Goal: Transaction & Acquisition: Purchase product/service

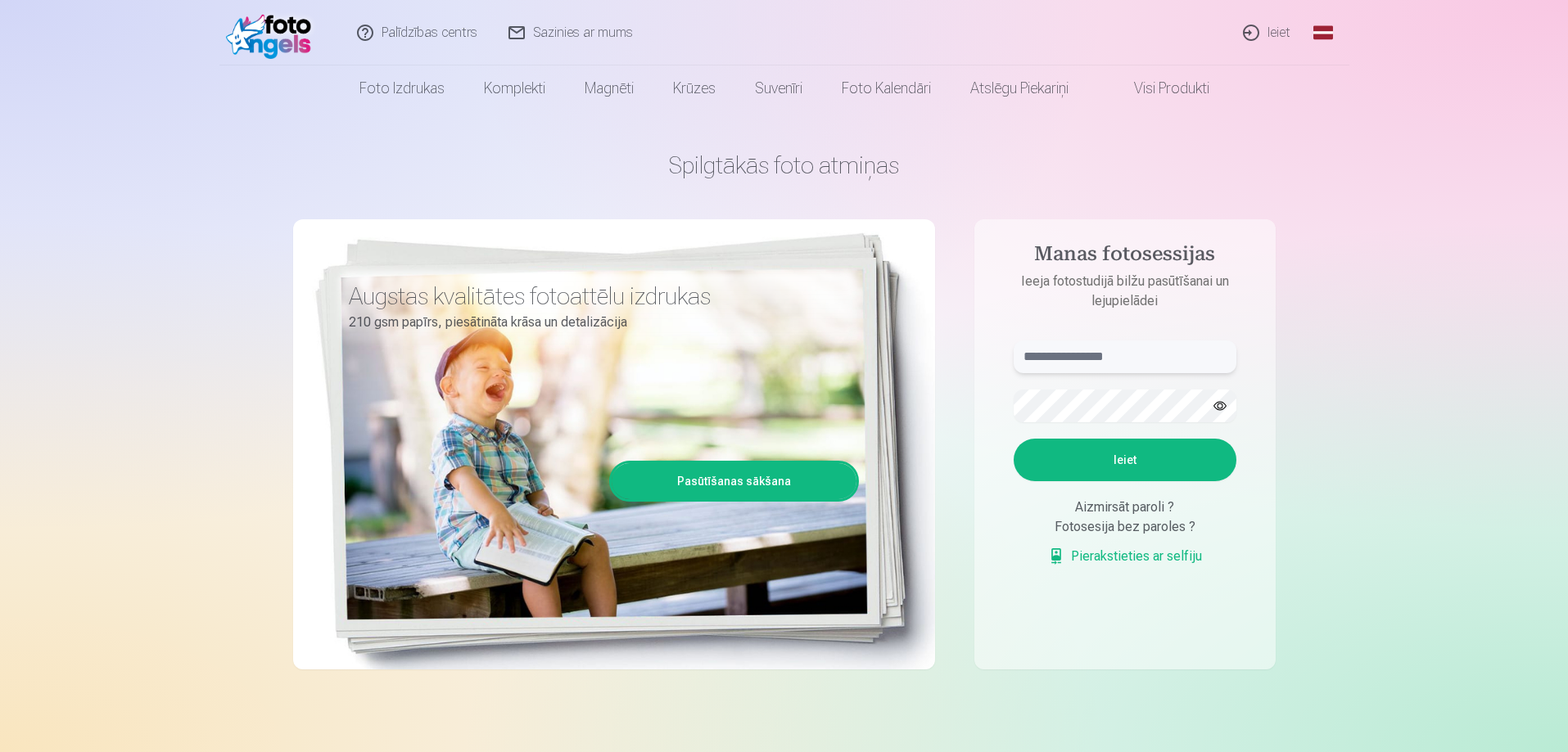
click at [1073, 353] on input "text" at bounding box center [1125, 357] width 222 height 33
type input "**********"
click at [1097, 442] on button "Ieiet" at bounding box center [1125, 459] width 222 height 42
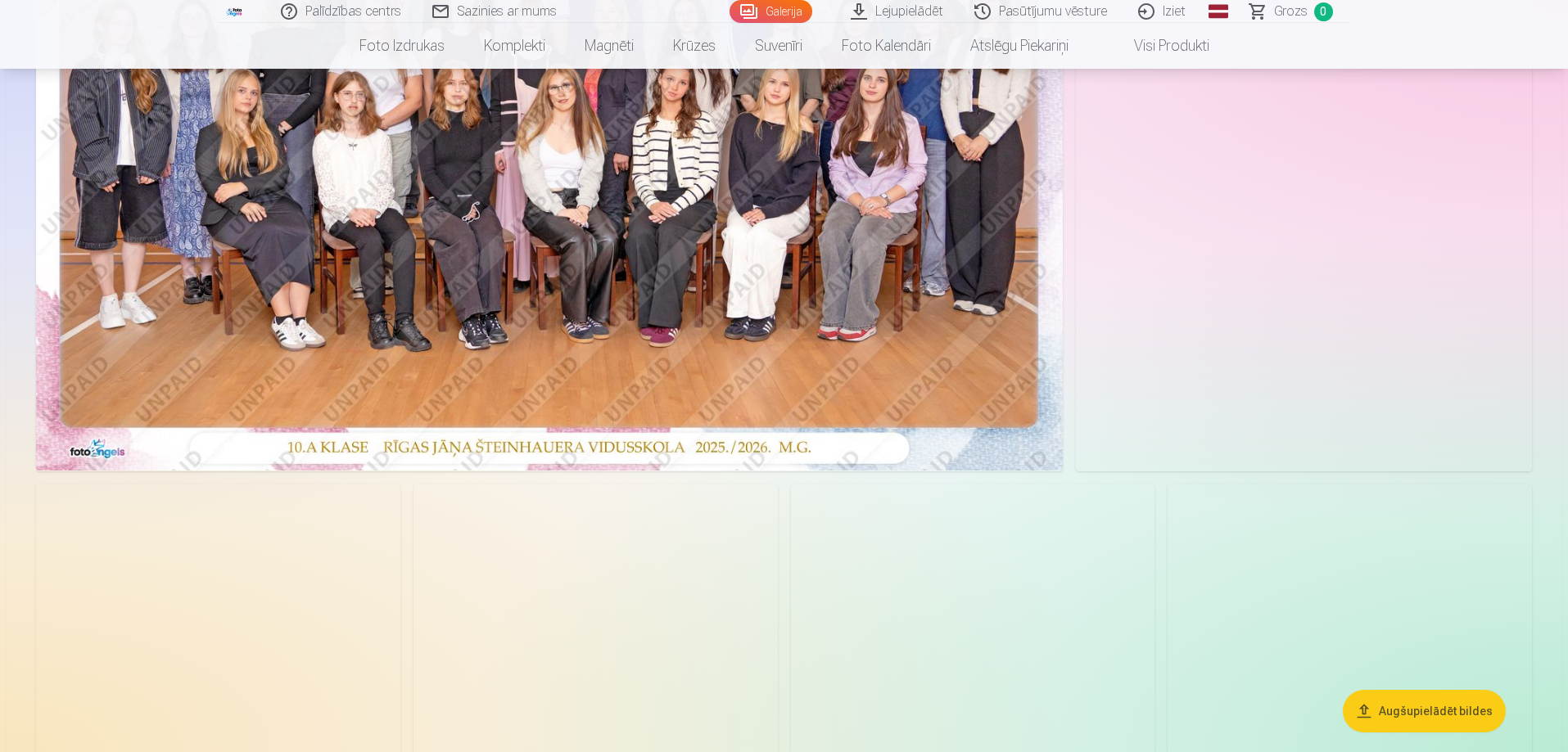
scroll to position [410, 0]
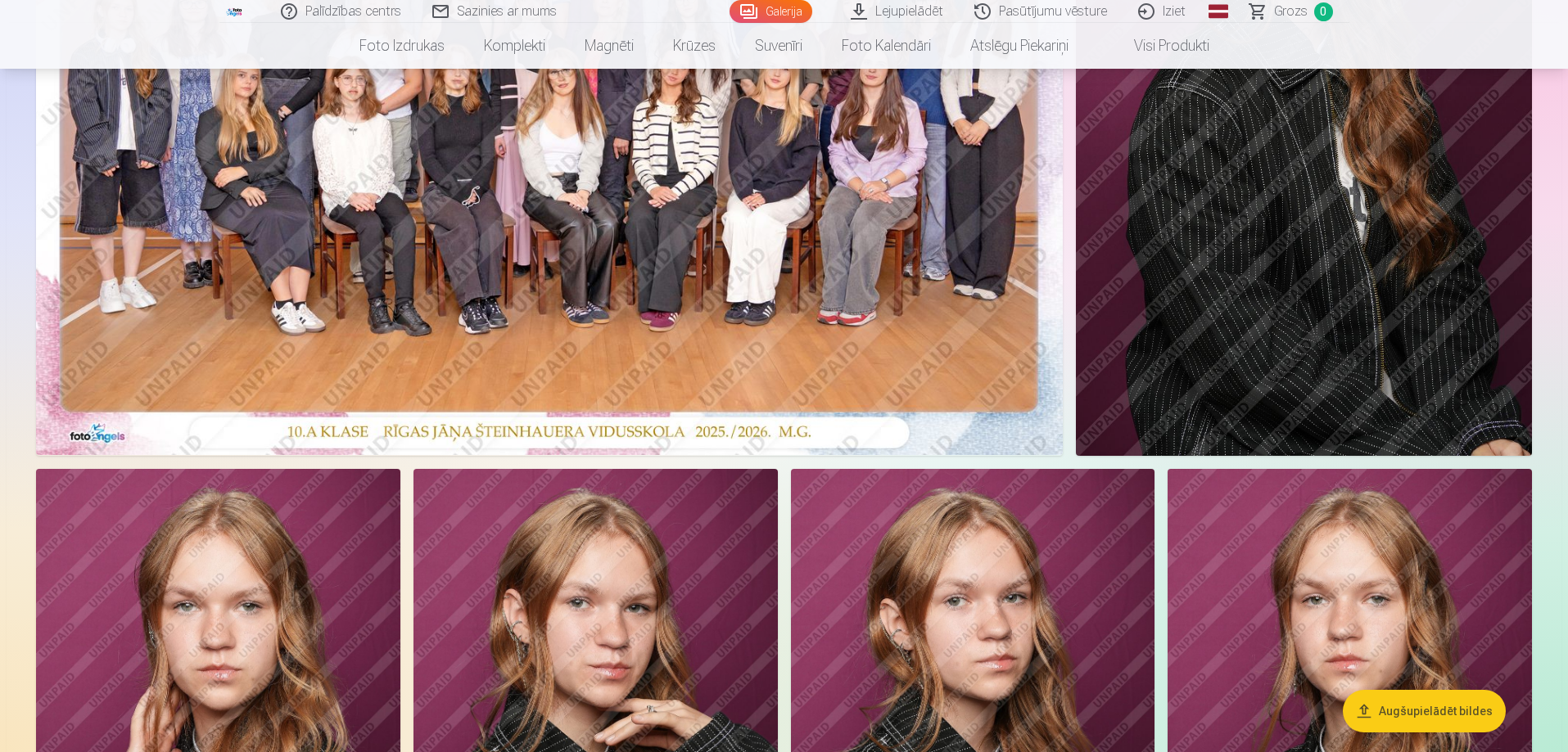
click at [489, 297] on img at bounding box center [549, 112] width 1027 height 684
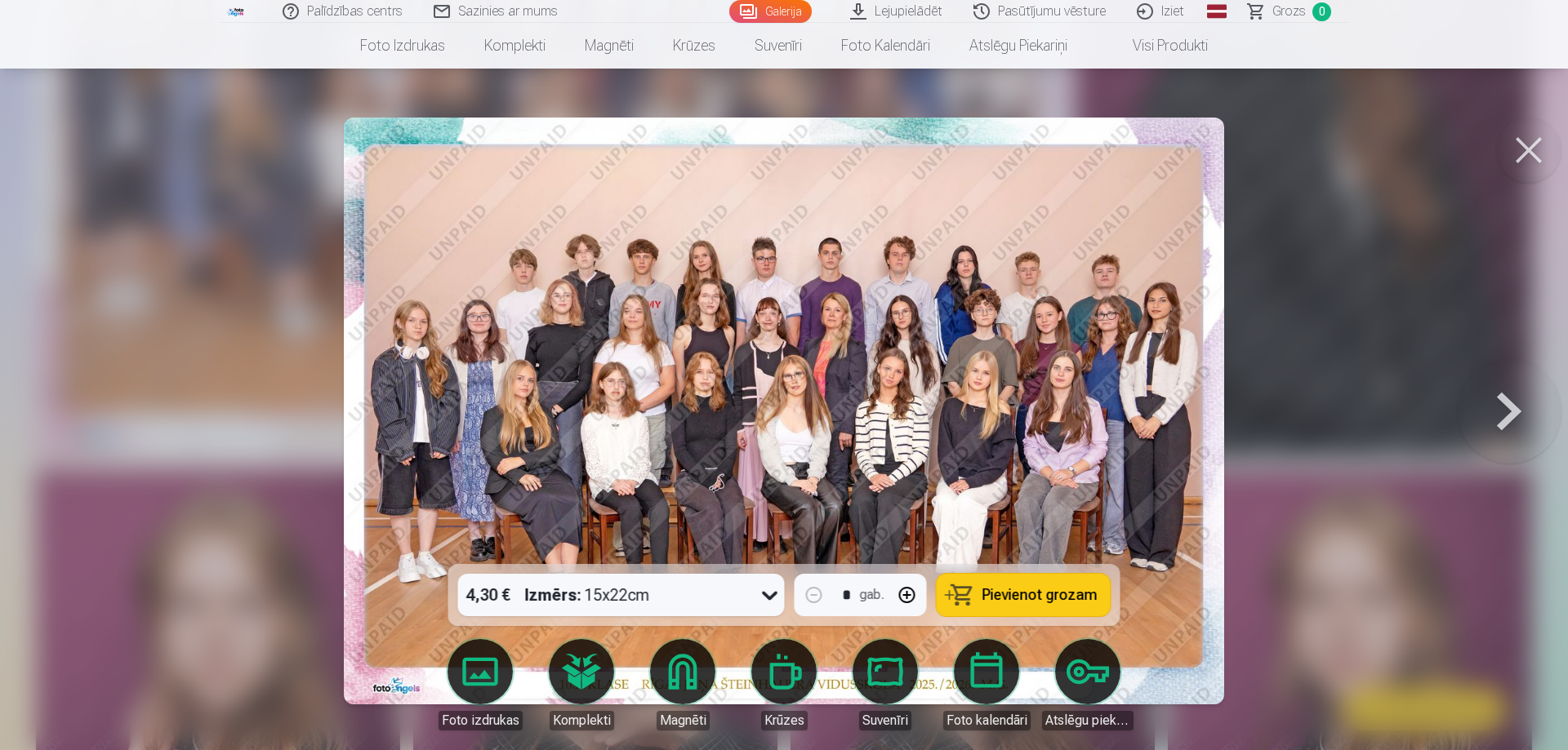
click at [999, 596] on span "Pievienot grozam" at bounding box center [1040, 594] width 115 height 14
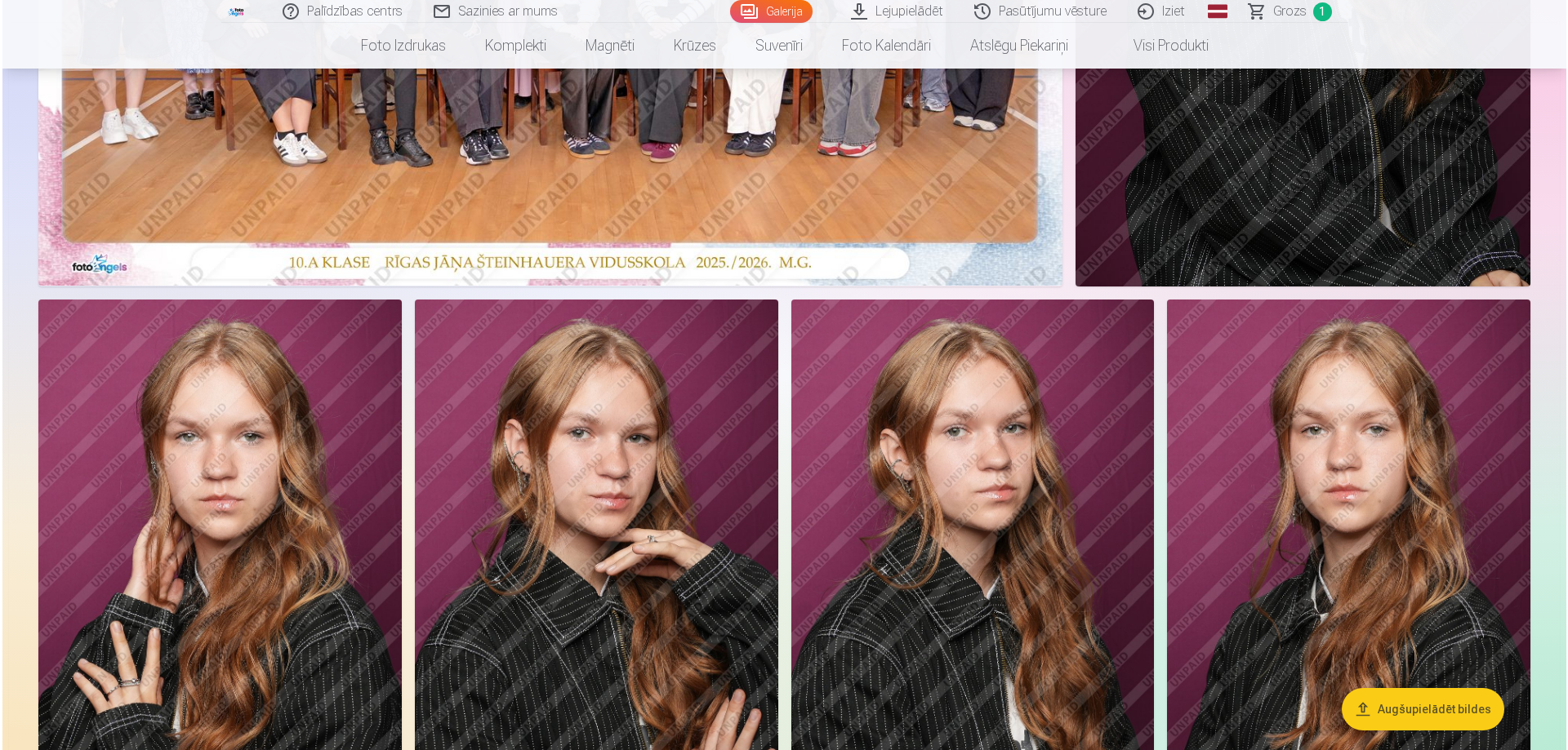
scroll to position [735, 0]
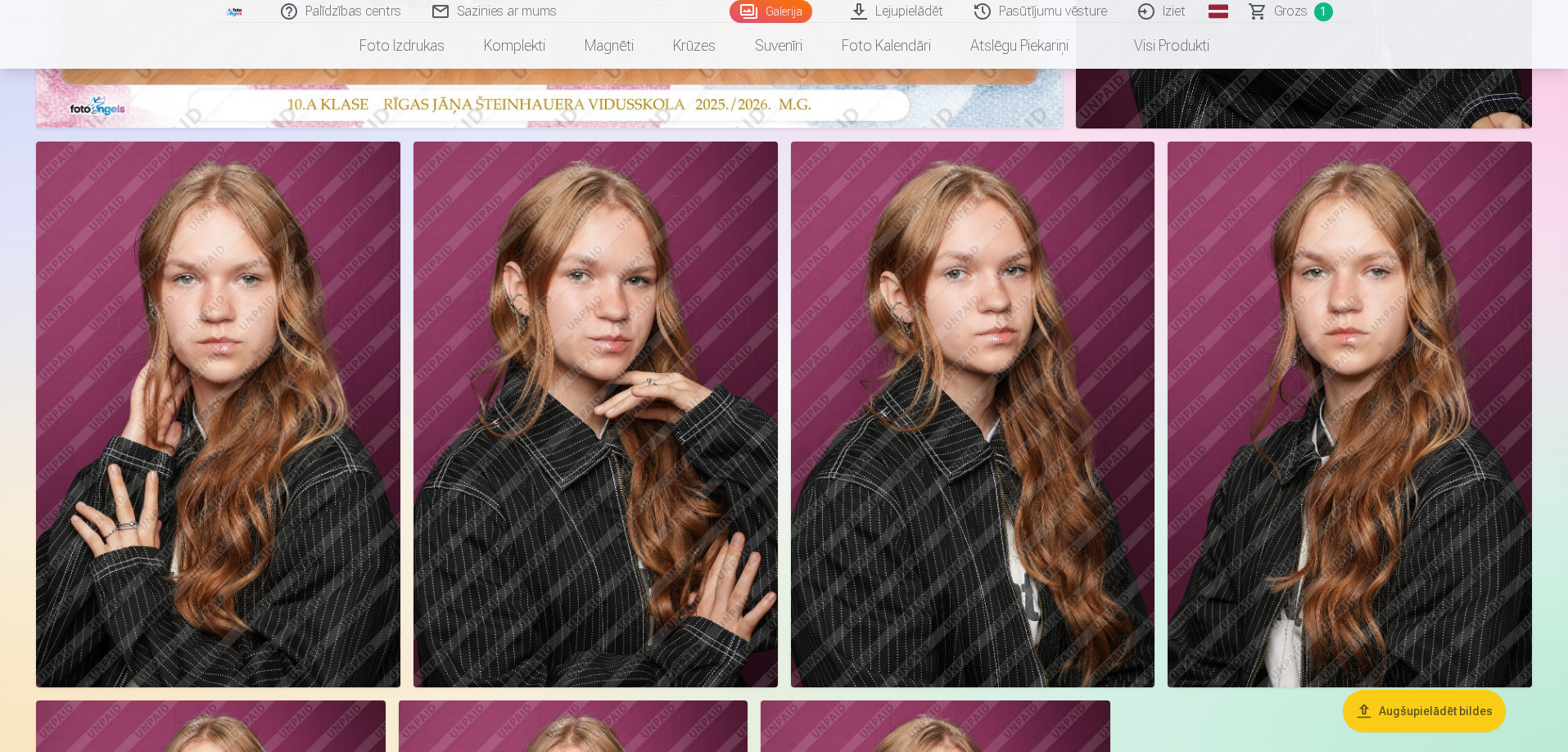
click at [241, 348] on img at bounding box center [218, 414] width 364 height 546
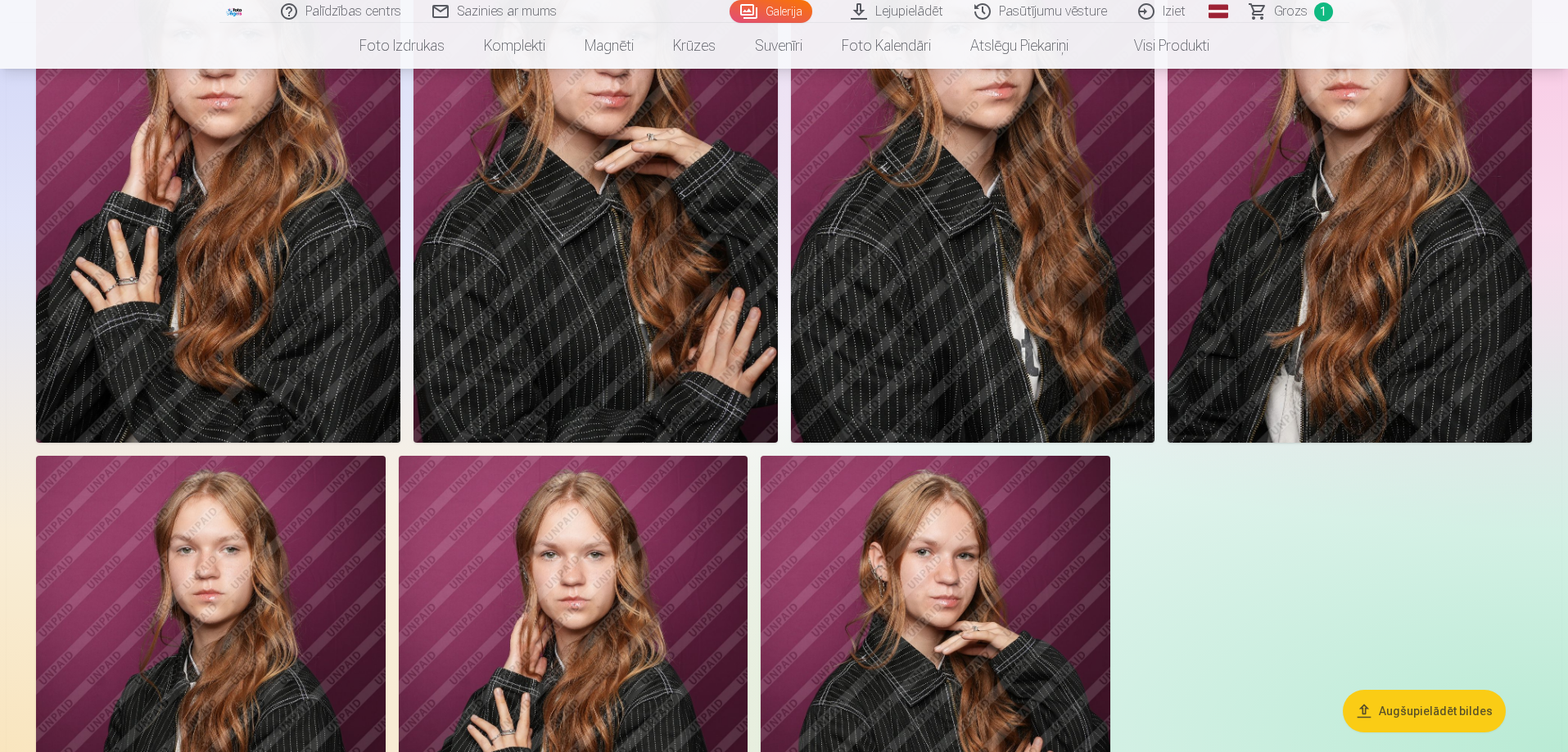
scroll to position [982, 0]
click at [1390, 325] on img at bounding box center [1349, 169] width 364 height 546
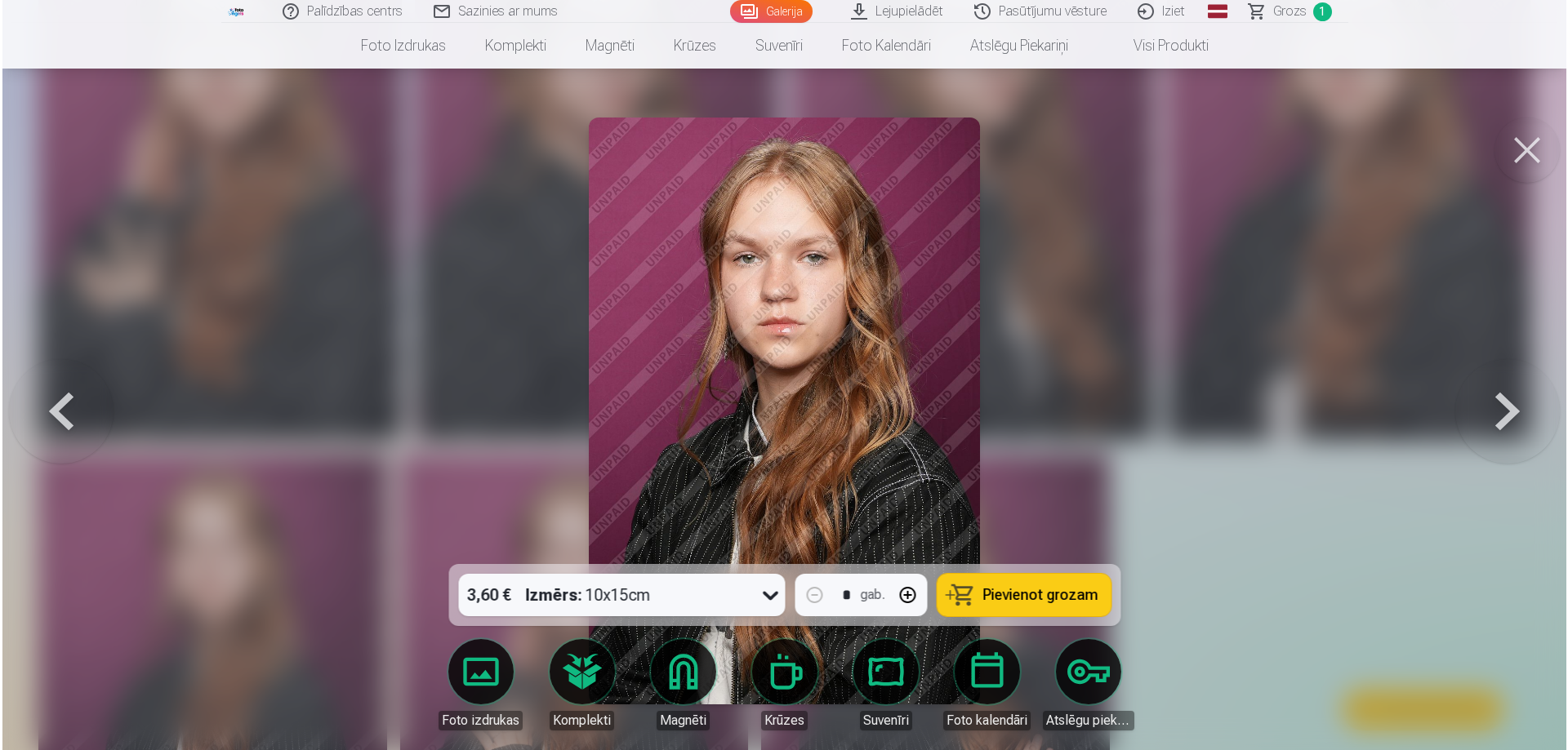
scroll to position [982, 0]
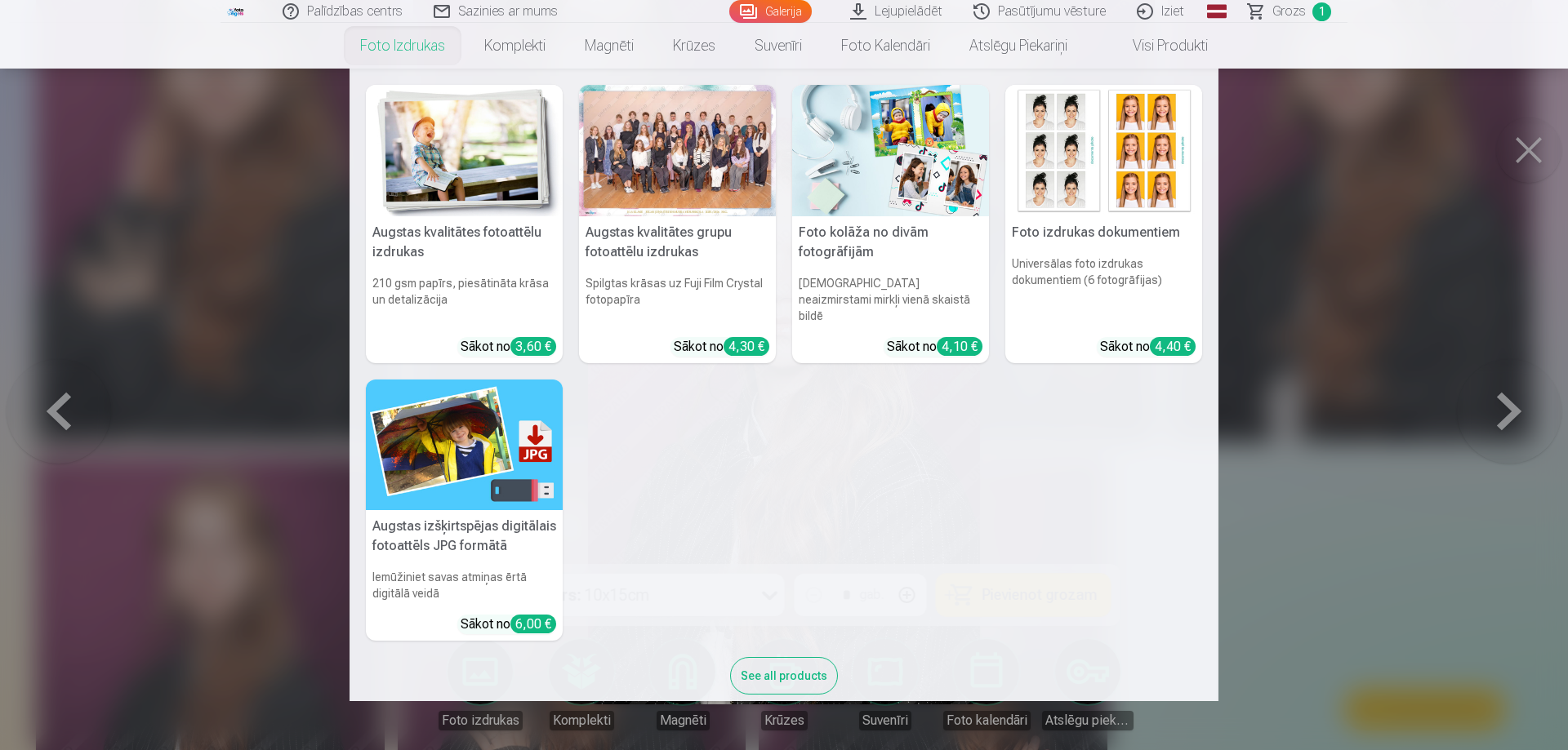
click at [428, 232] on h5 "Augstas kvalitātes fotoattēlu izdrukas" at bounding box center [464, 242] width 197 height 52
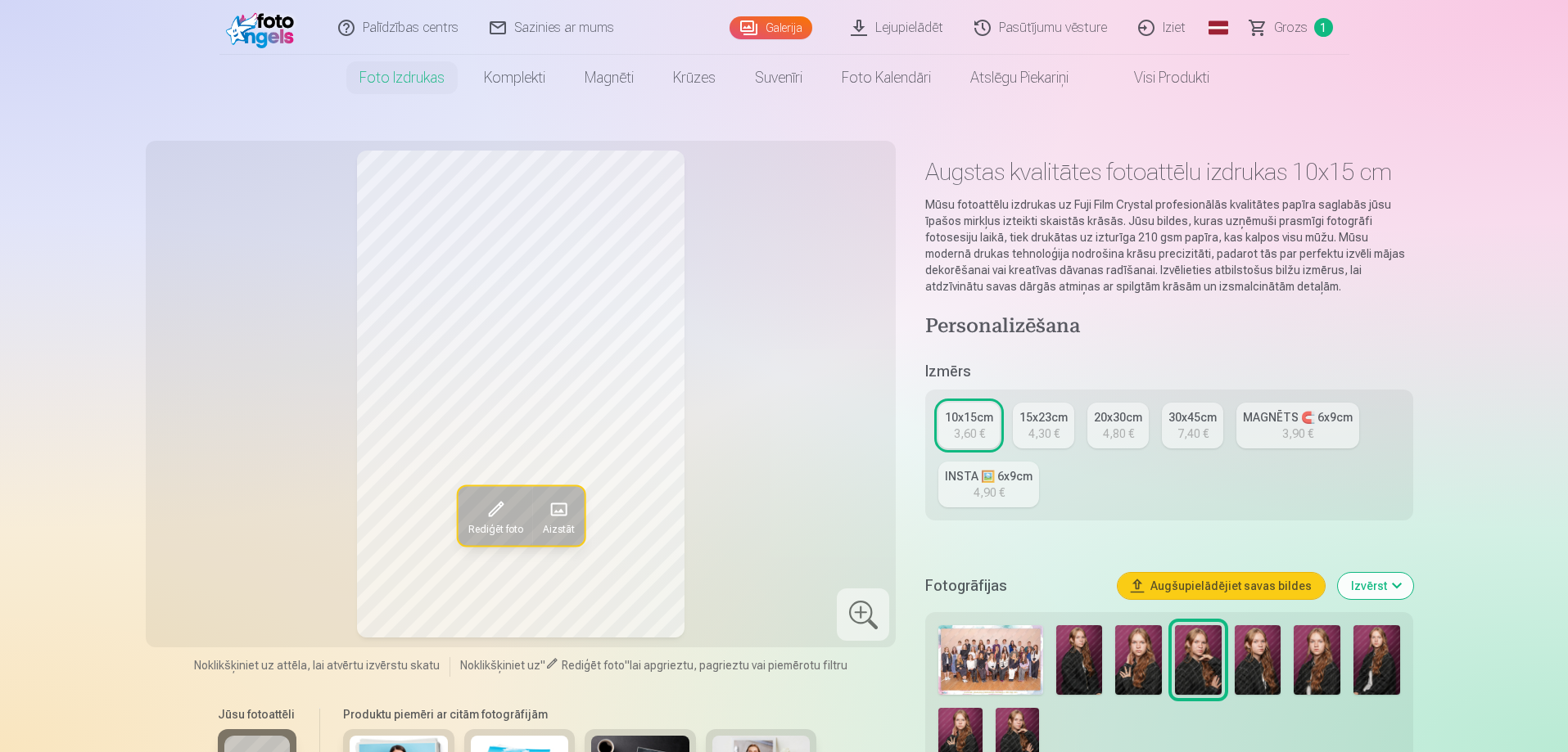
scroll to position [164, 0]
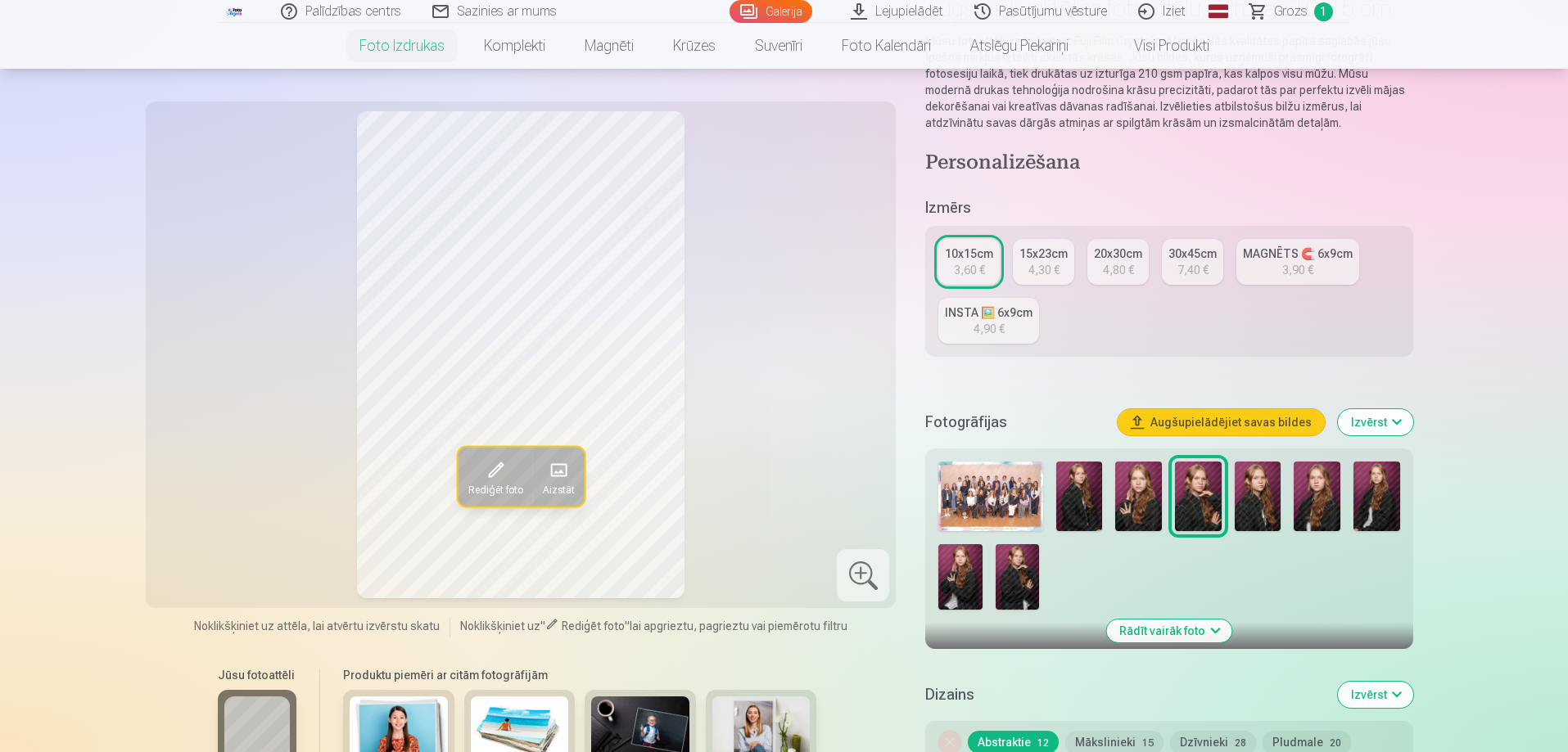
click at [1137, 504] on img at bounding box center [1139, 497] width 47 height 70
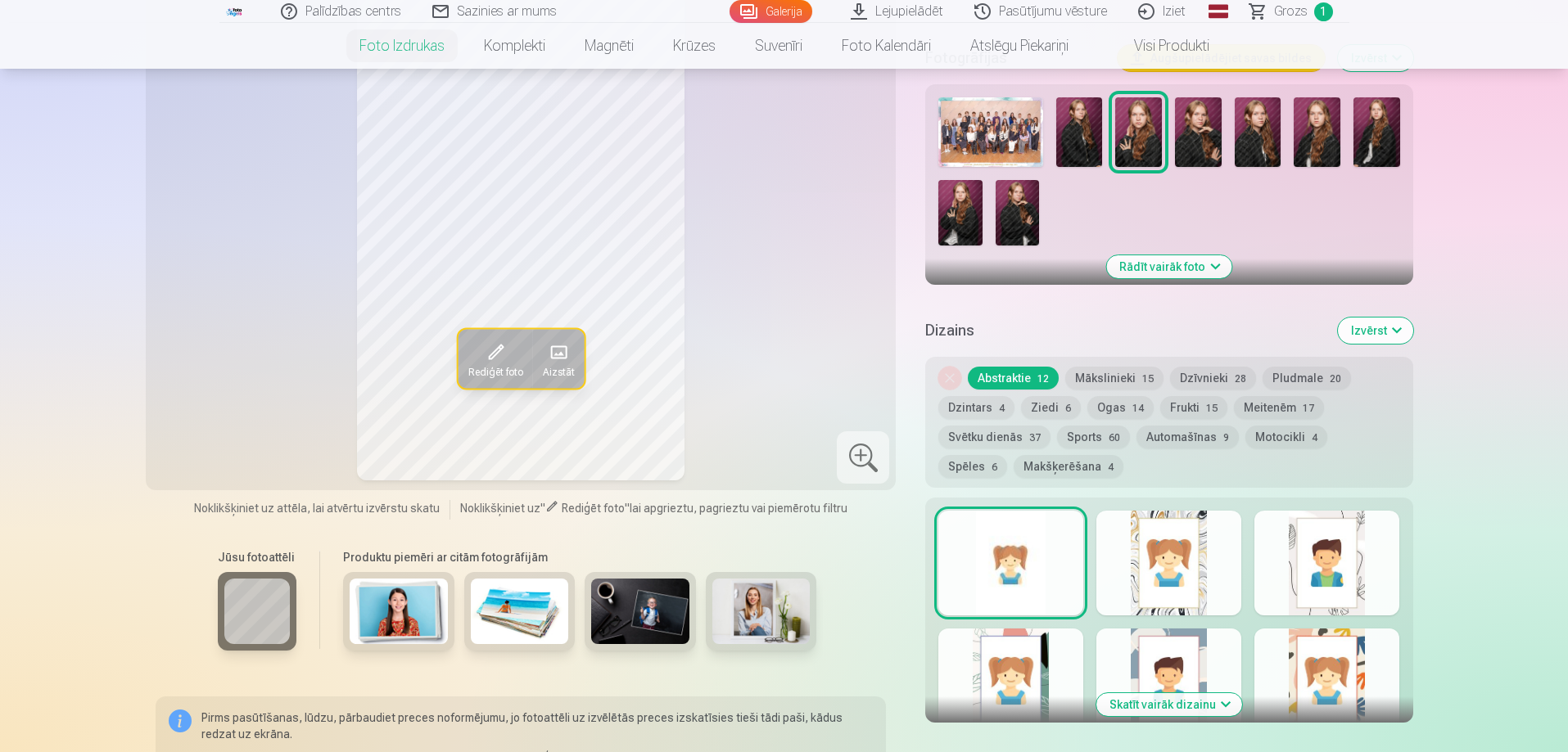
scroll to position [573, 0]
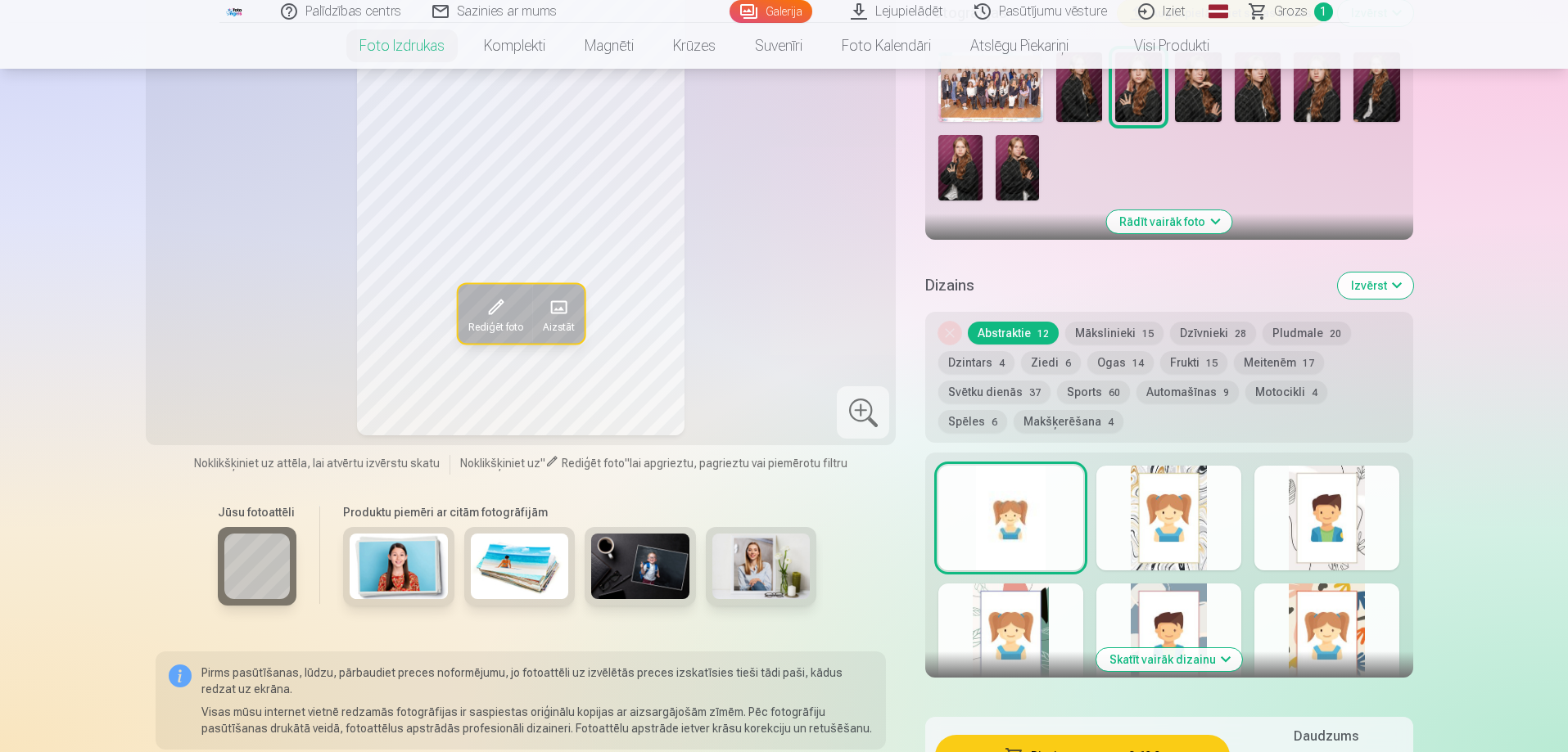
click at [1104, 328] on button "Mākslinieki 15" at bounding box center [1114, 333] width 99 height 23
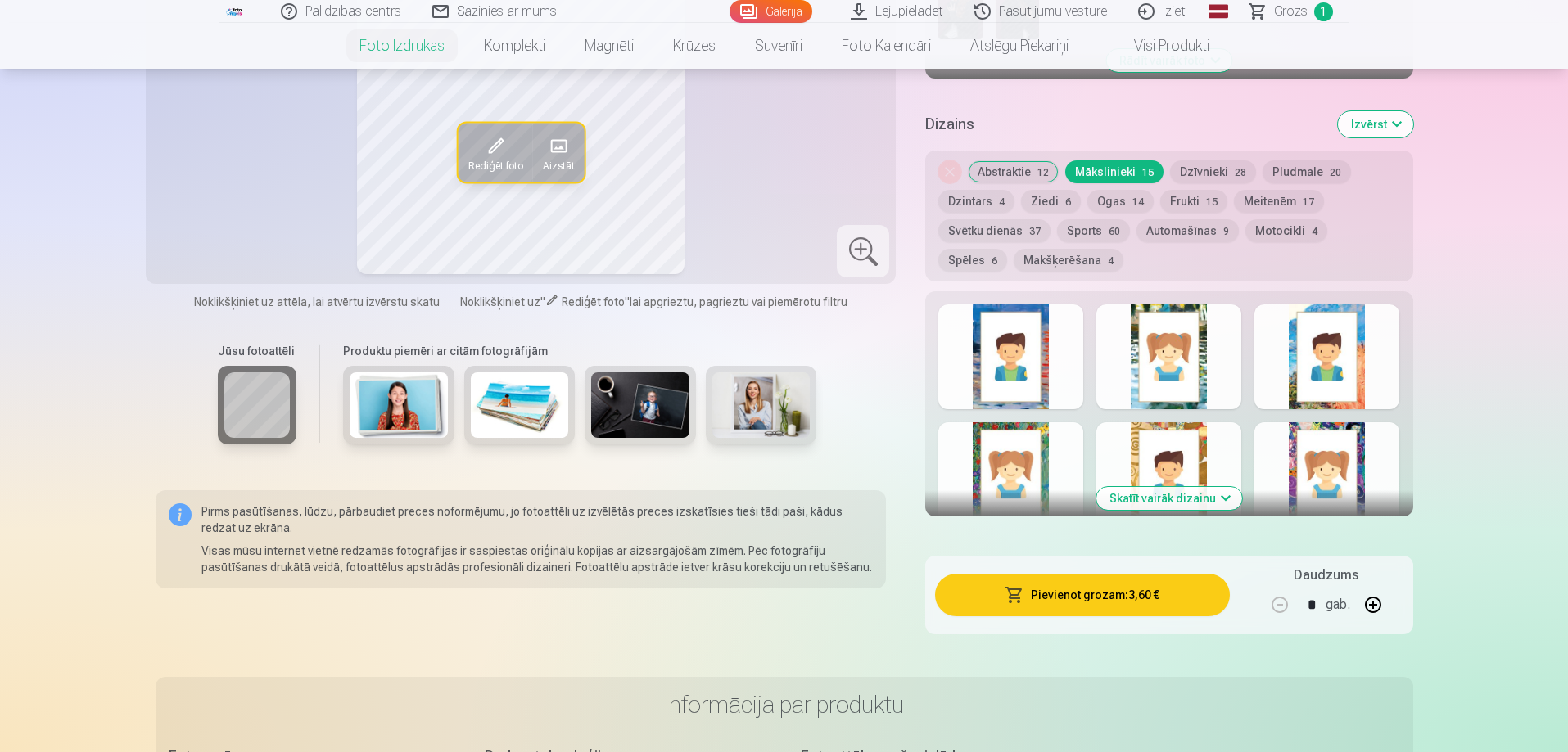
scroll to position [737, 0]
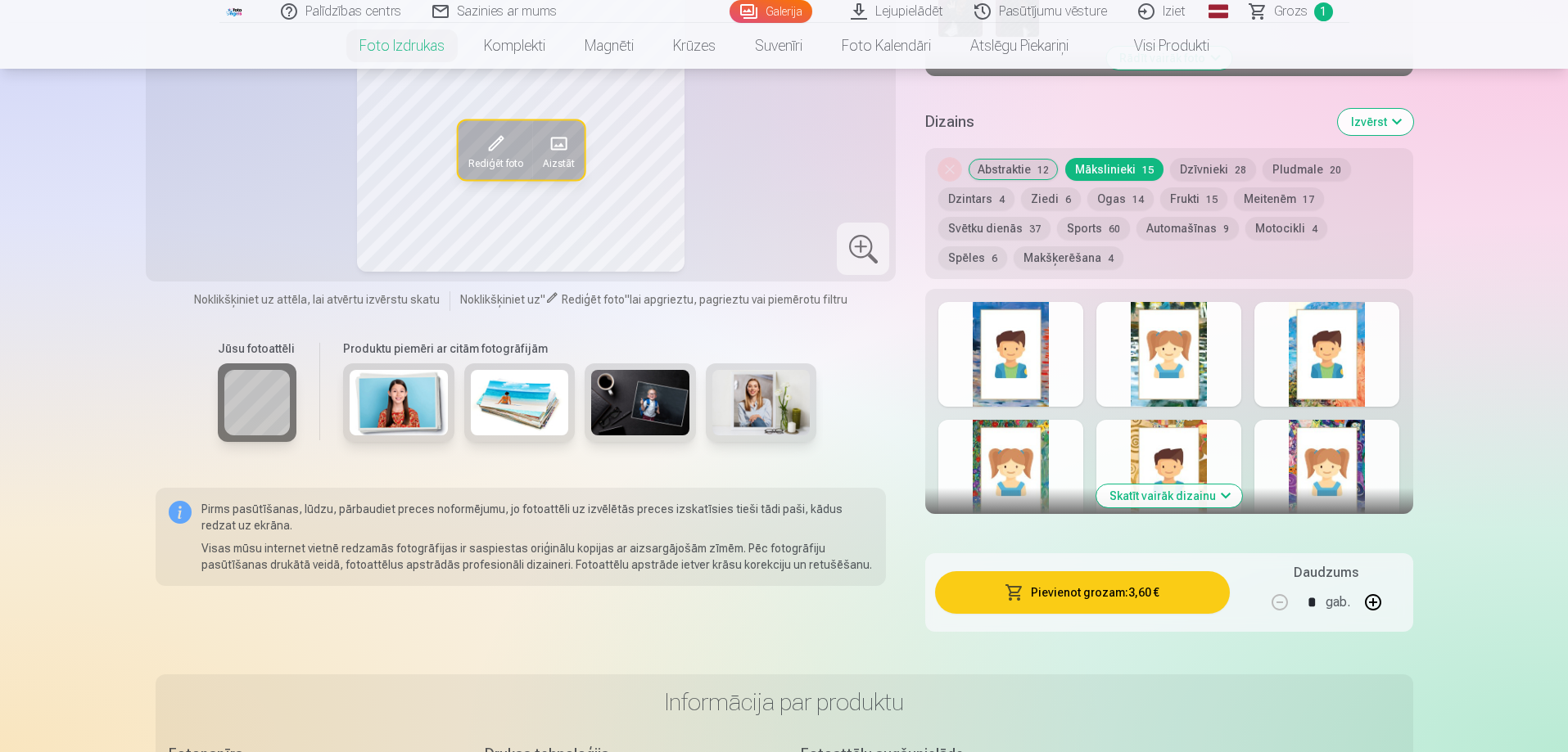
click at [1169, 499] on button "Skatīt vairāk dizainu" at bounding box center [1169, 497] width 146 height 23
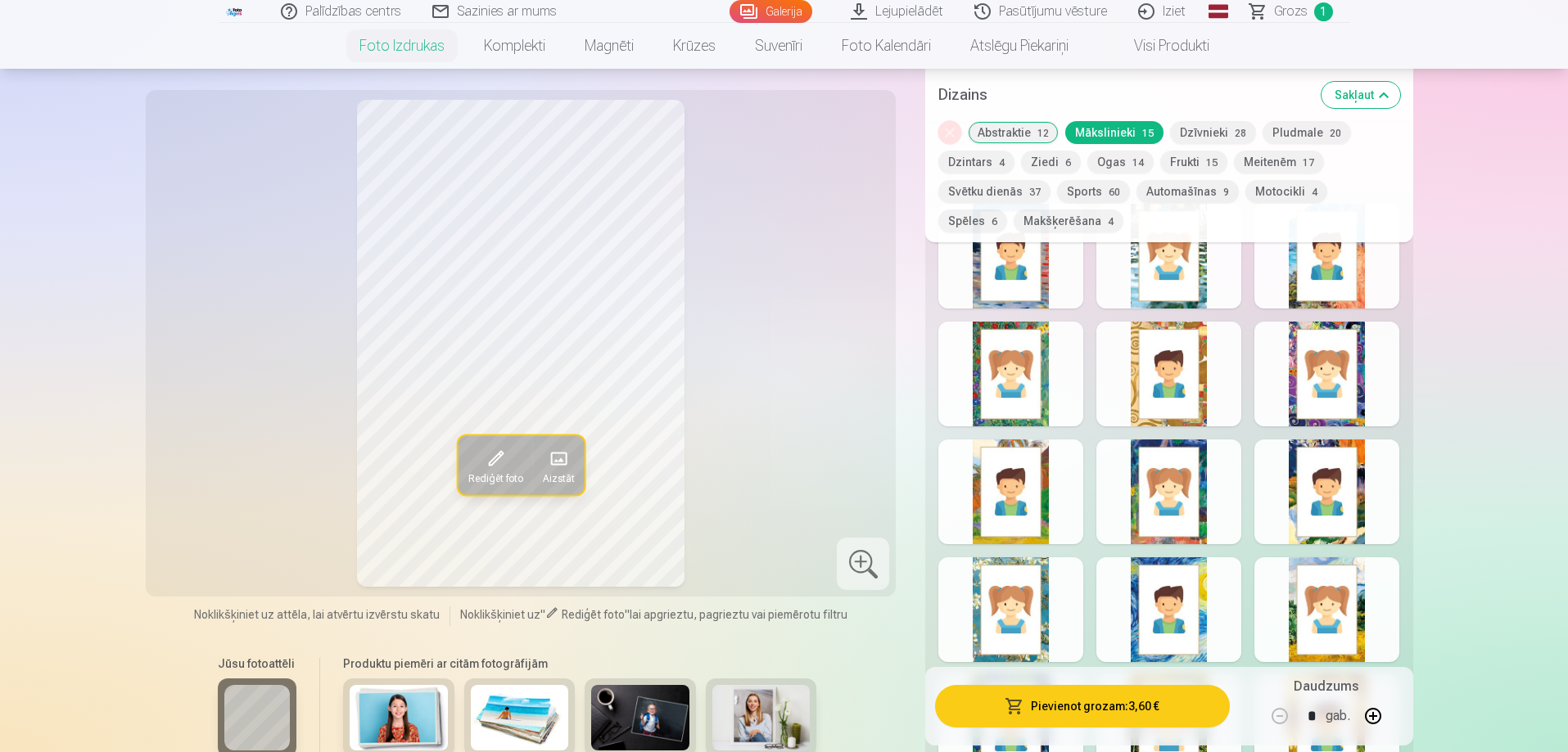
scroll to position [818, 0]
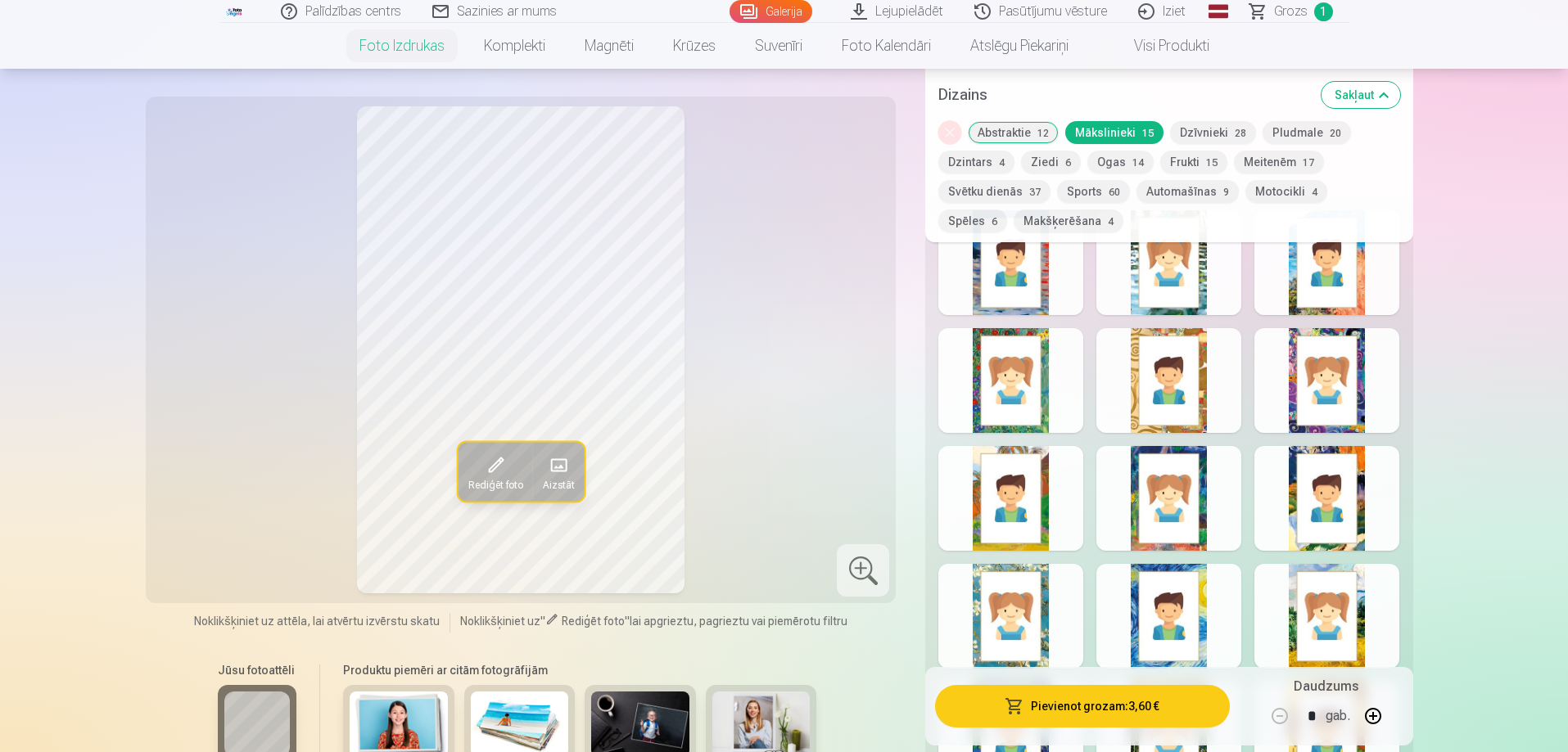
click at [1037, 392] on div at bounding box center [1011, 380] width 145 height 105
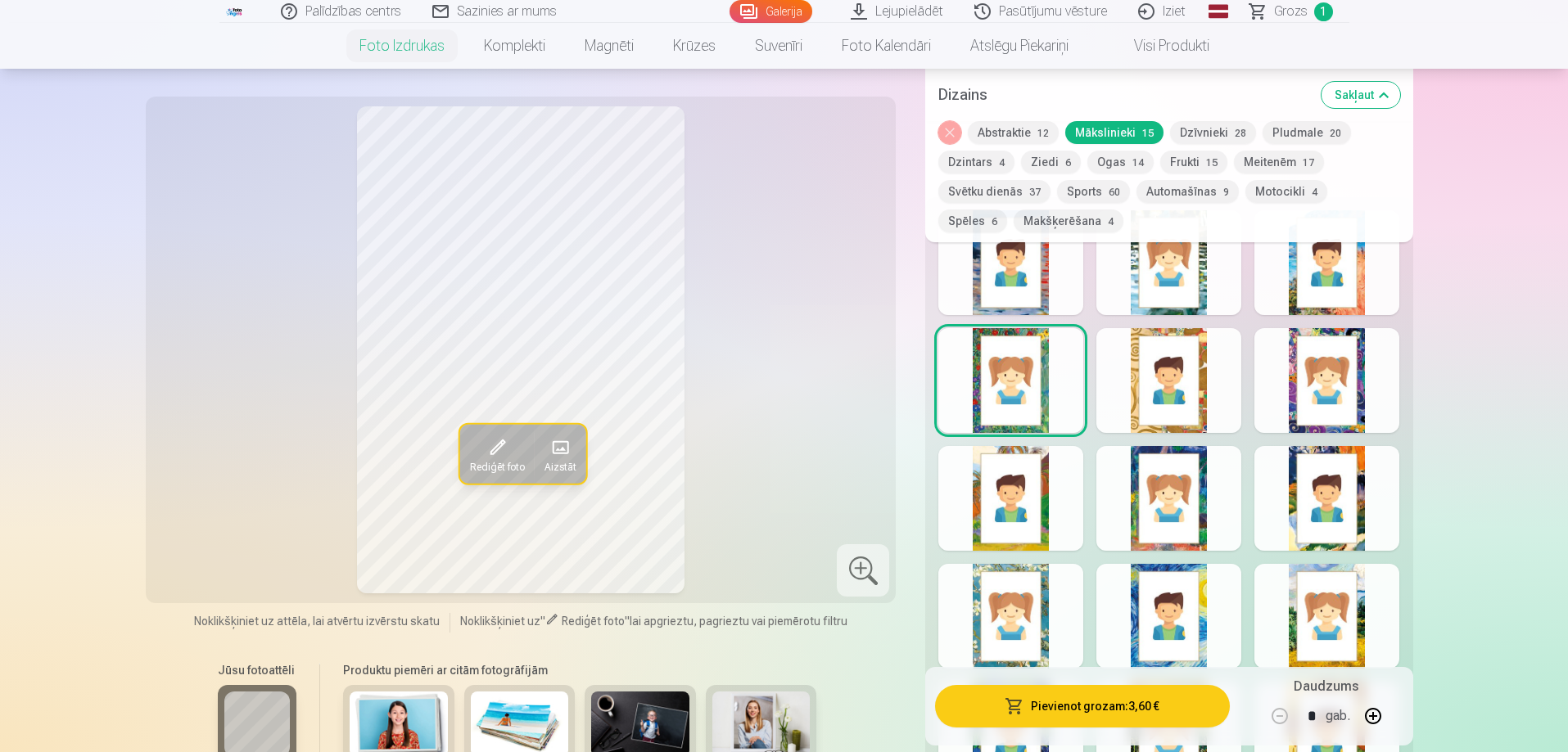
click at [1133, 389] on div at bounding box center [1169, 380] width 145 height 105
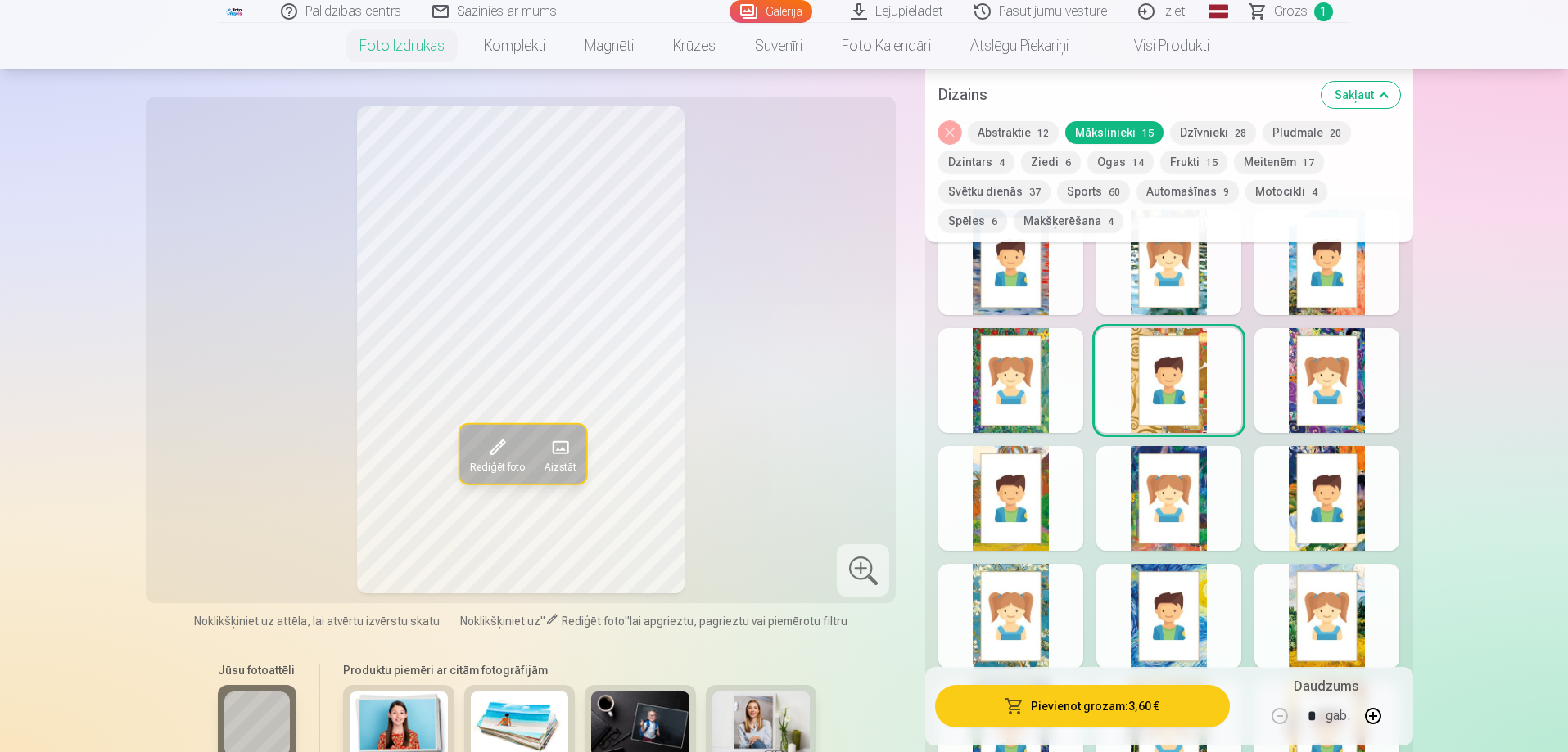
click at [1291, 302] on div at bounding box center [1327, 263] width 145 height 105
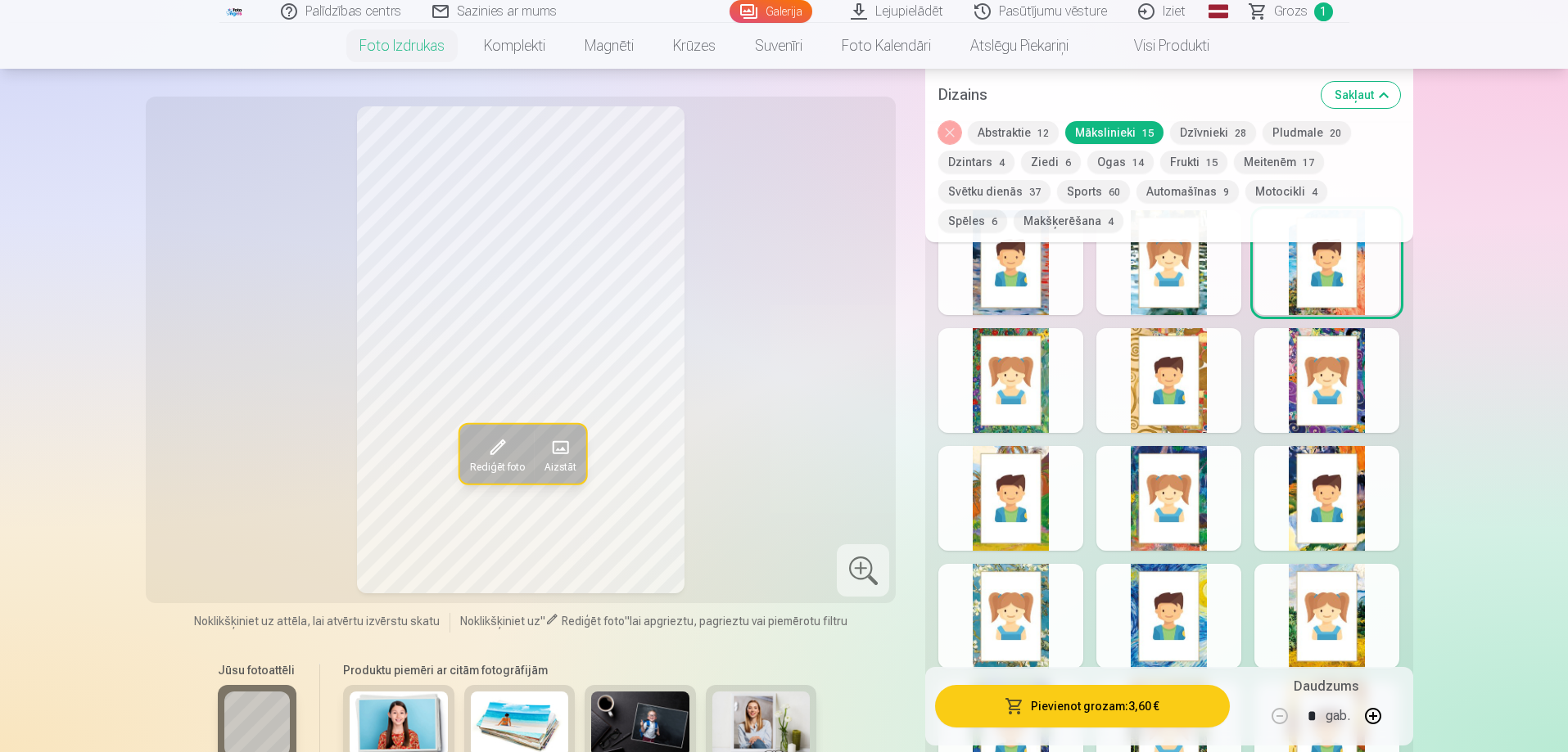
click at [1285, 387] on div at bounding box center [1327, 380] width 145 height 105
click at [1294, 507] on div at bounding box center [1327, 498] width 145 height 105
click at [1294, 608] on div at bounding box center [1327, 616] width 145 height 105
click at [1010, 133] on button "Abstraktie 12" at bounding box center [1012, 133] width 91 height 23
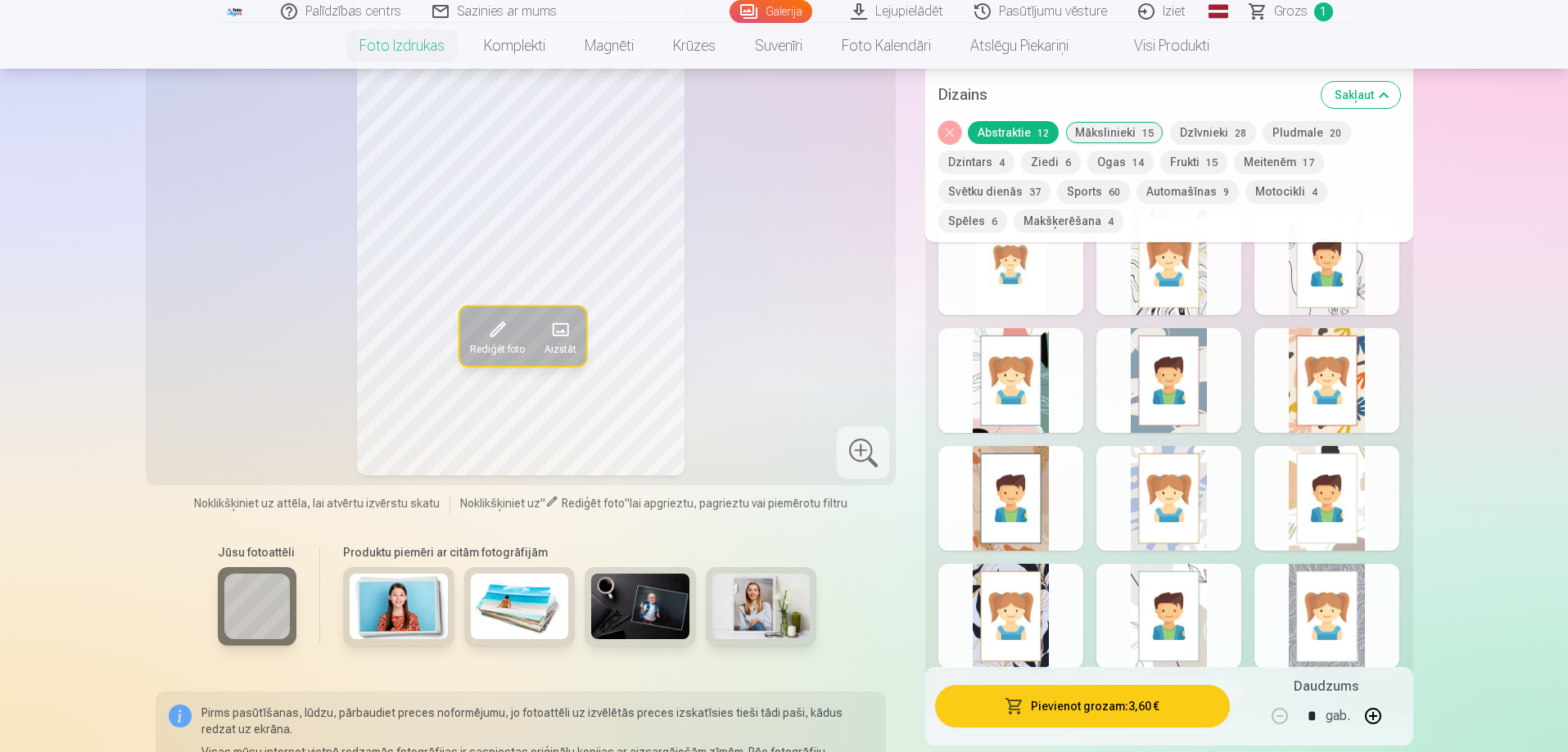
click at [1144, 429] on div at bounding box center [1169, 380] width 145 height 105
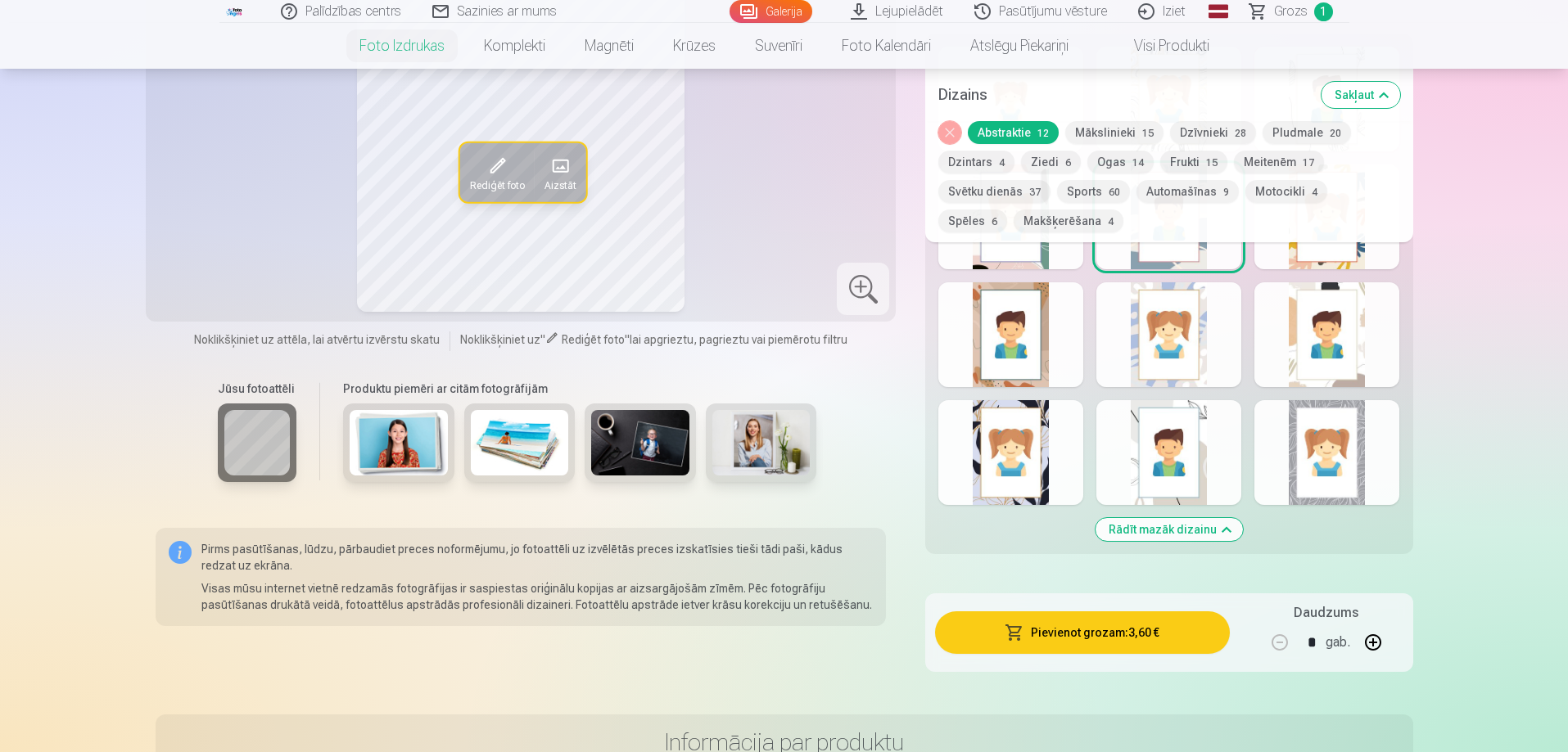
click at [1042, 488] on div at bounding box center [1011, 453] width 145 height 105
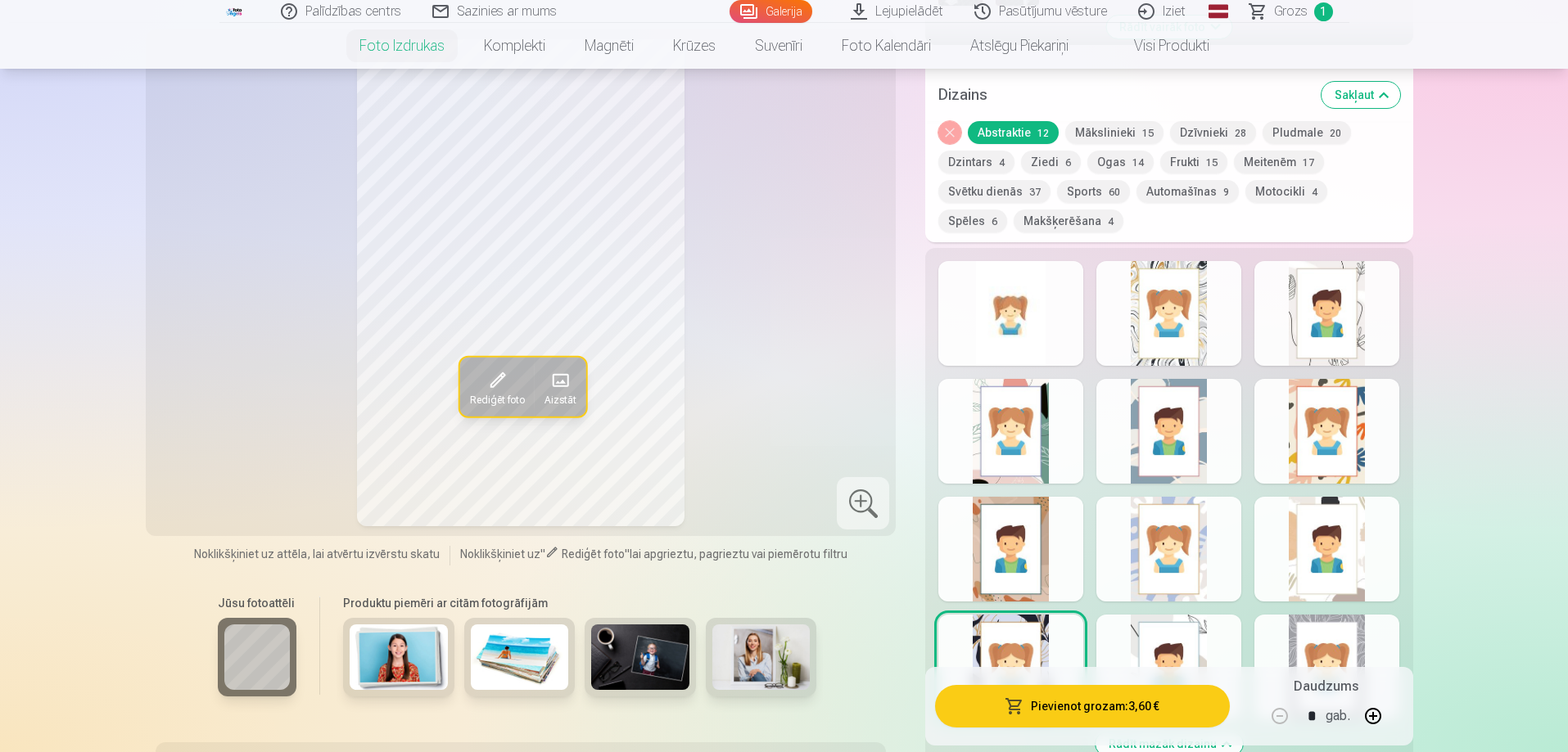
scroll to position [737, 0]
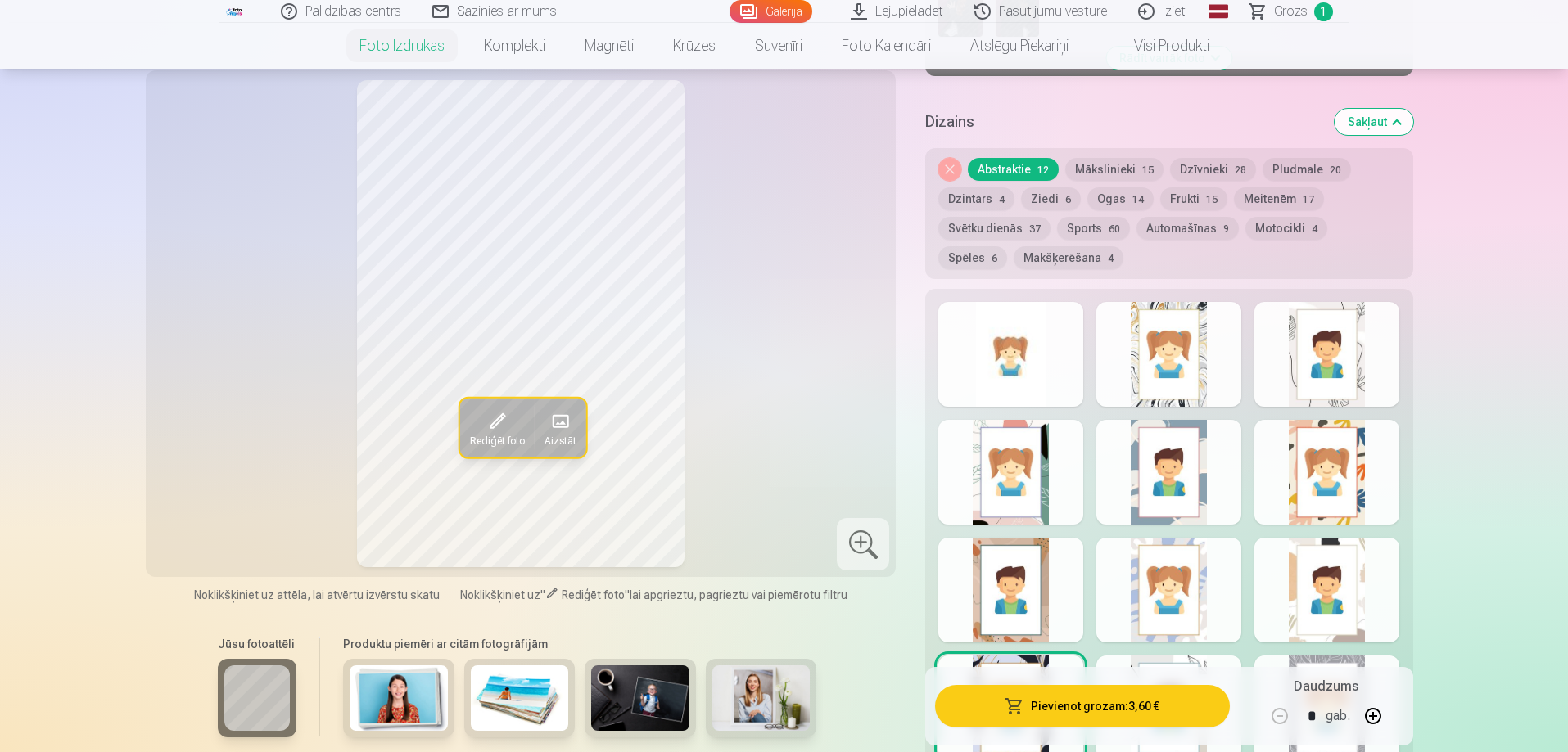
click at [1200, 398] on div at bounding box center [1169, 354] width 145 height 105
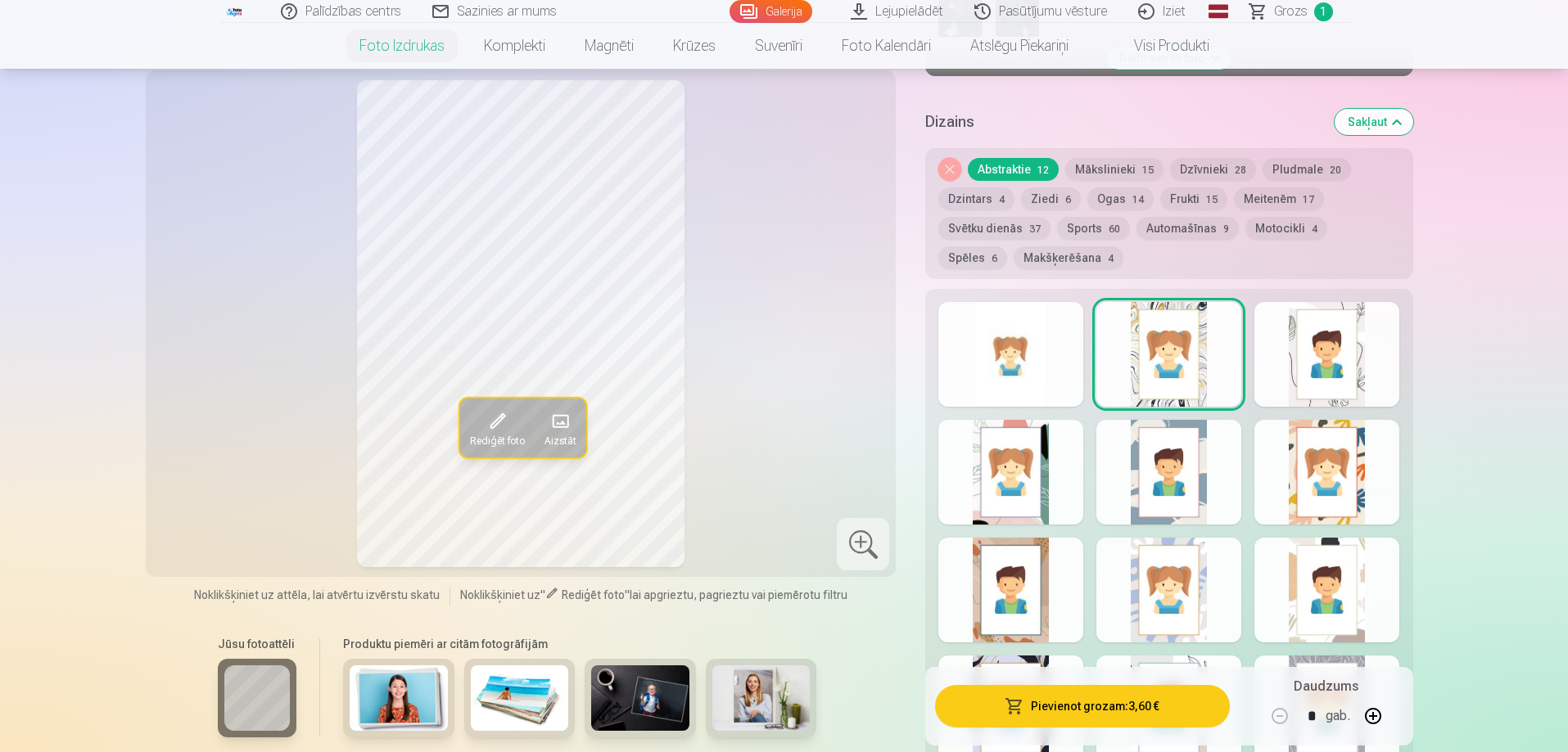
click at [1009, 233] on button "Svētku dienās 37" at bounding box center [994, 229] width 112 height 23
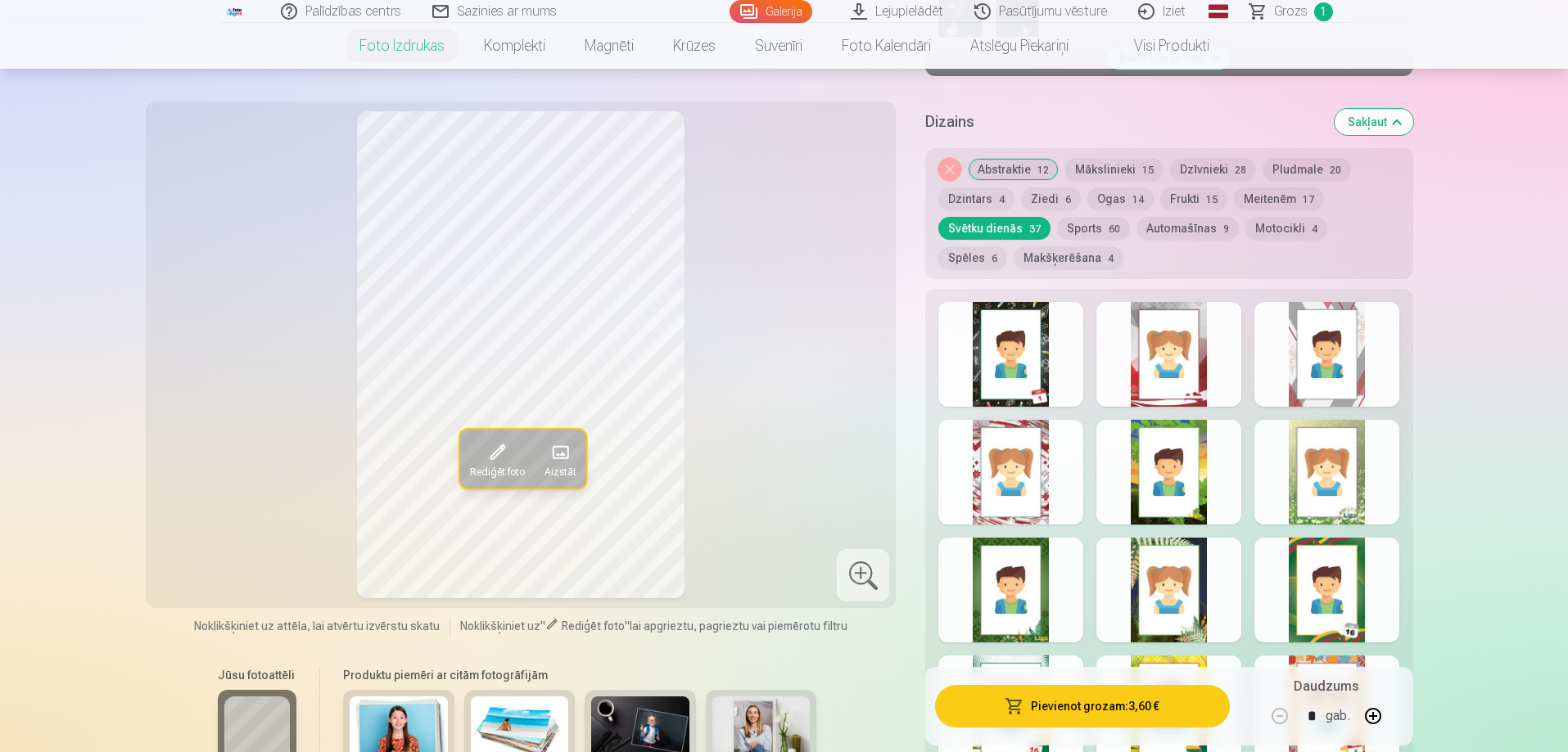
click at [1048, 356] on div at bounding box center [1011, 354] width 145 height 105
click at [1291, 491] on div at bounding box center [1327, 471] width 145 height 105
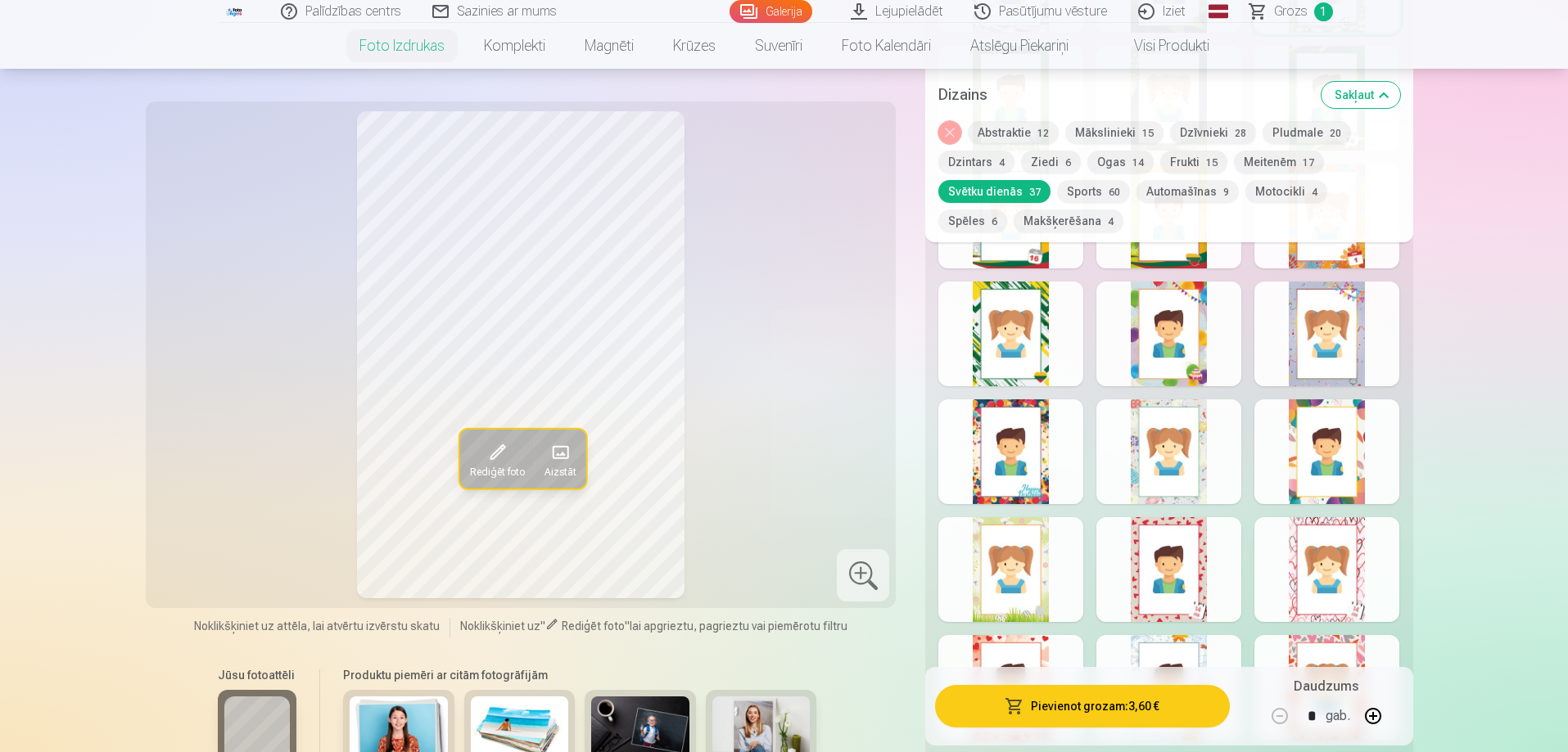
scroll to position [1228, 0]
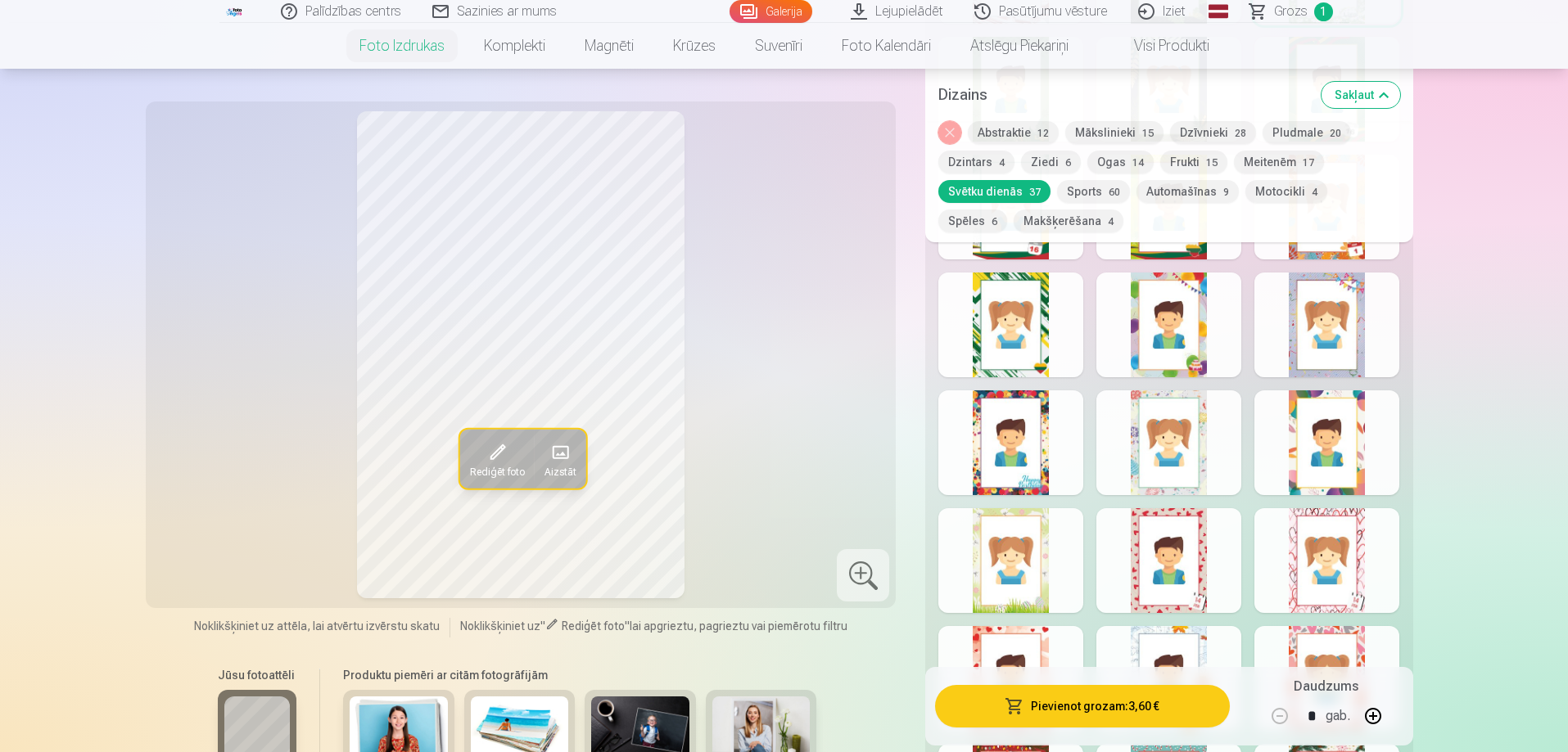
click at [1134, 485] on div at bounding box center [1169, 443] width 145 height 105
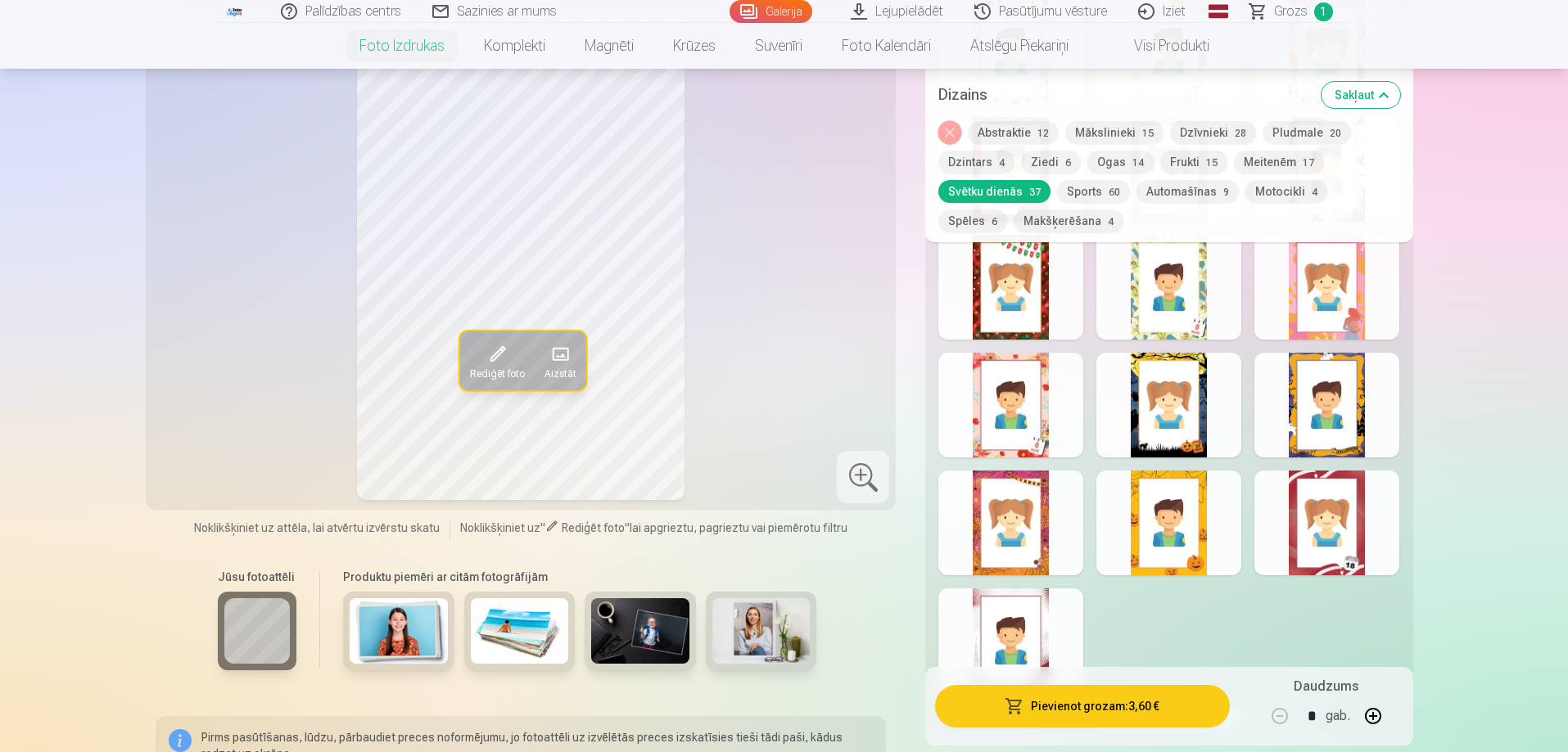
scroll to position [1882, 0]
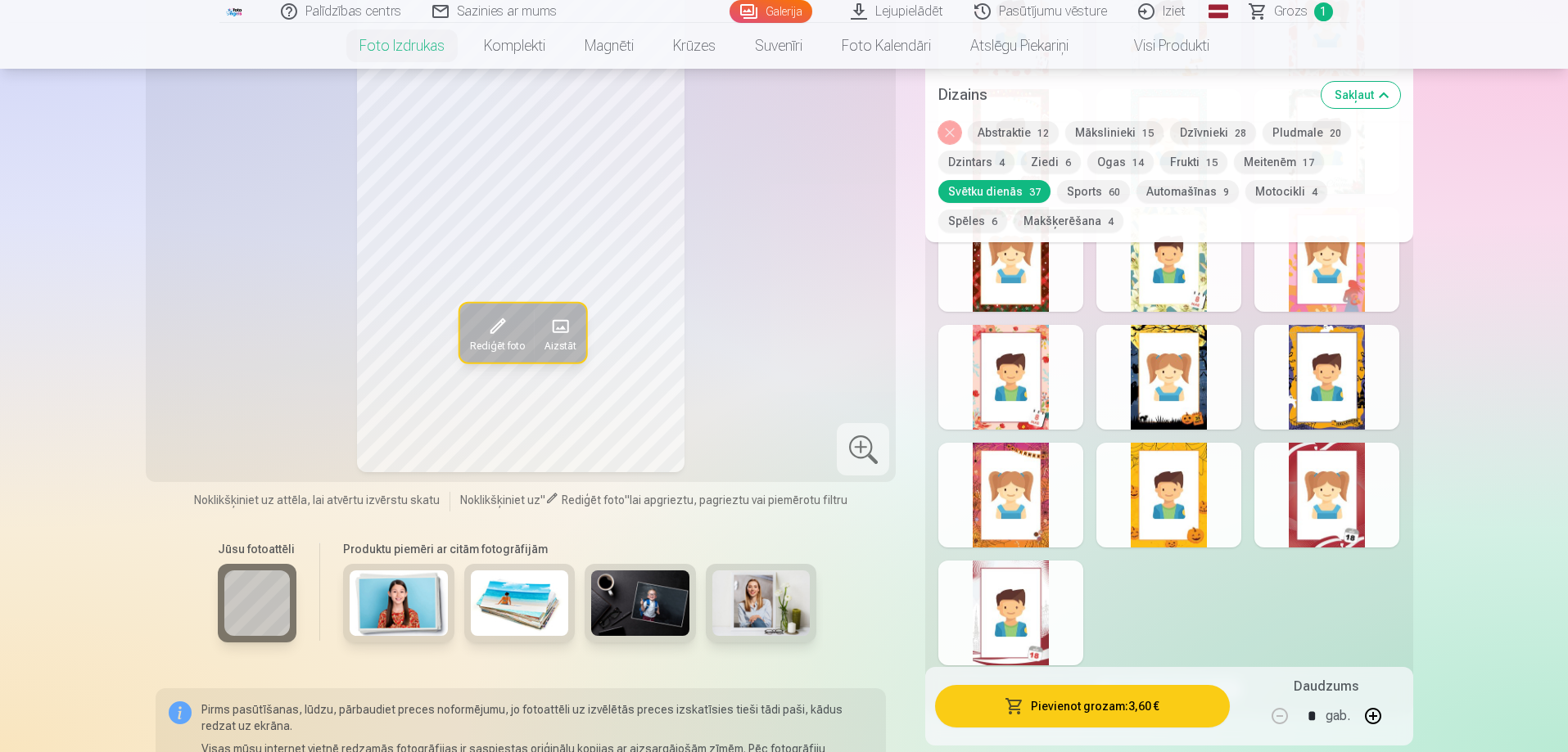
click at [1177, 163] on button "Frukti 15" at bounding box center [1193, 162] width 67 height 23
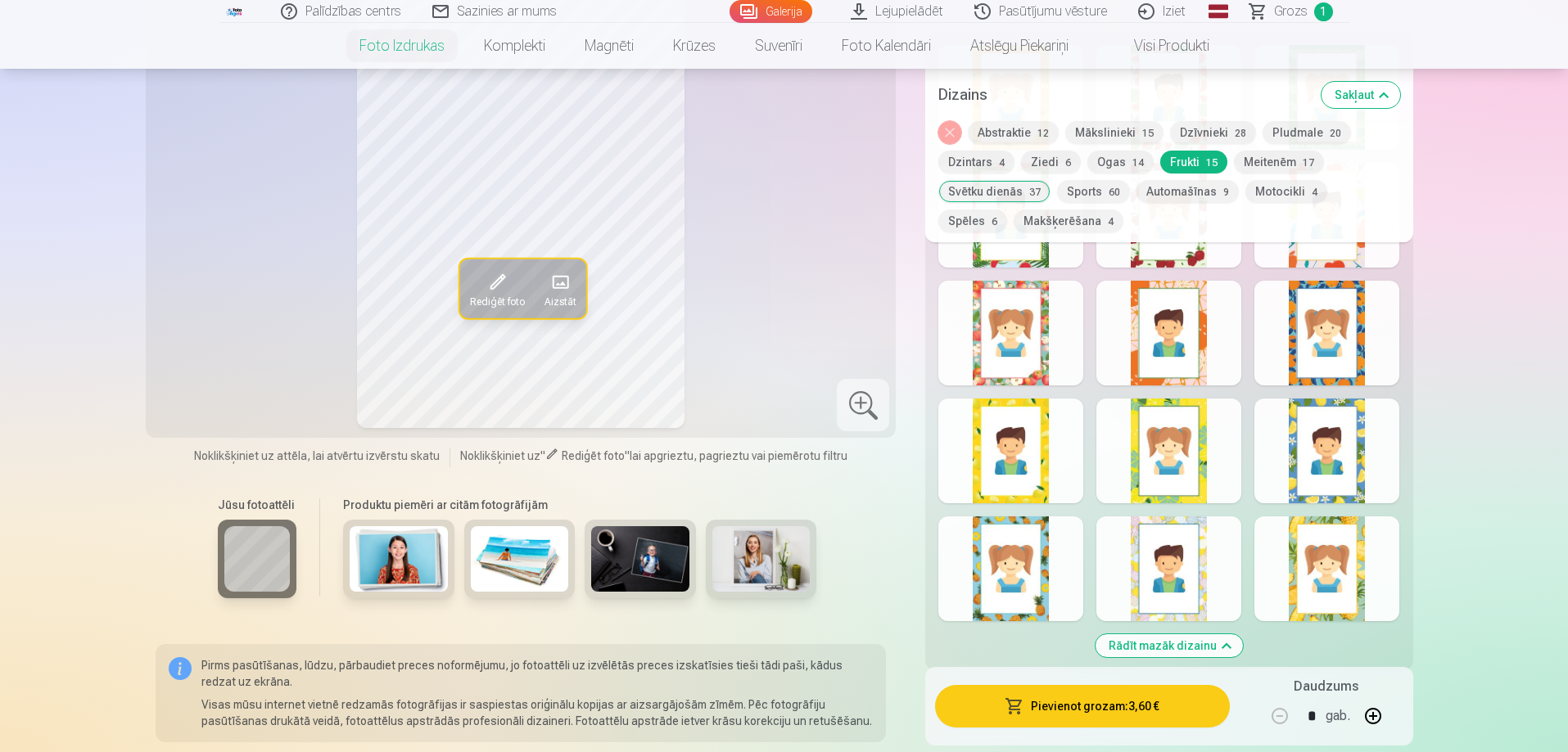
scroll to position [982, 0]
click at [1208, 442] on div at bounding box center [1169, 453] width 145 height 105
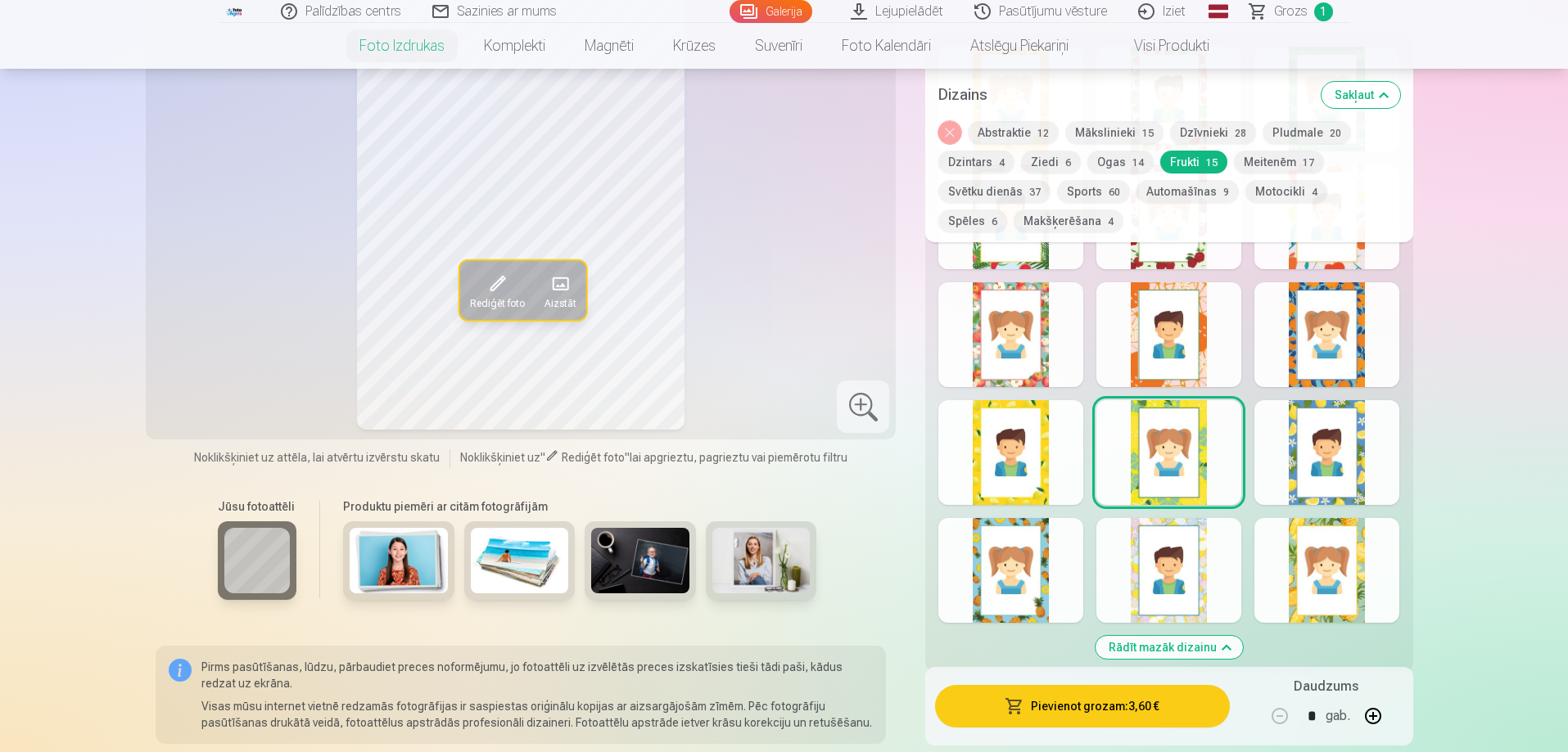
click at [1208, 442] on div at bounding box center [1169, 453] width 145 height 105
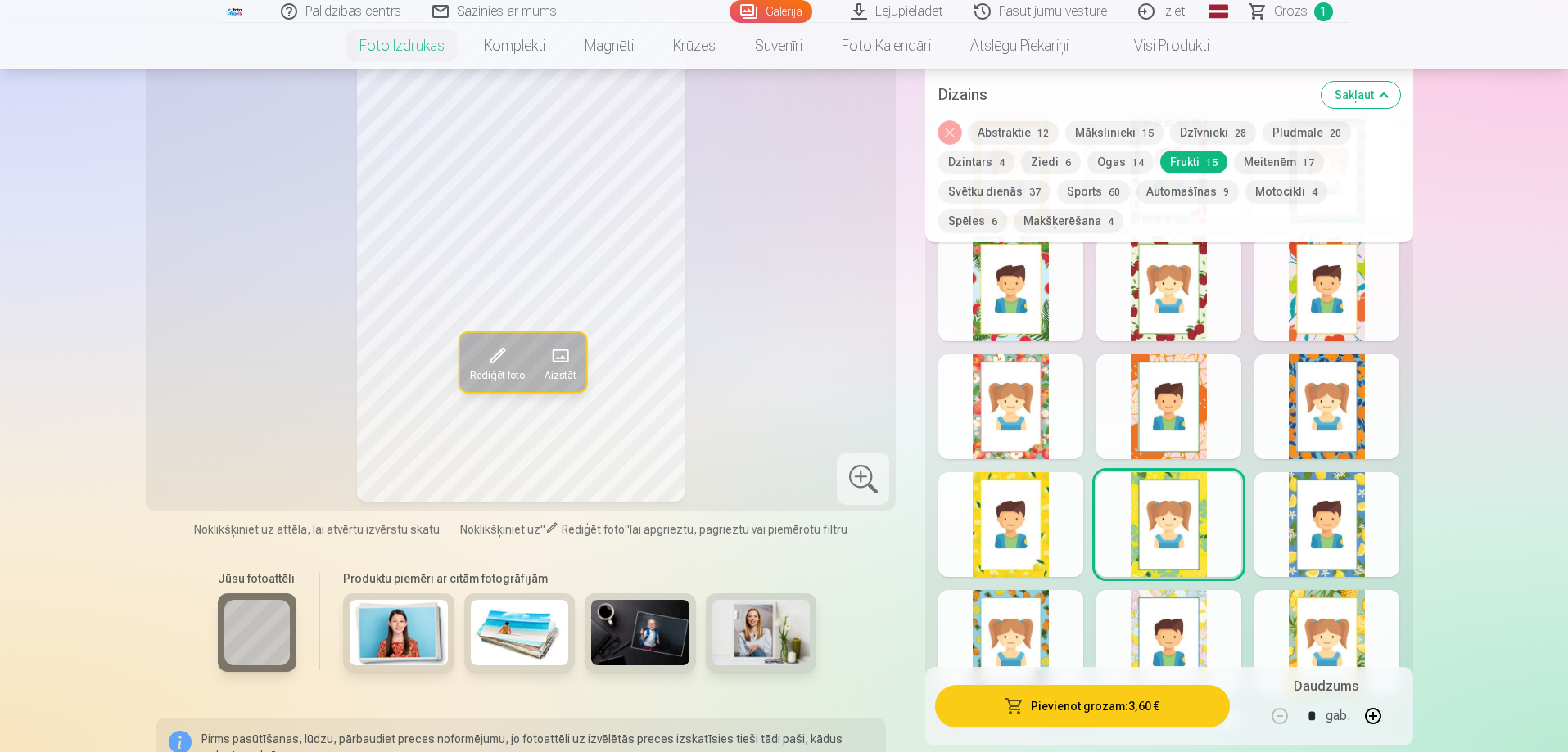
scroll to position [818, 0]
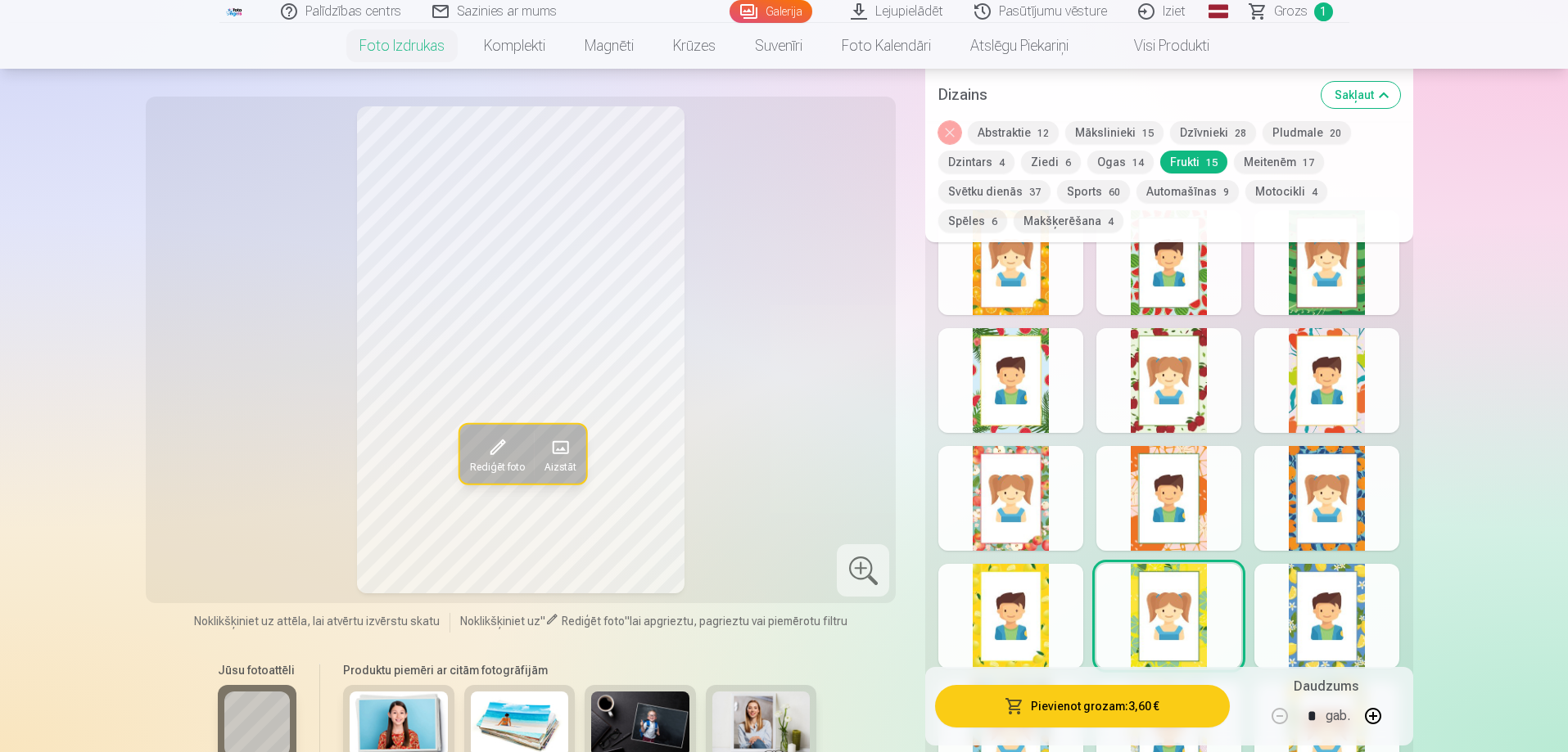
click at [1129, 505] on div at bounding box center [1169, 498] width 145 height 105
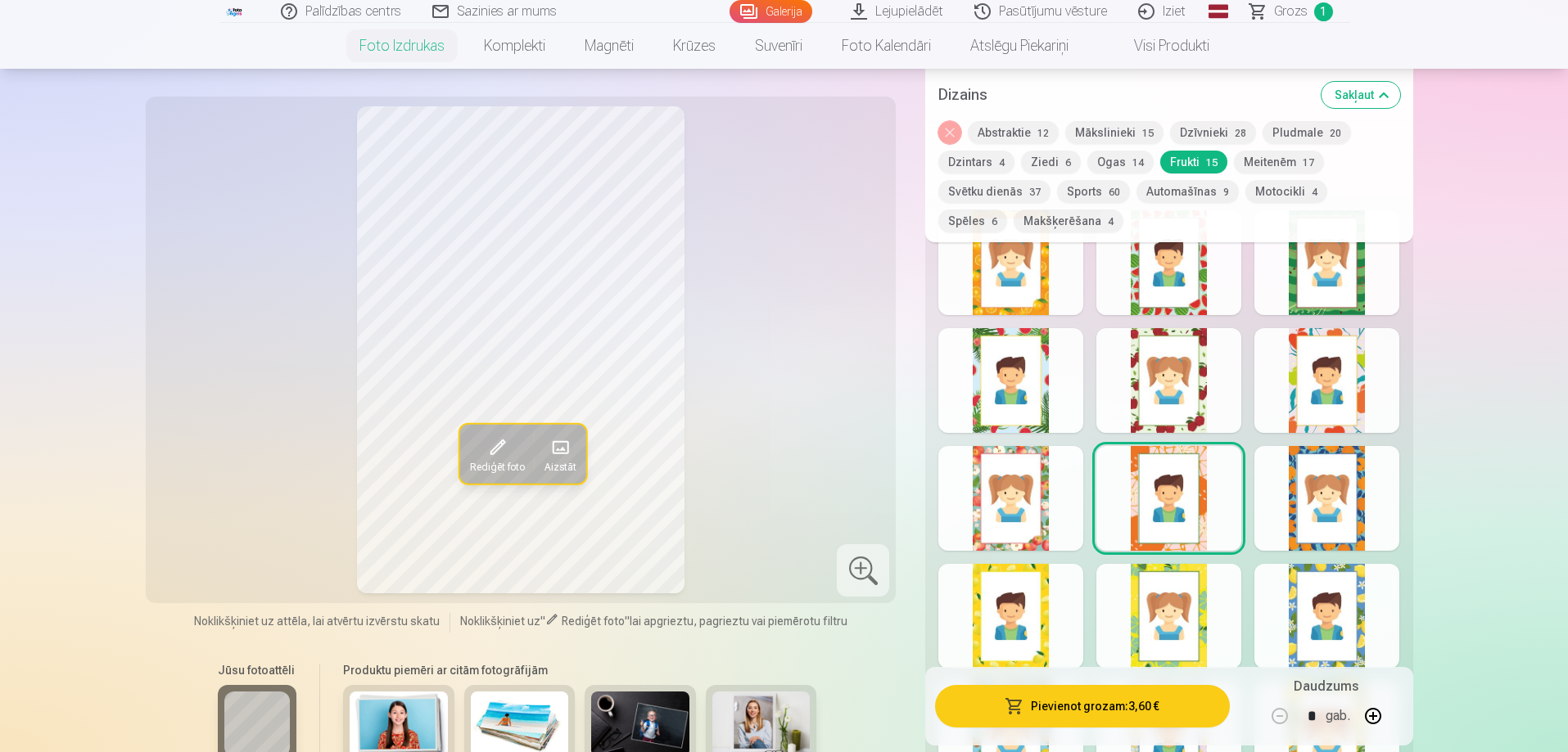
click at [1293, 308] on div at bounding box center [1327, 263] width 145 height 105
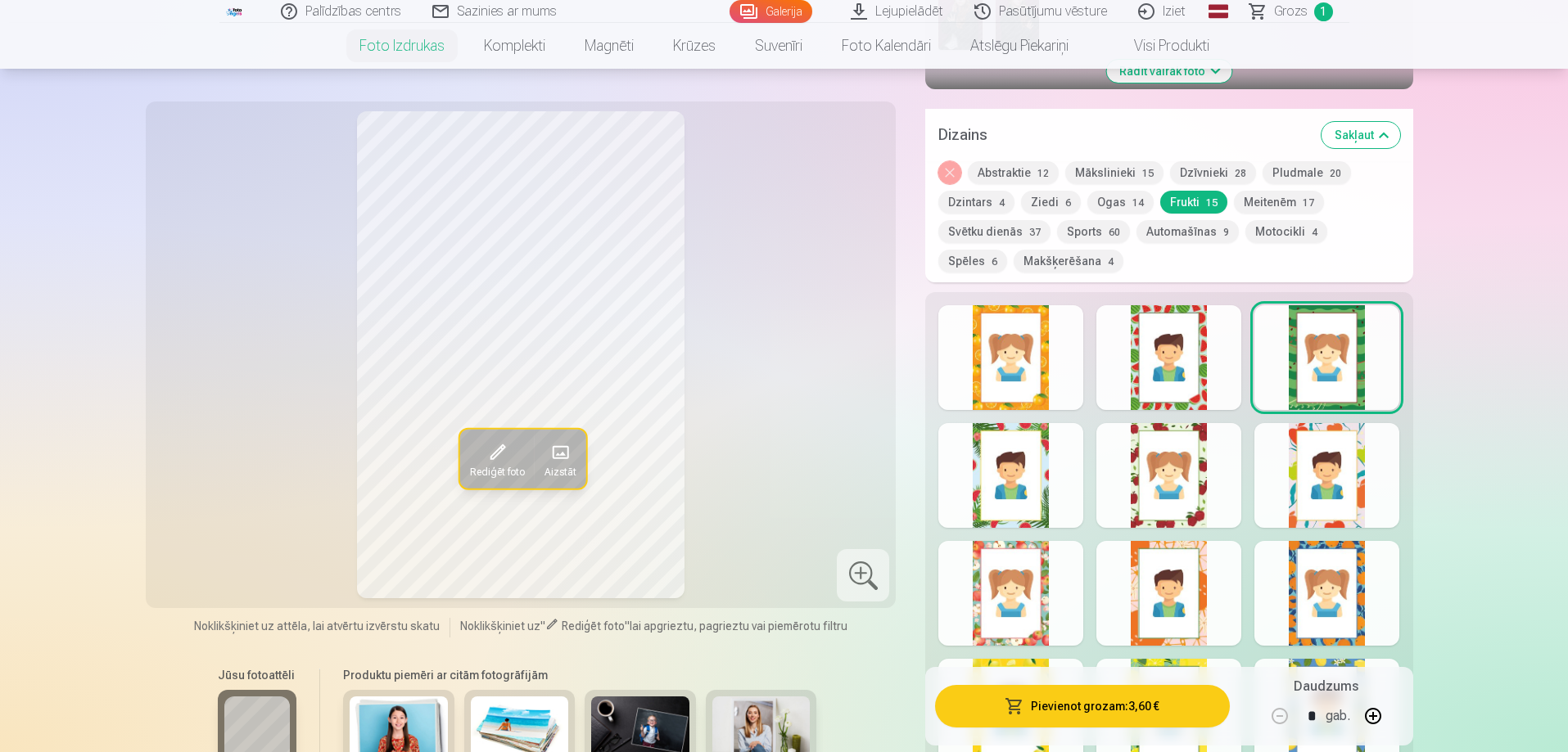
scroll to position [573, 0]
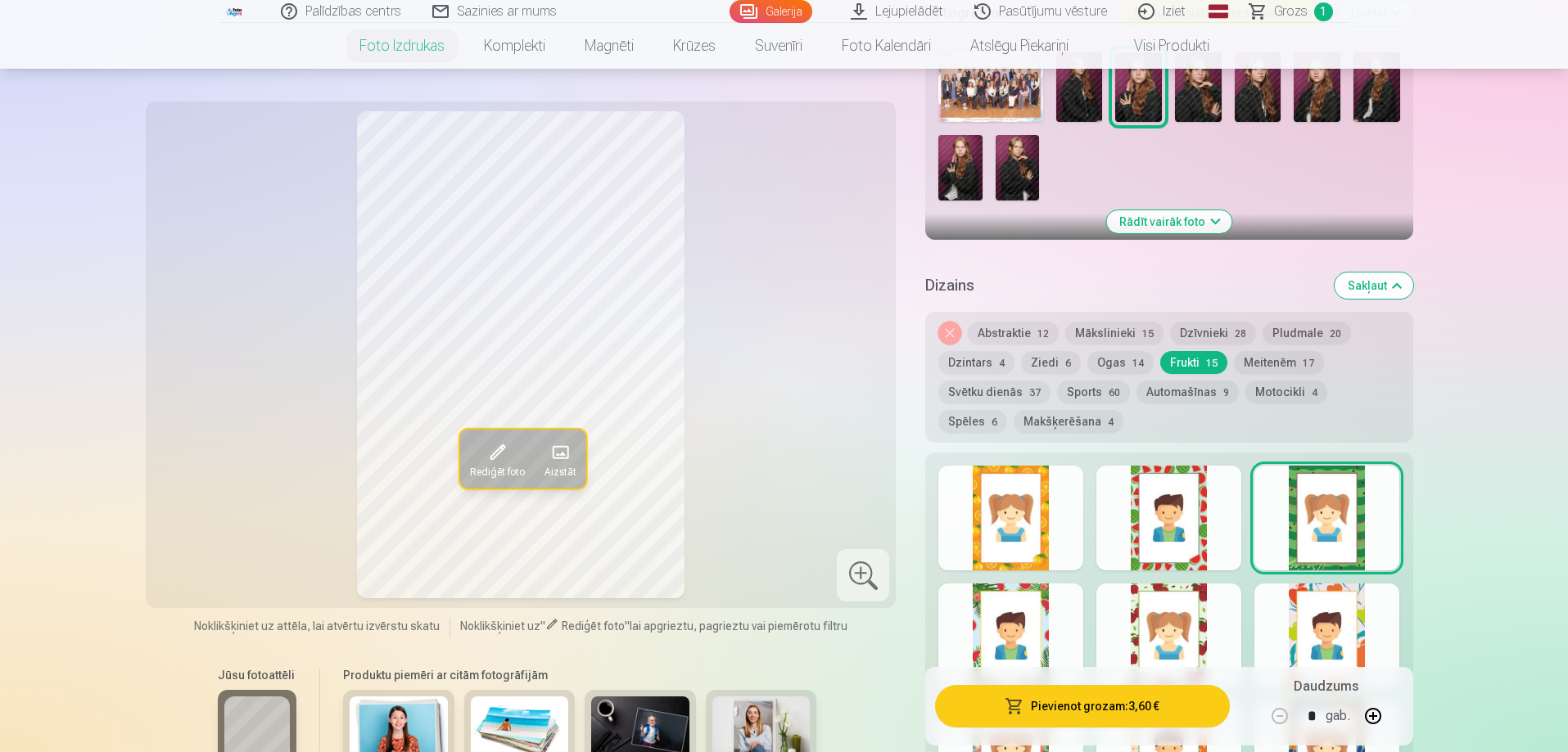
click at [1049, 600] on div at bounding box center [1011, 635] width 145 height 105
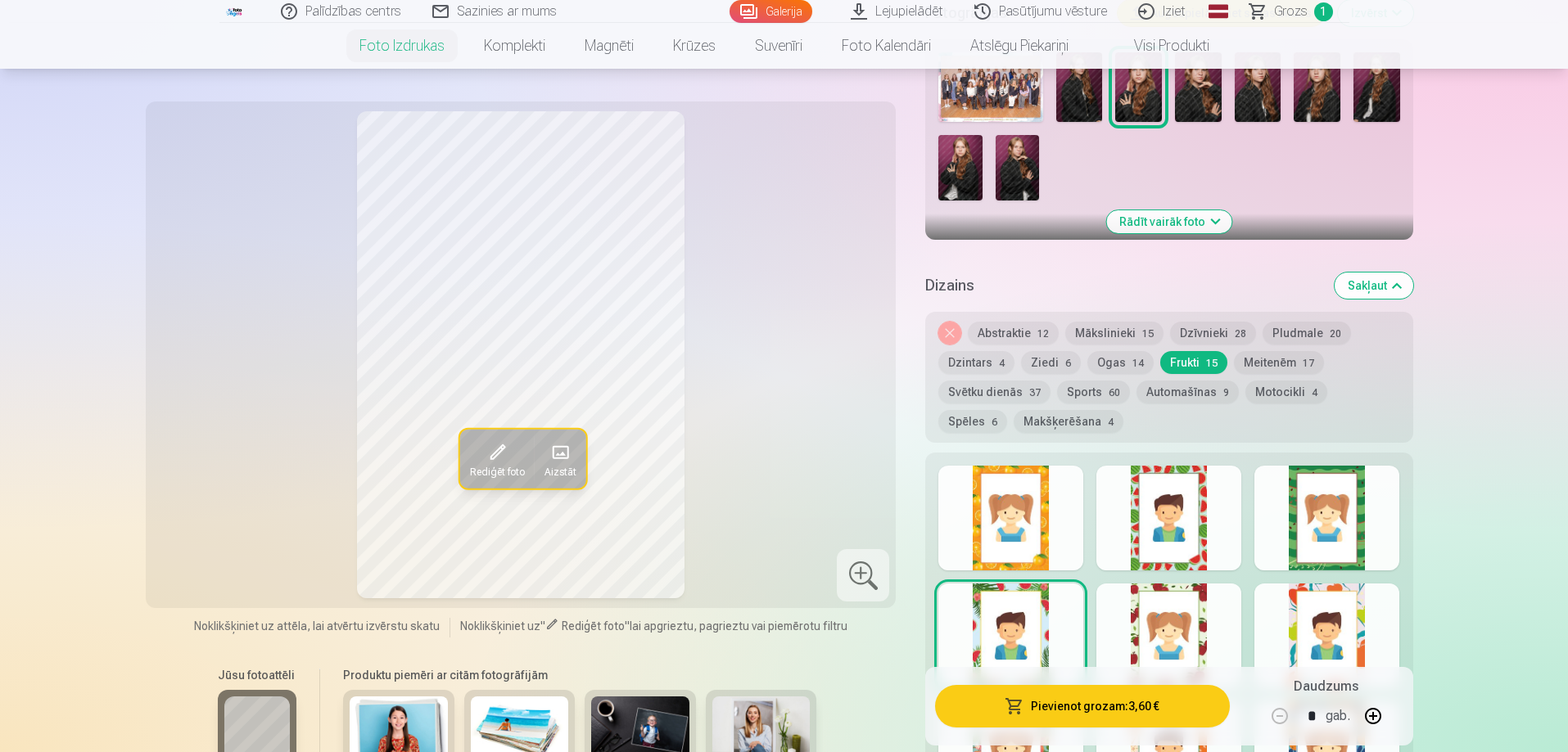
click at [1048, 549] on div at bounding box center [1011, 518] width 145 height 105
click at [1207, 334] on button "Dzīvnieki 28" at bounding box center [1213, 333] width 86 height 23
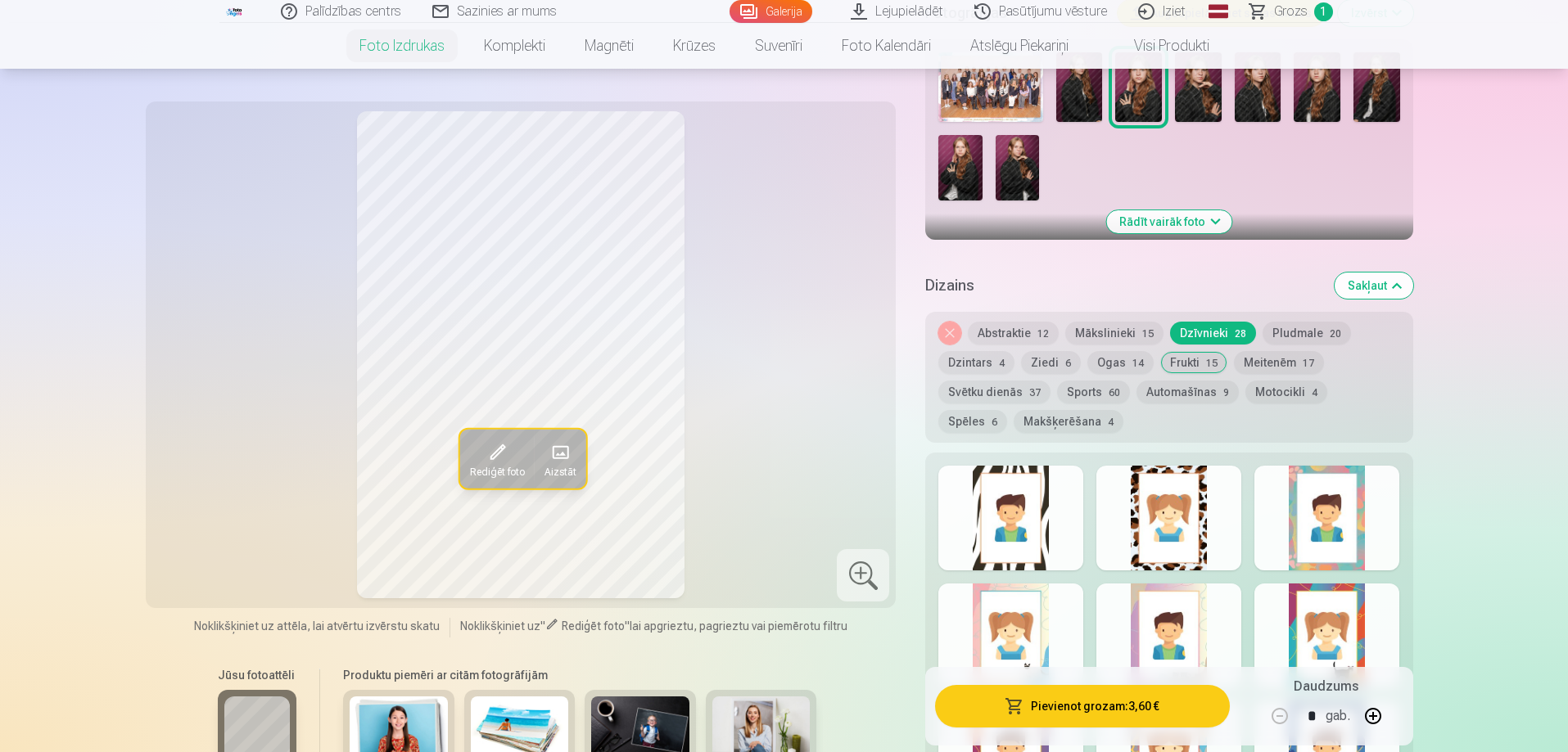
click at [1289, 544] on div at bounding box center [1327, 518] width 145 height 105
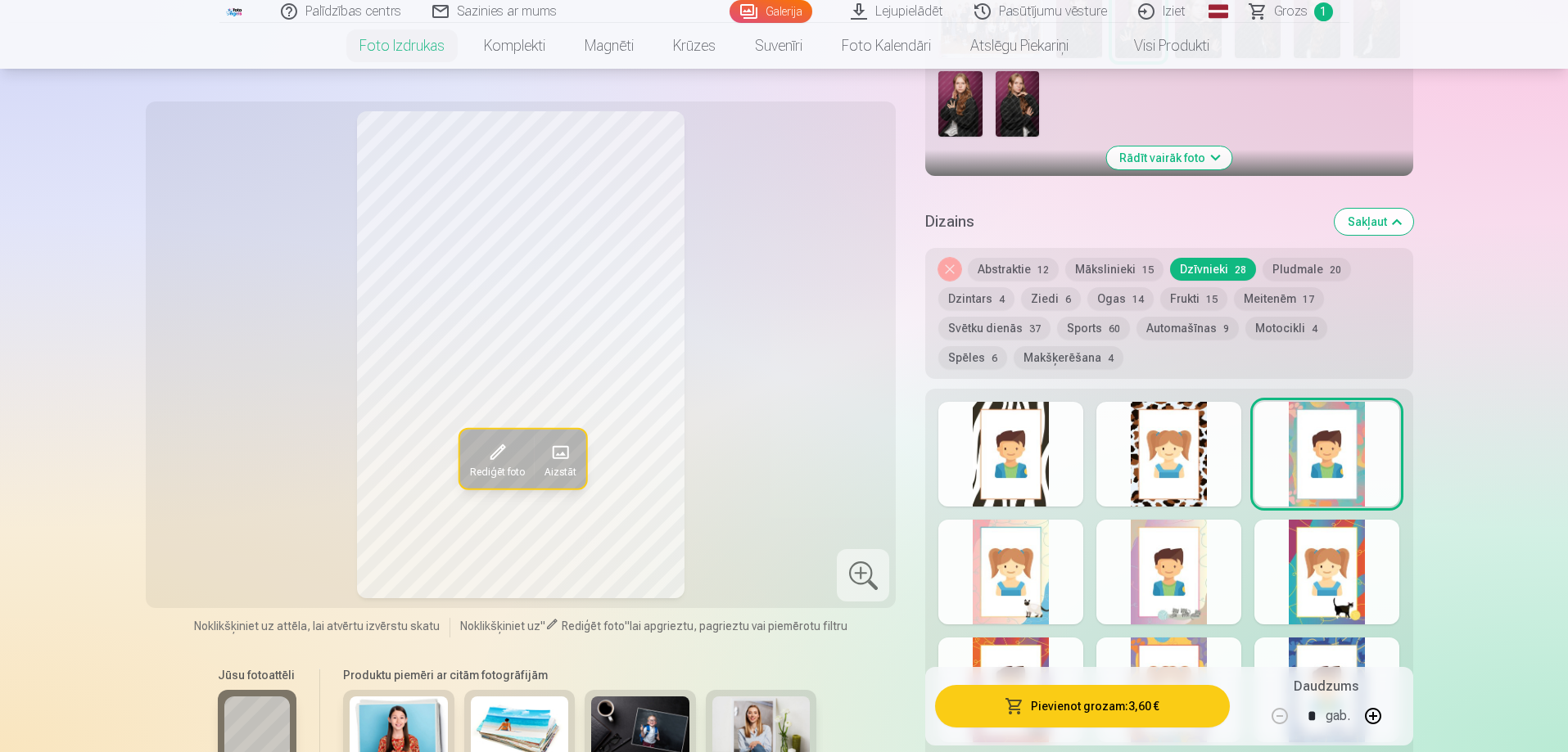
scroll to position [655, 0]
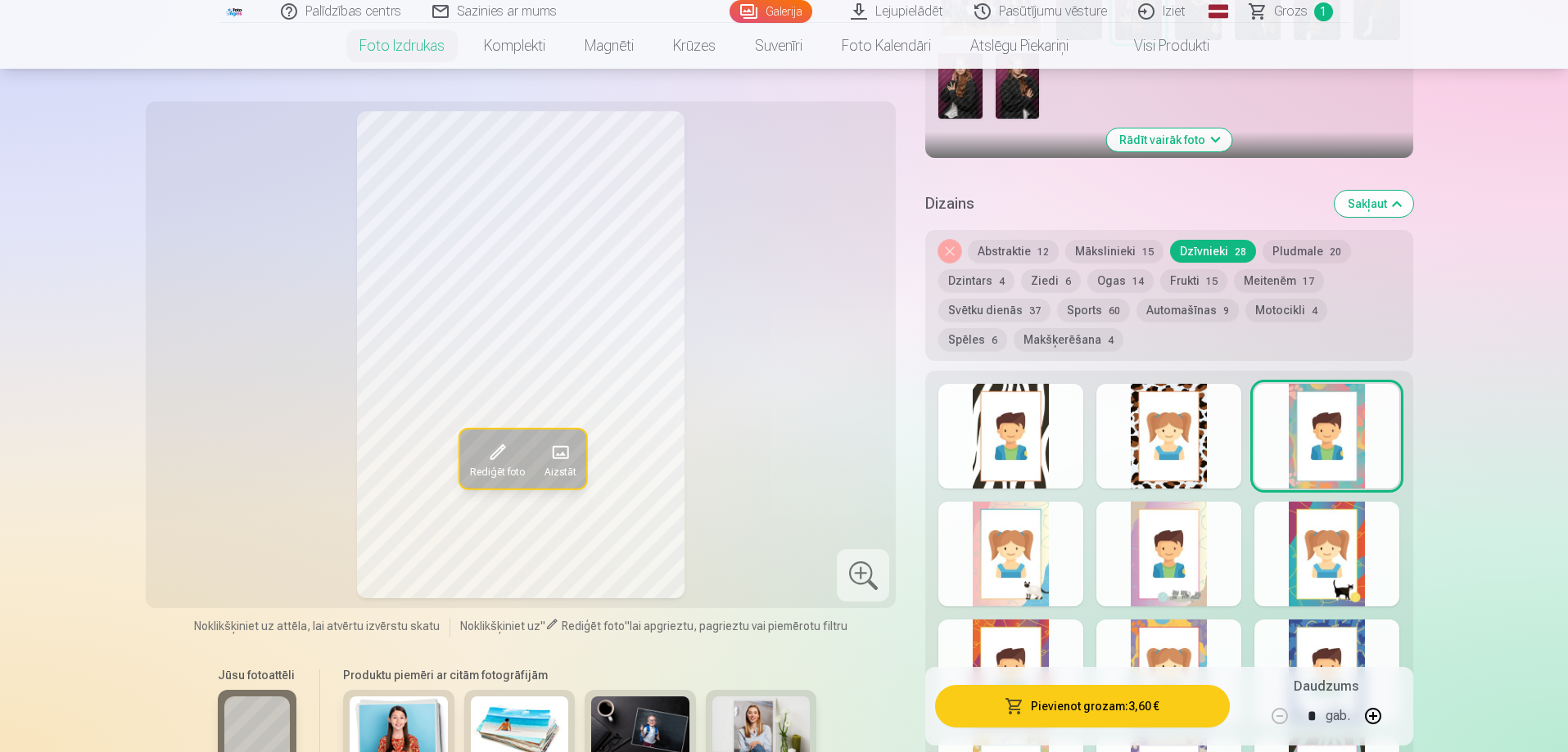
click at [1130, 454] on div at bounding box center [1169, 436] width 145 height 105
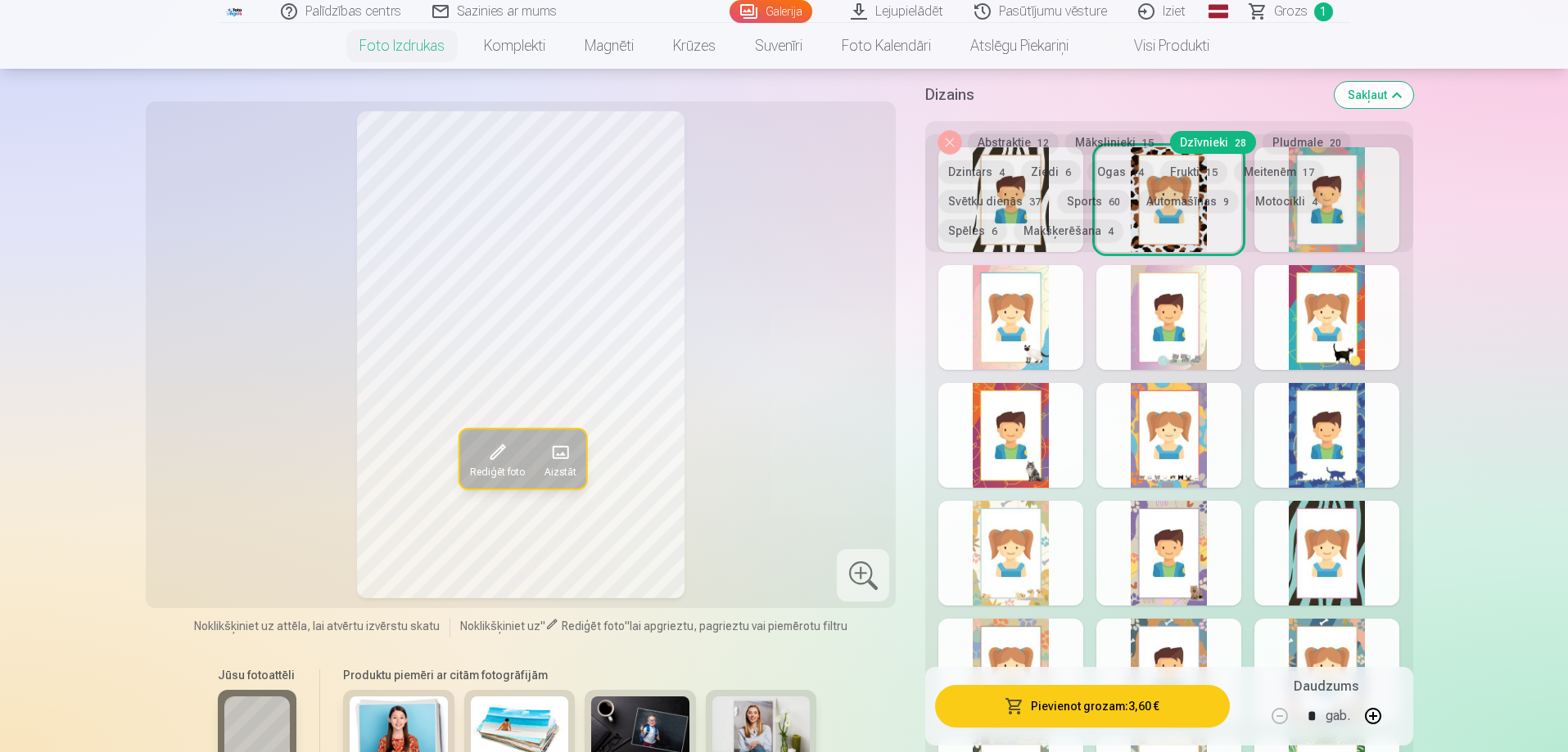
scroll to position [900, 0]
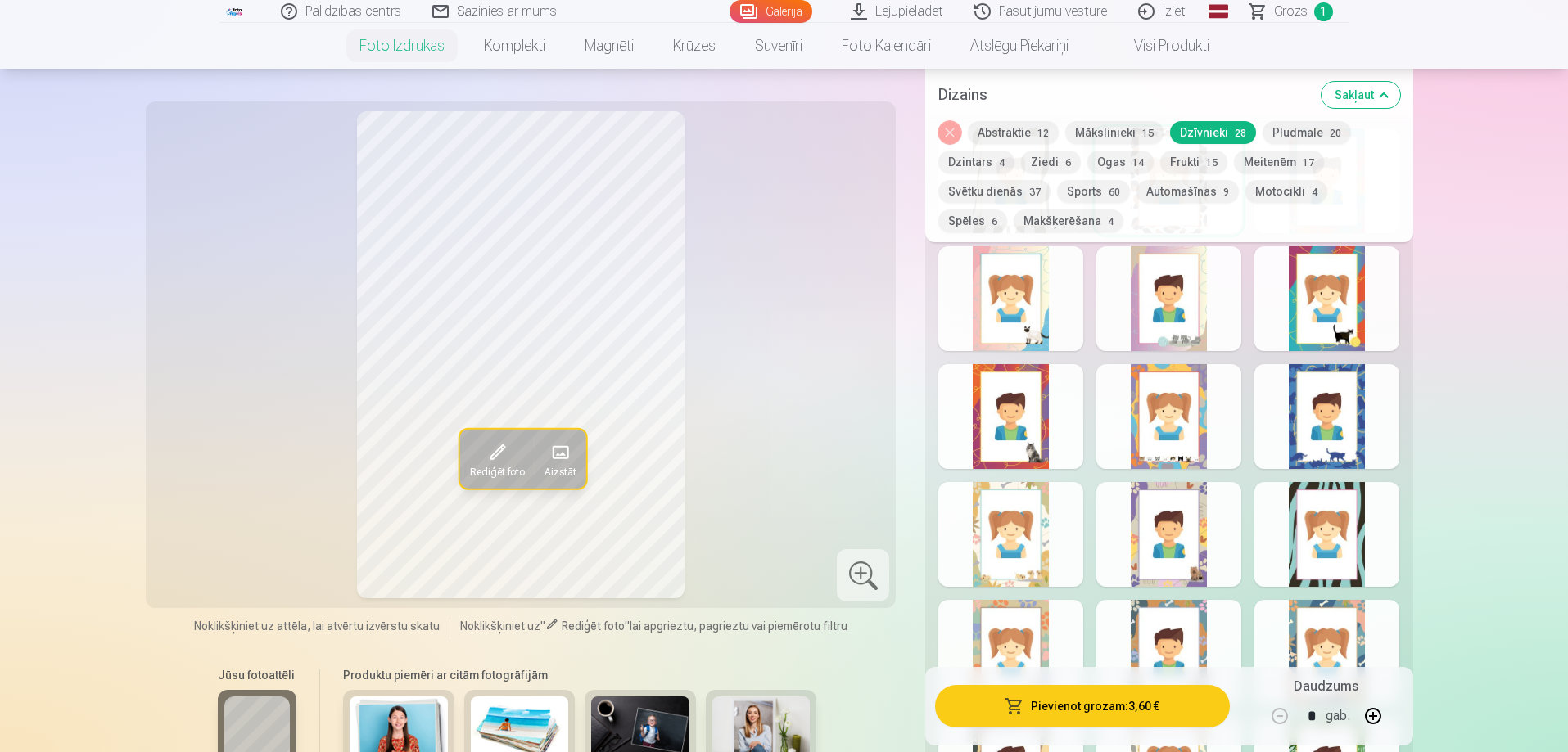
click at [1157, 462] on div at bounding box center [1169, 416] width 145 height 105
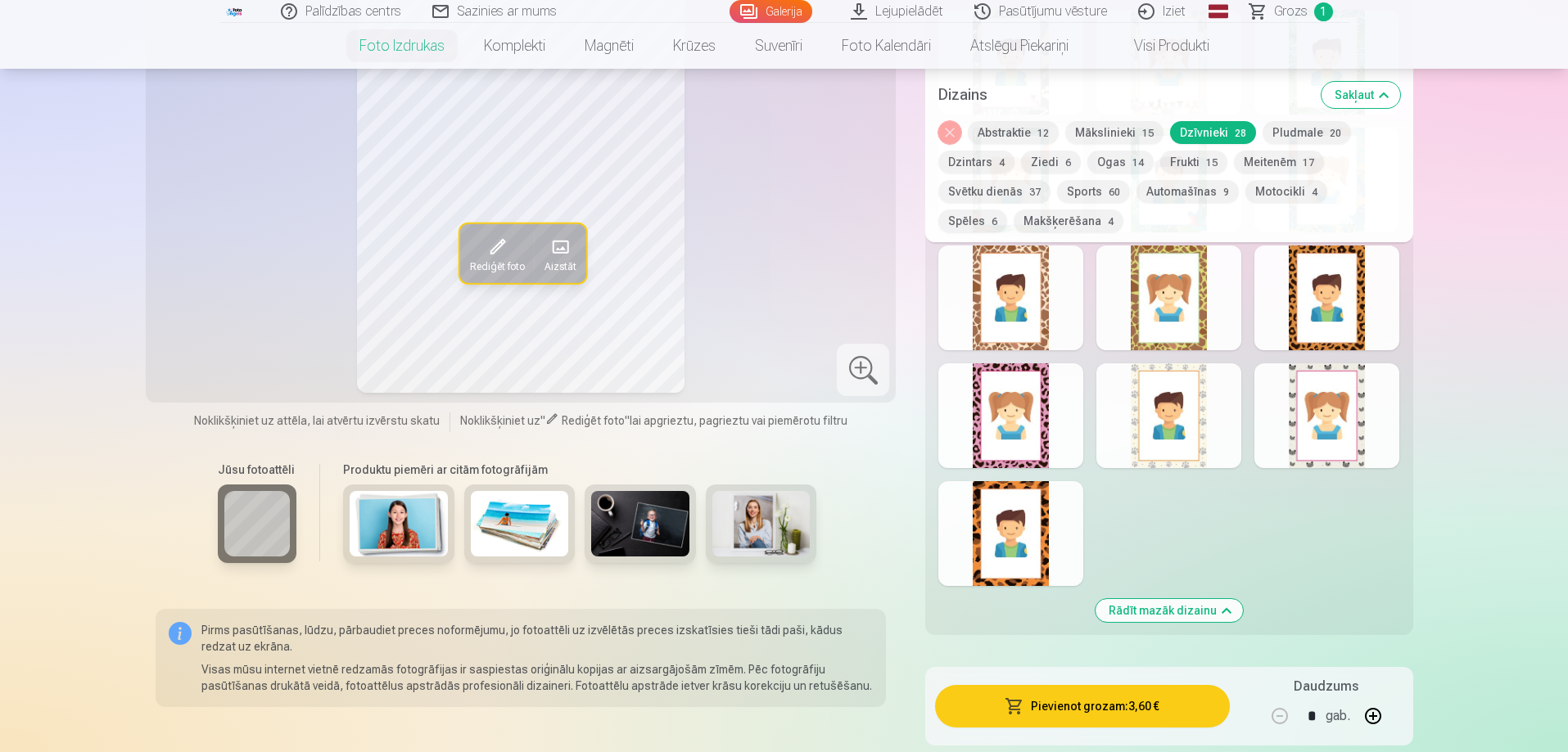
scroll to position [1637, 0]
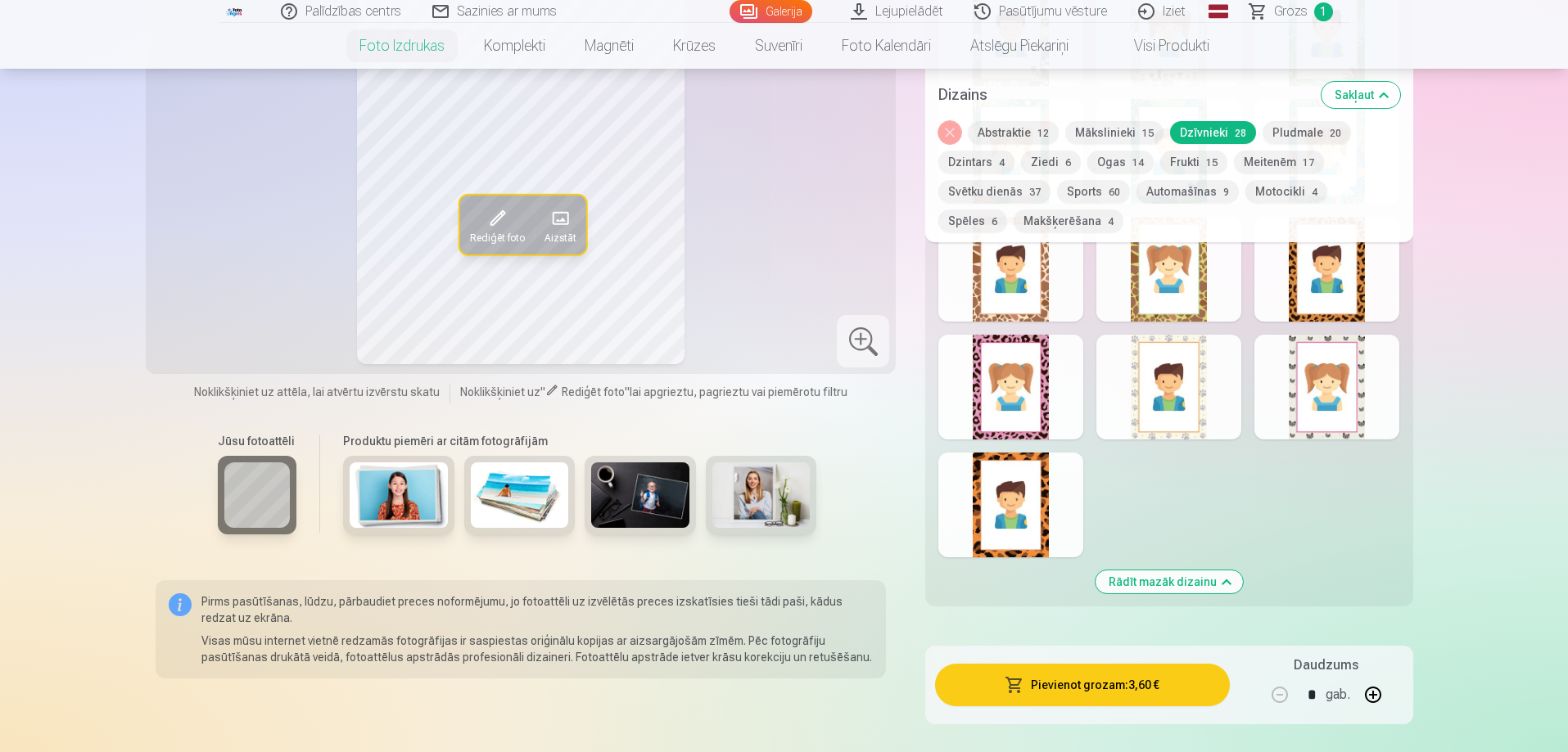
click at [1293, 397] on div at bounding box center [1327, 386] width 145 height 105
click at [1045, 161] on button "Ziedi 6" at bounding box center [1051, 162] width 60 height 23
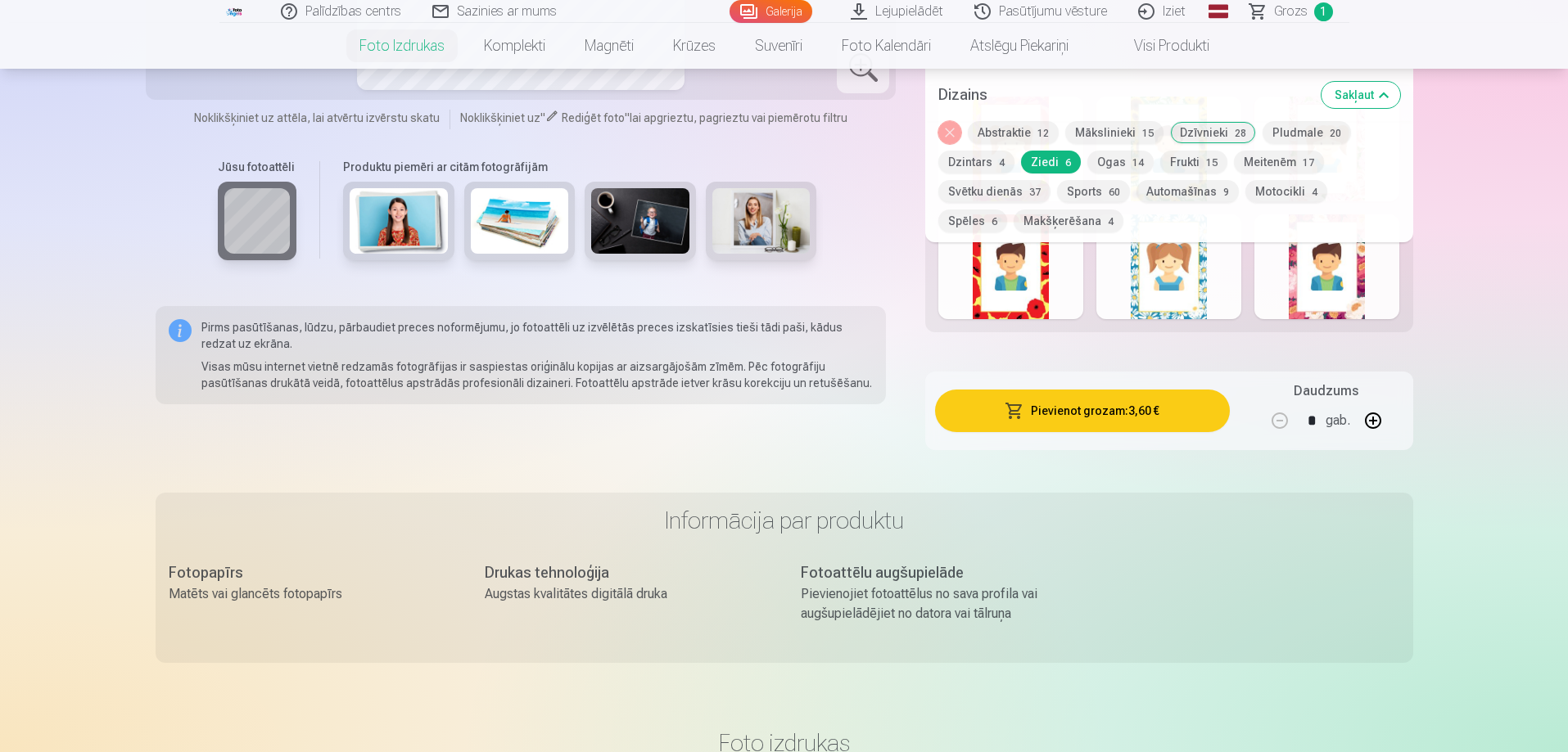
scroll to position [818, 0]
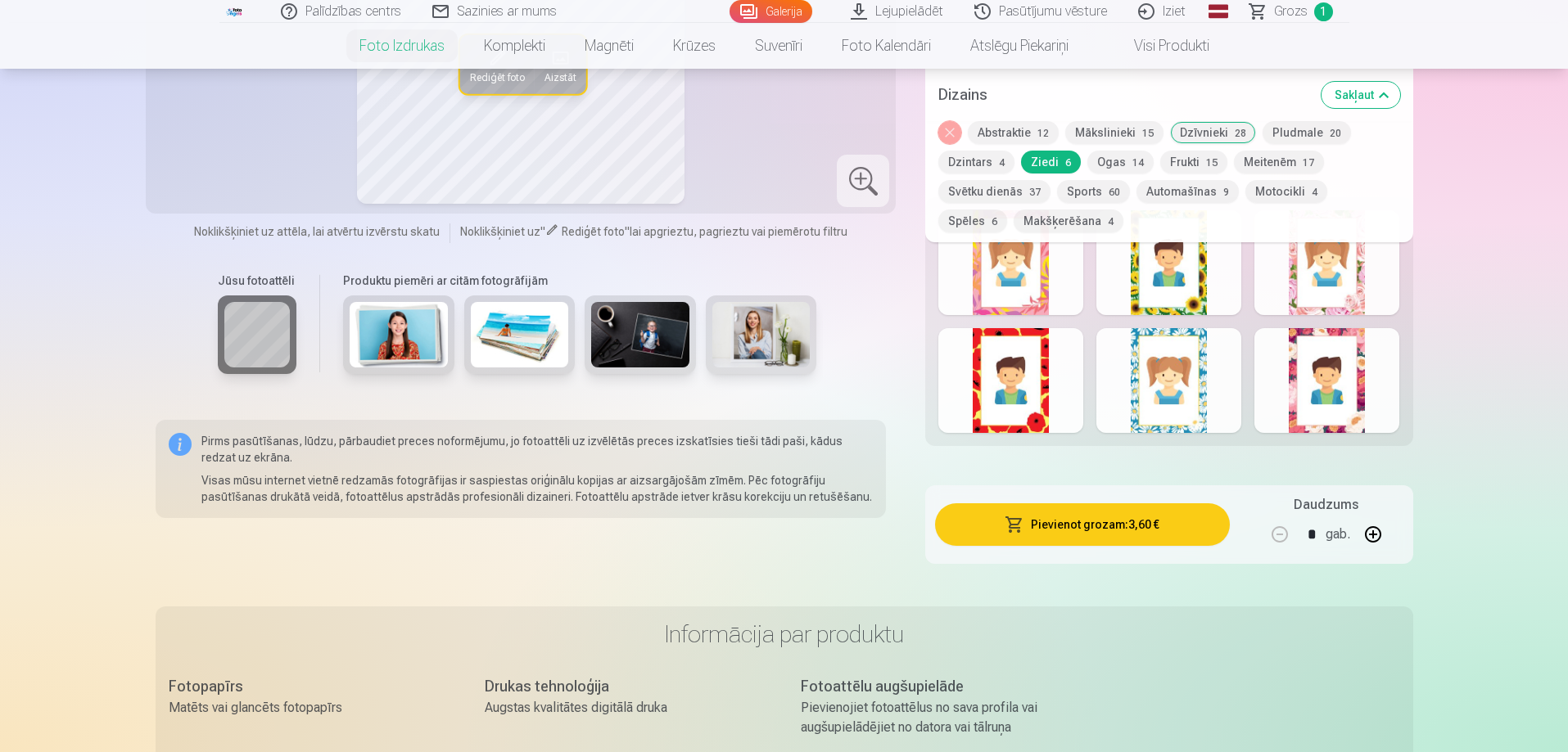
click at [1035, 429] on div at bounding box center [1011, 380] width 145 height 105
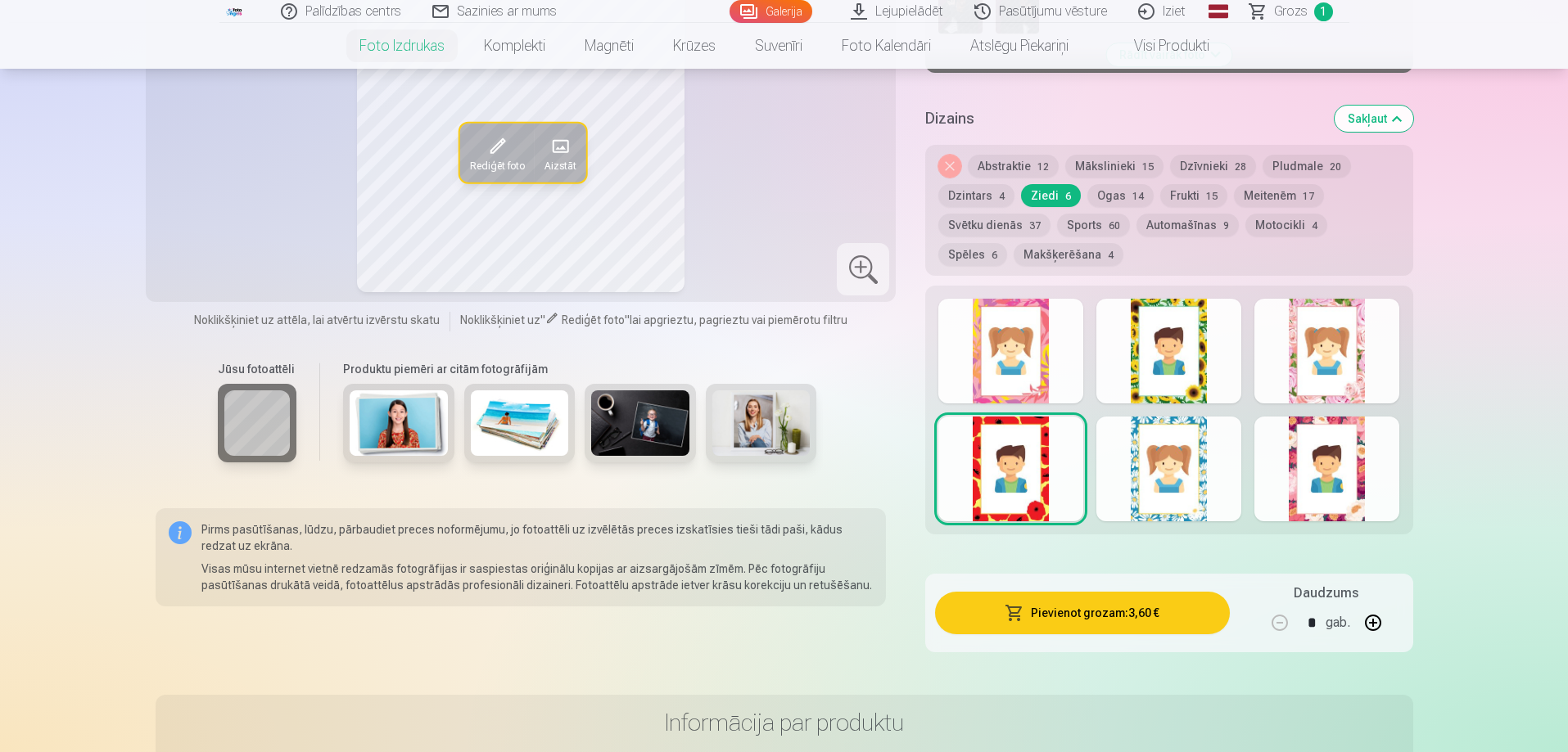
scroll to position [900, 0]
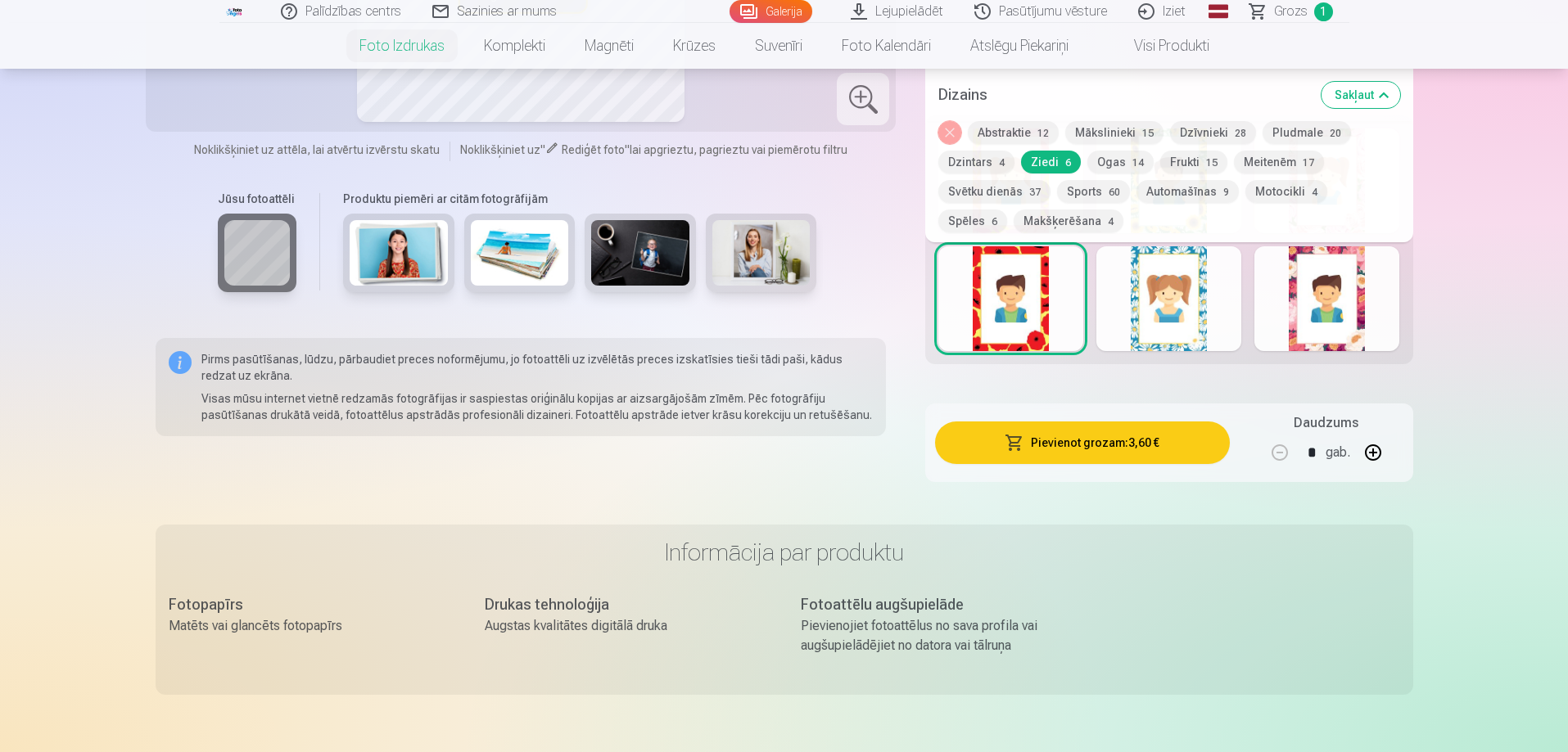
click at [1361, 337] on div at bounding box center [1327, 298] width 145 height 105
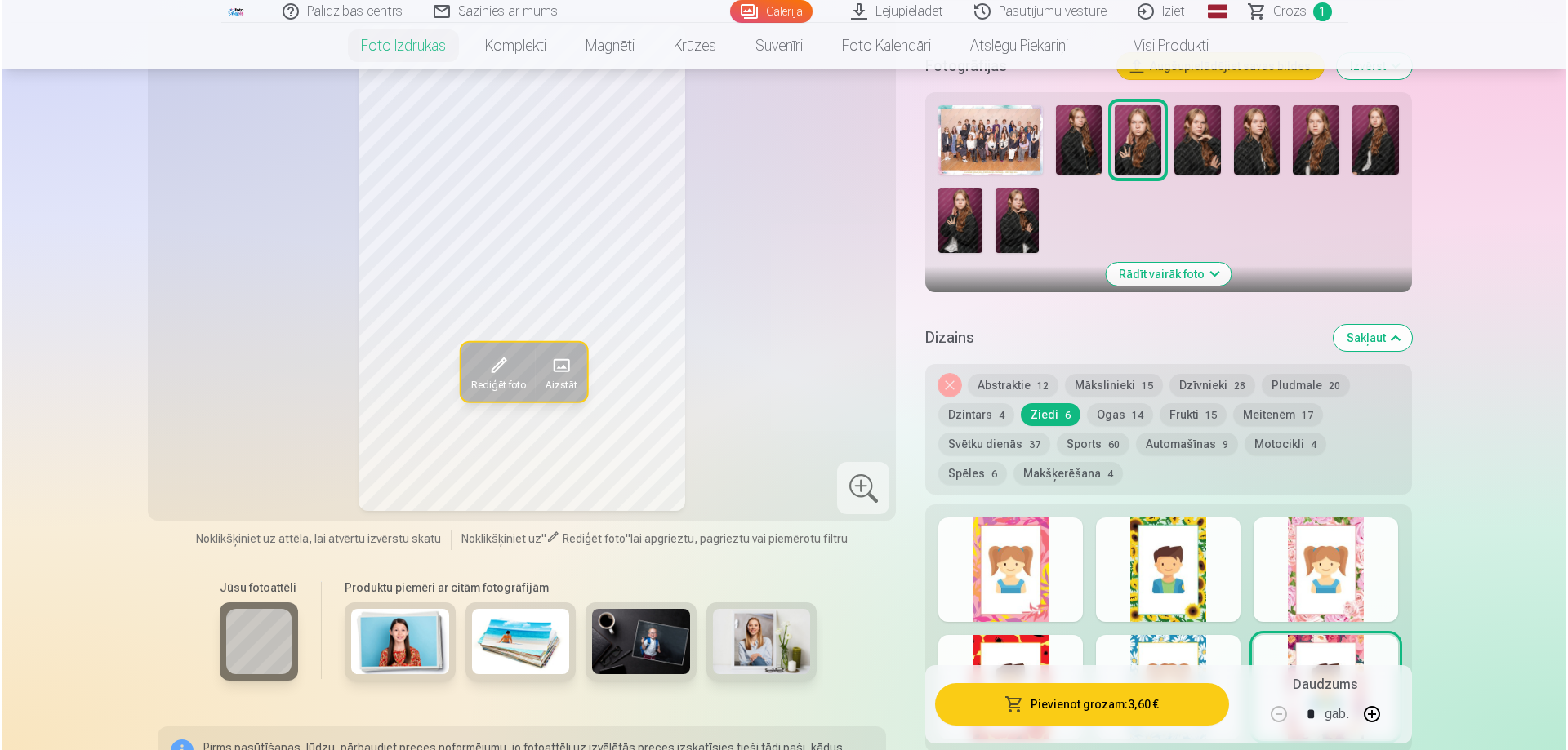
scroll to position [490, 0]
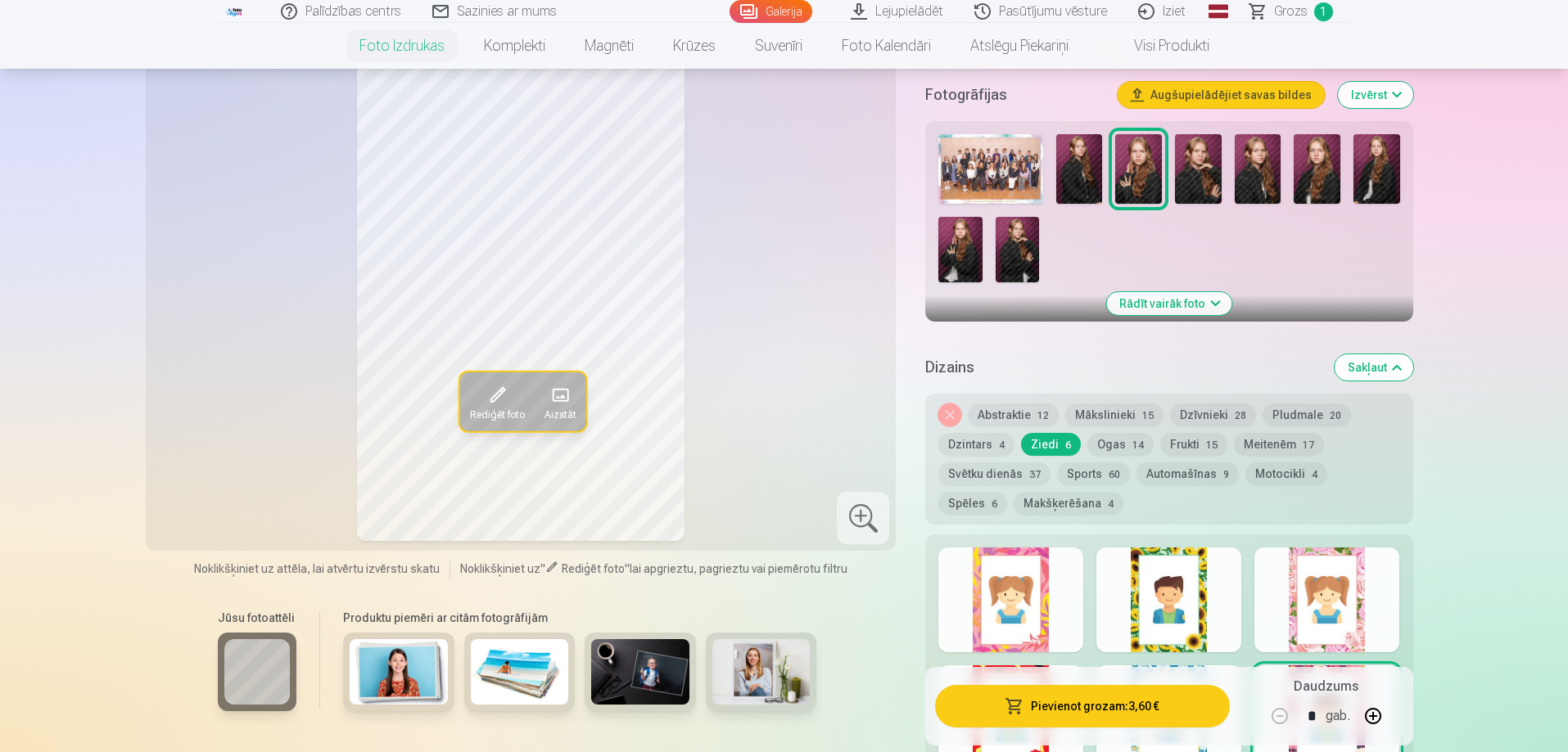
click at [1127, 707] on button "Pievienot grozam : 3,60 €" at bounding box center [1082, 705] width 294 height 42
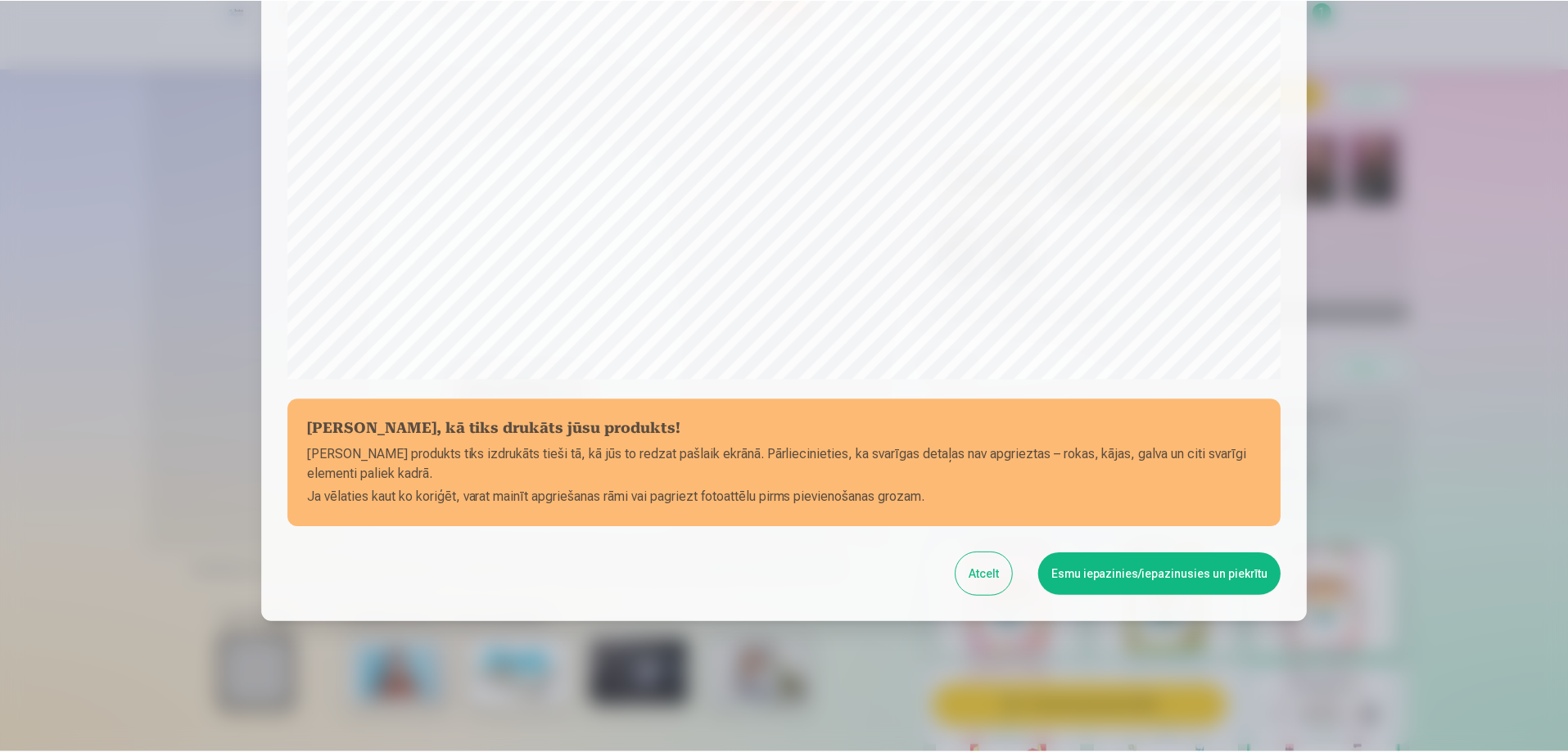
scroll to position [427, 0]
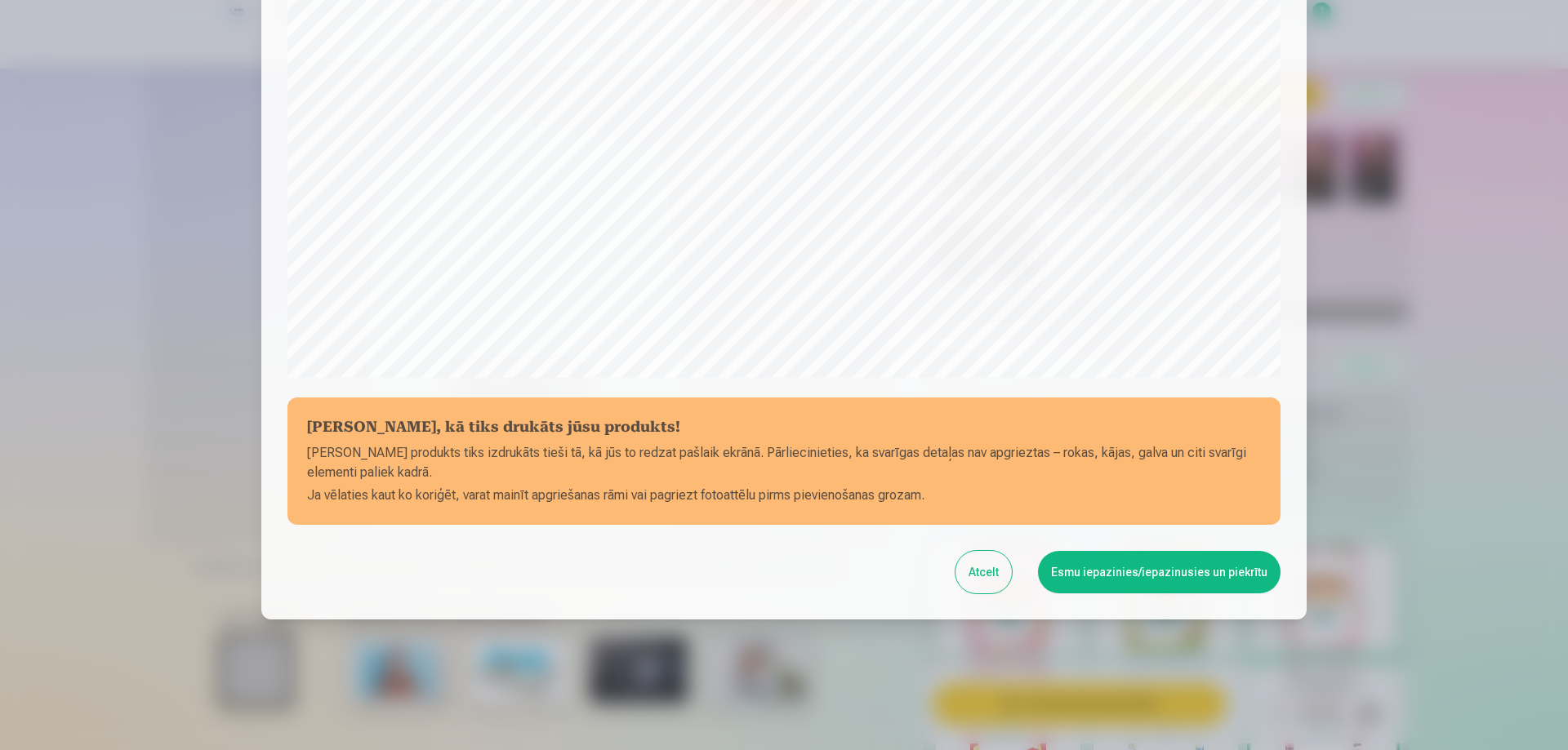
click at [1157, 577] on button "Esmu iepazinies/iepazinusies un piekrītu" at bounding box center [1159, 571] width 242 height 42
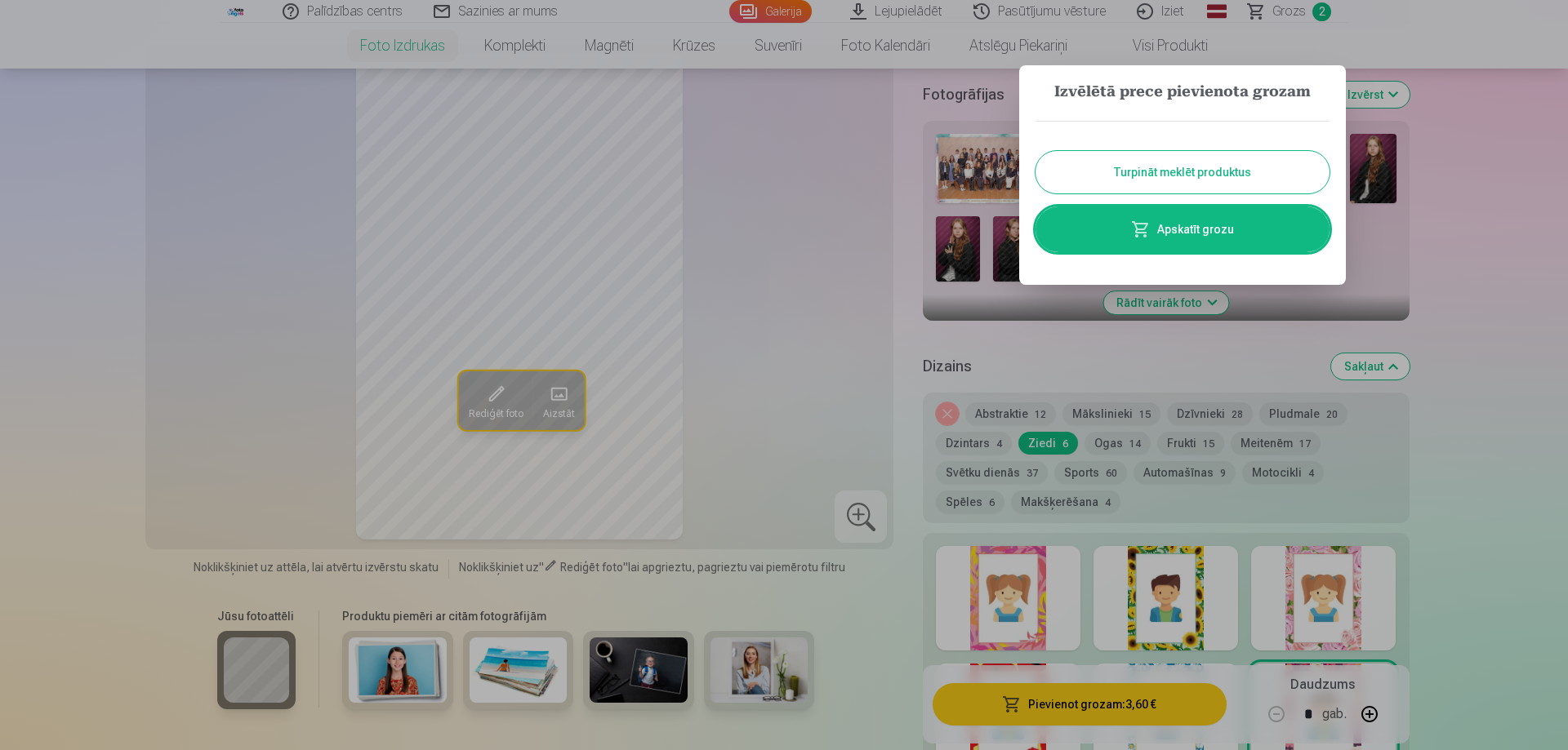
click at [1132, 164] on button "Turpināt meklēt produktus" at bounding box center [1182, 172] width 294 height 42
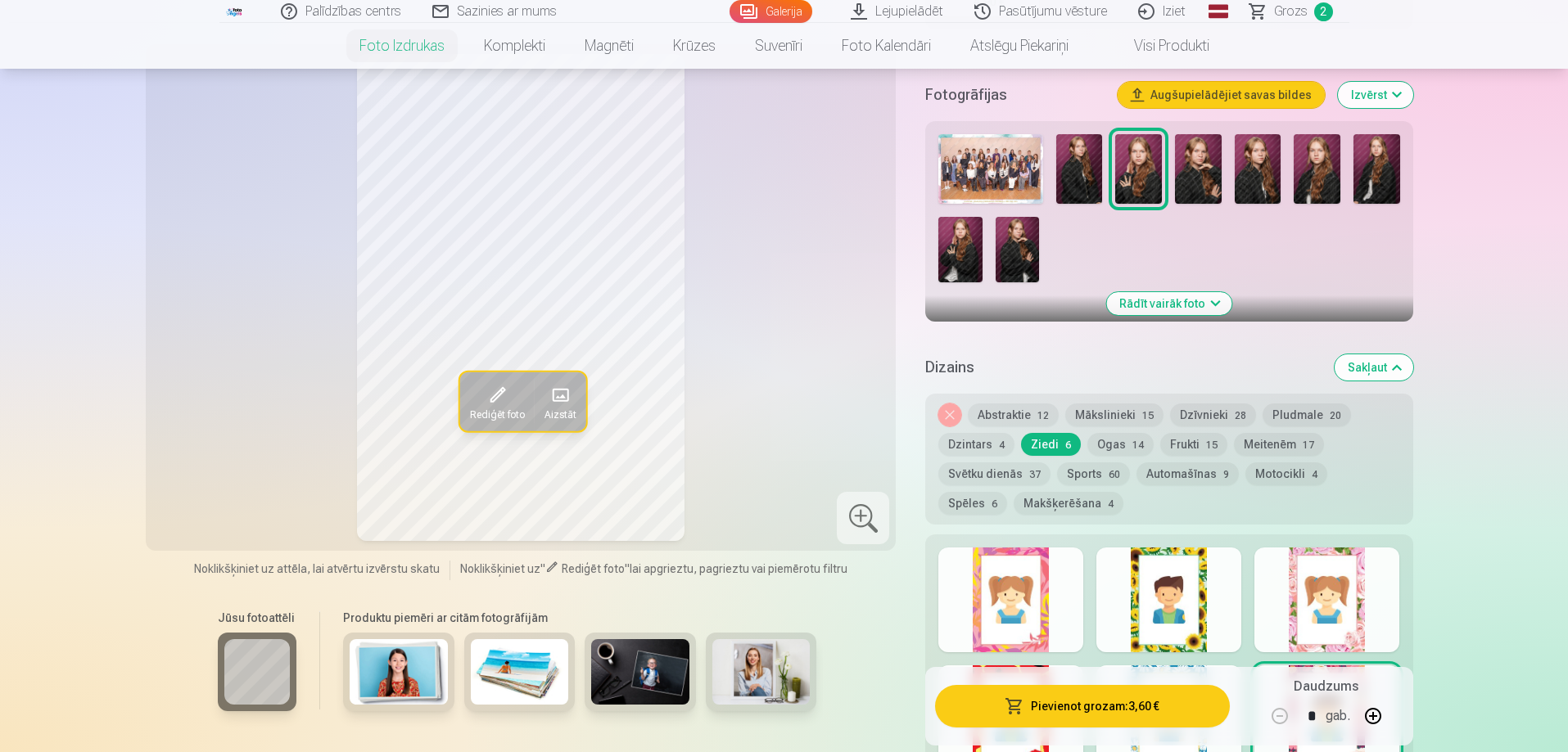
click at [1315, 172] on img at bounding box center [1317, 169] width 47 height 70
click at [1041, 641] on div at bounding box center [1011, 600] width 145 height 105
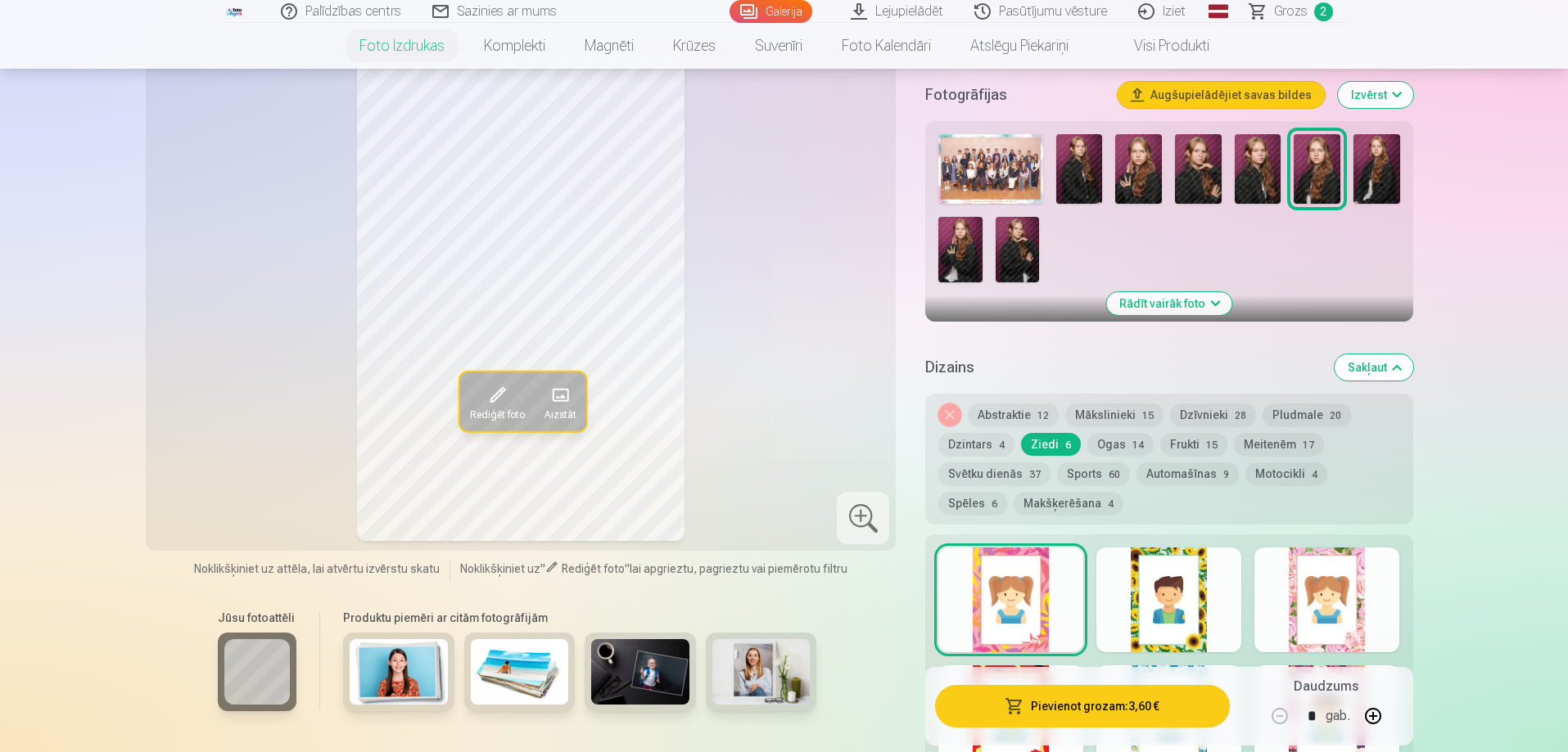
click at [1130, 639] on div at bounding box center [1169, 600] width 145 height 105
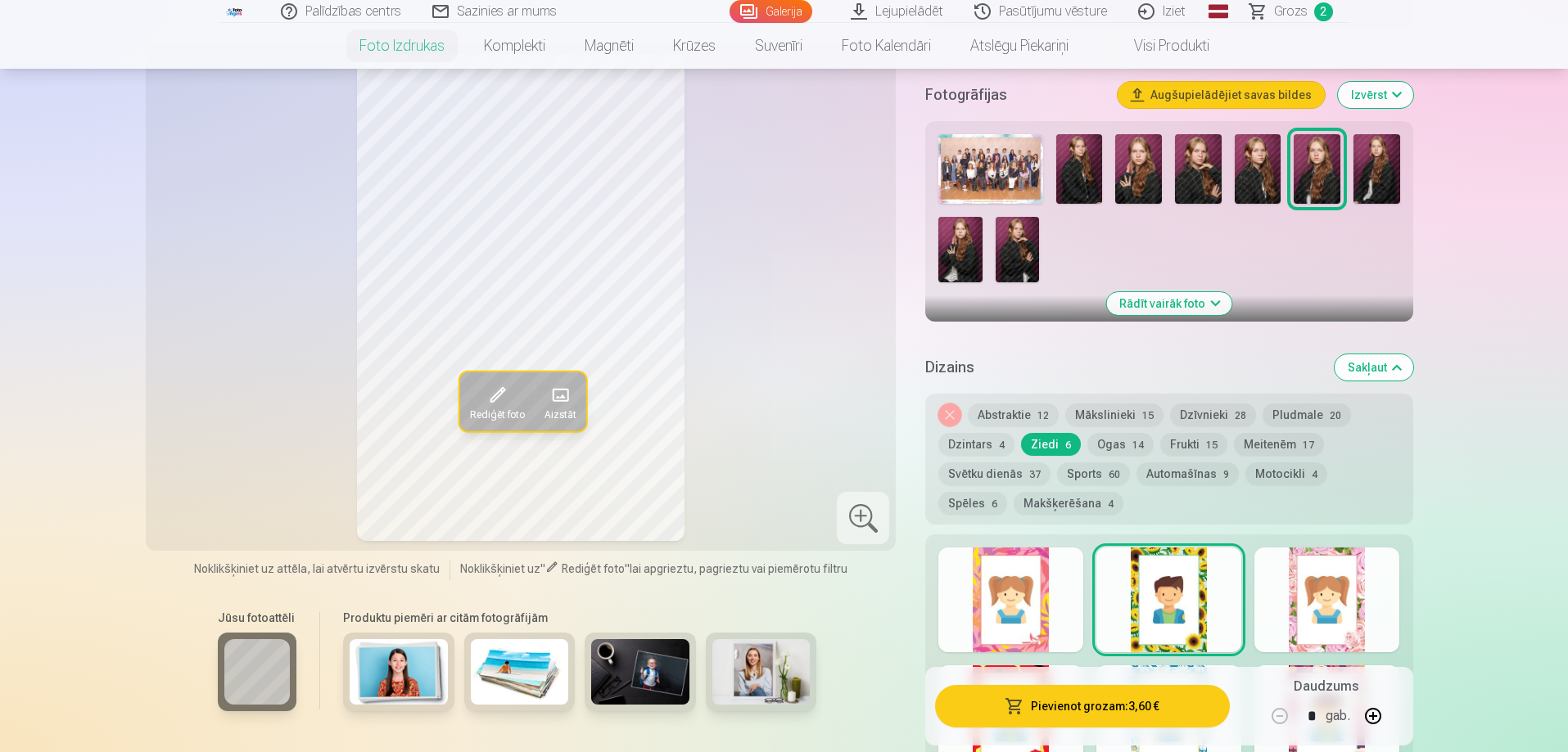
click at [1330, 648] on div at bounding box center [1327, 600] width 145 height 105
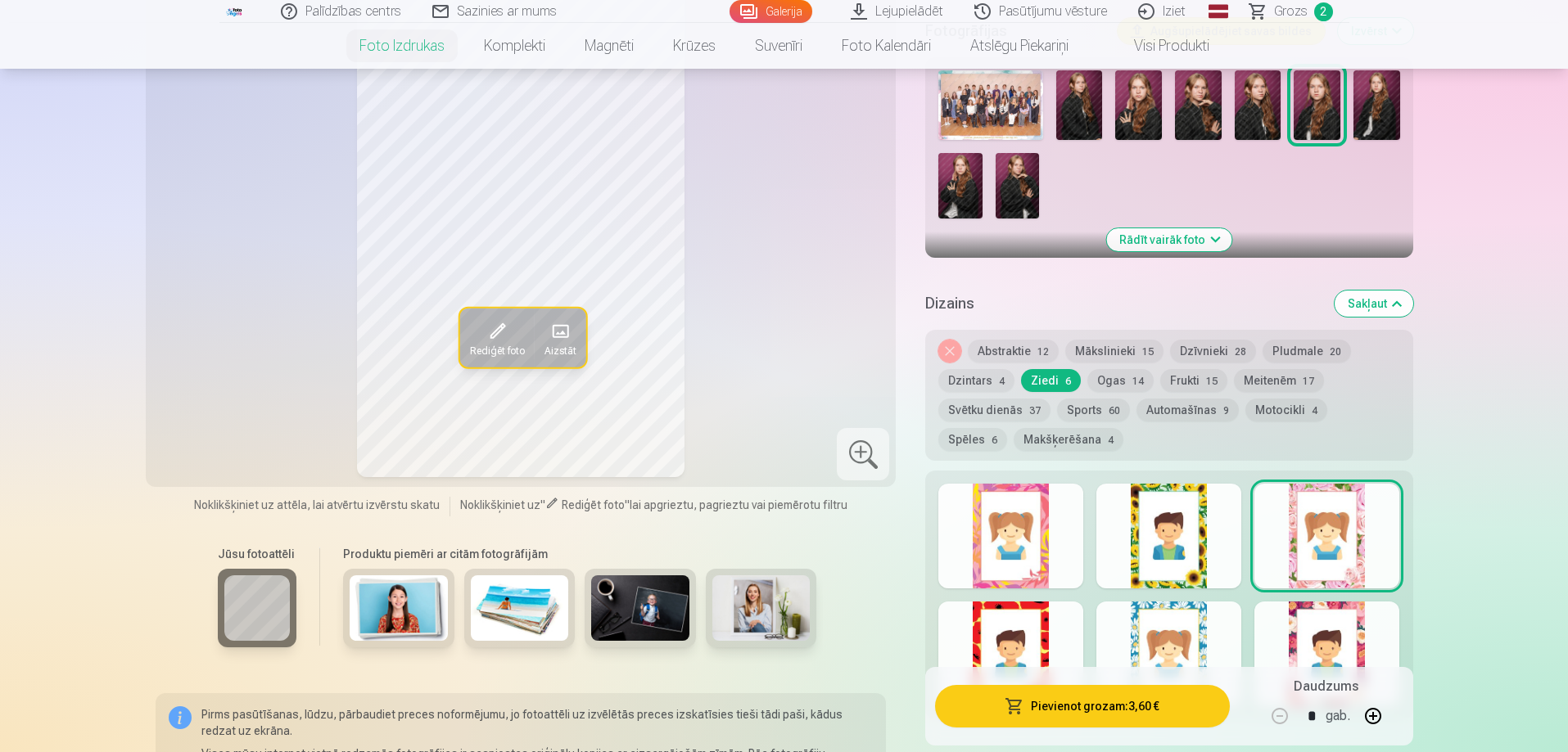
scroll to position [573, 0]
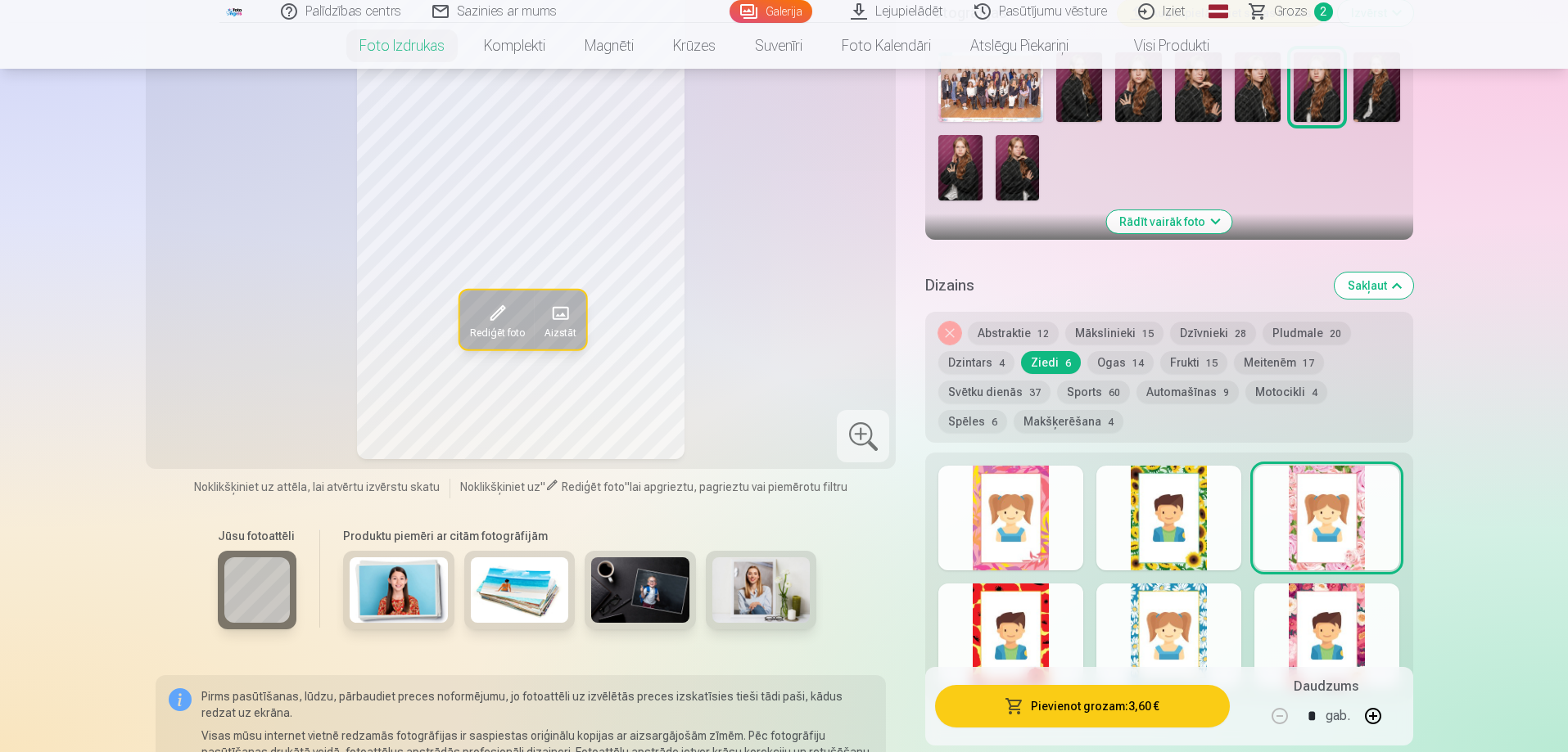
click at [1132, 641] on div at bounding box center [1169, 635] width 145 height 105
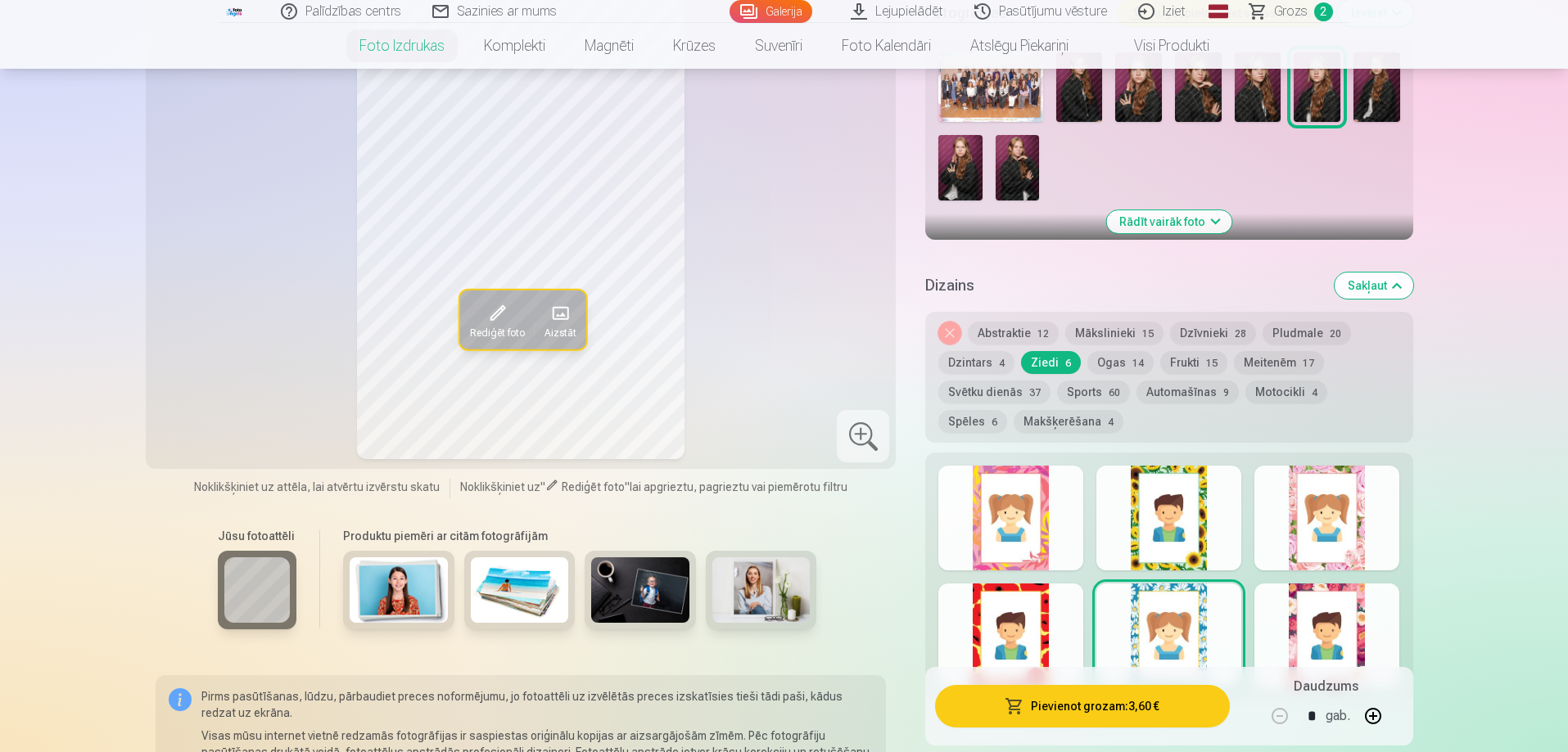
click at [1046, 643] on div at bounding box center [1011, 635] width 145 height 105
click at [1043, 556] on div at bounding box center [1011, 518] width 145 height 105
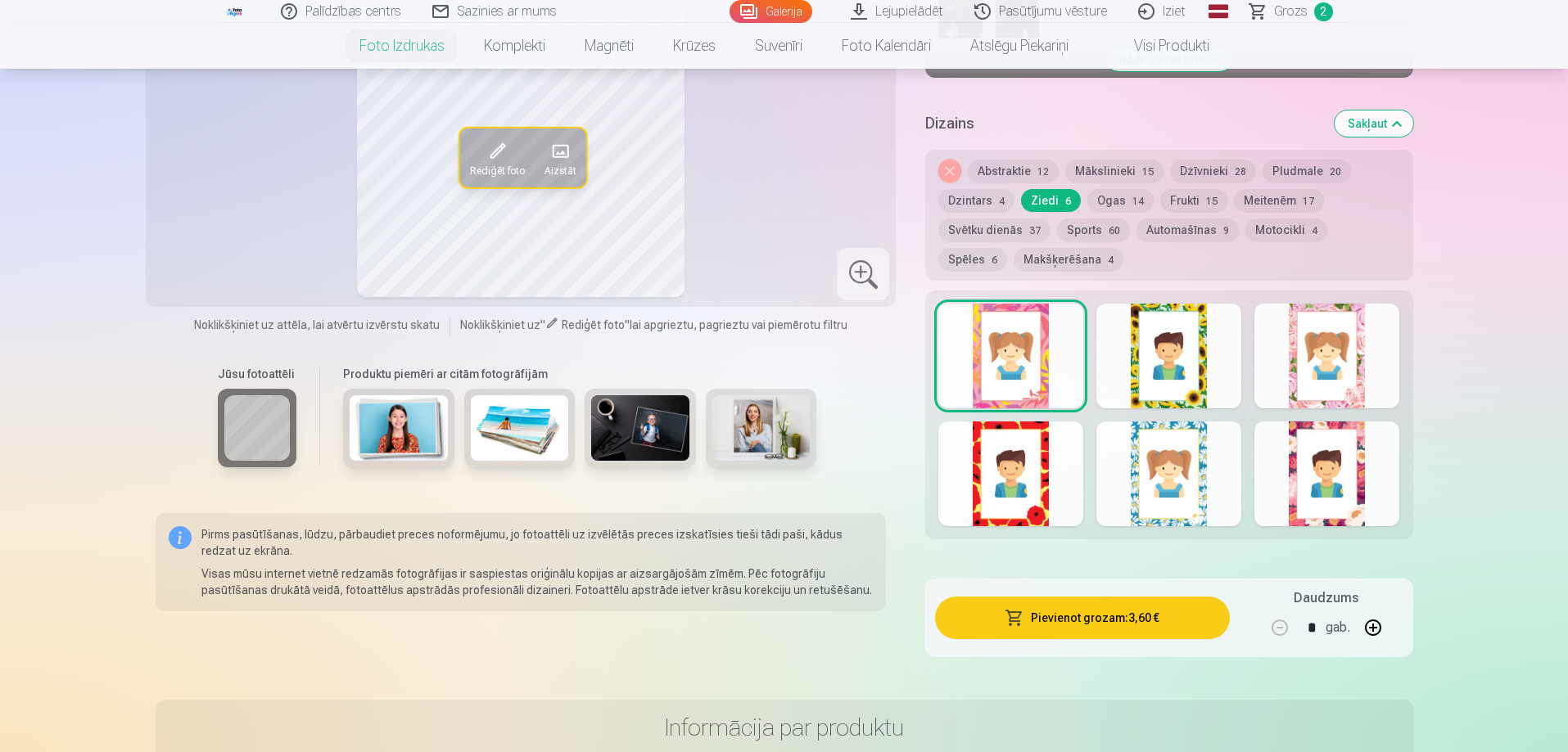
scroll to position [737, 0]
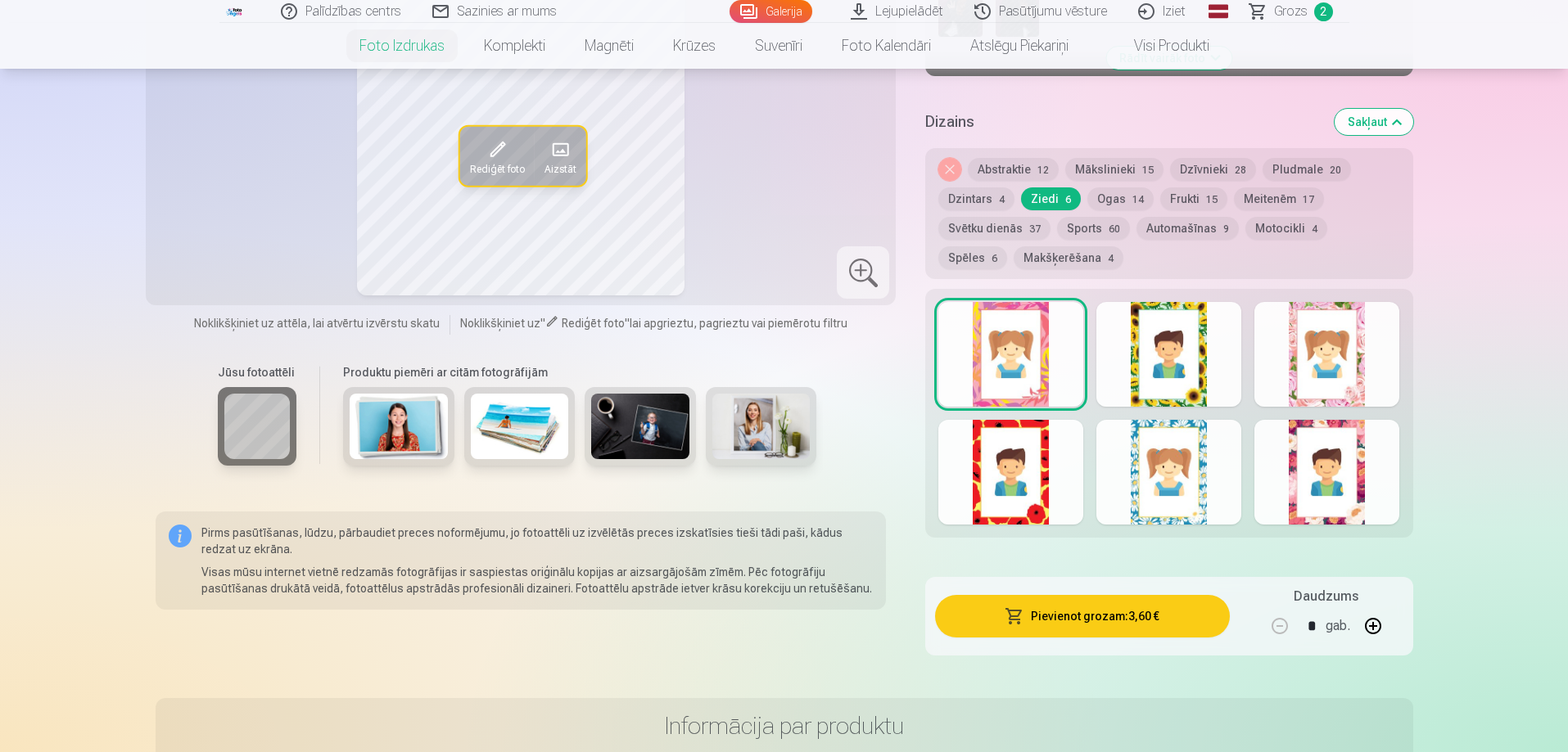
click at [1136, 395] on div at bounding box center [1169, 354] width 145 height 105
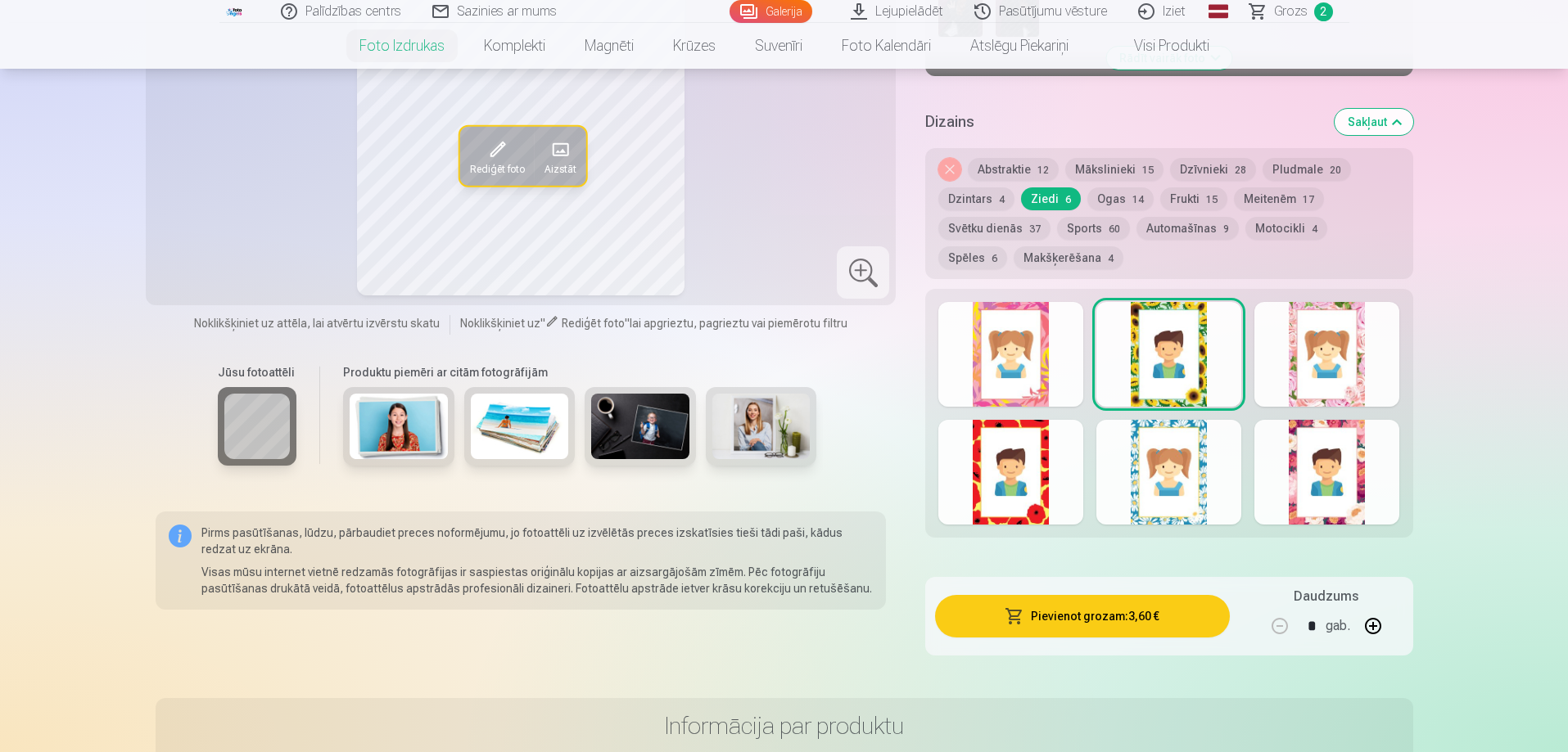
scroll to position [410, 0]
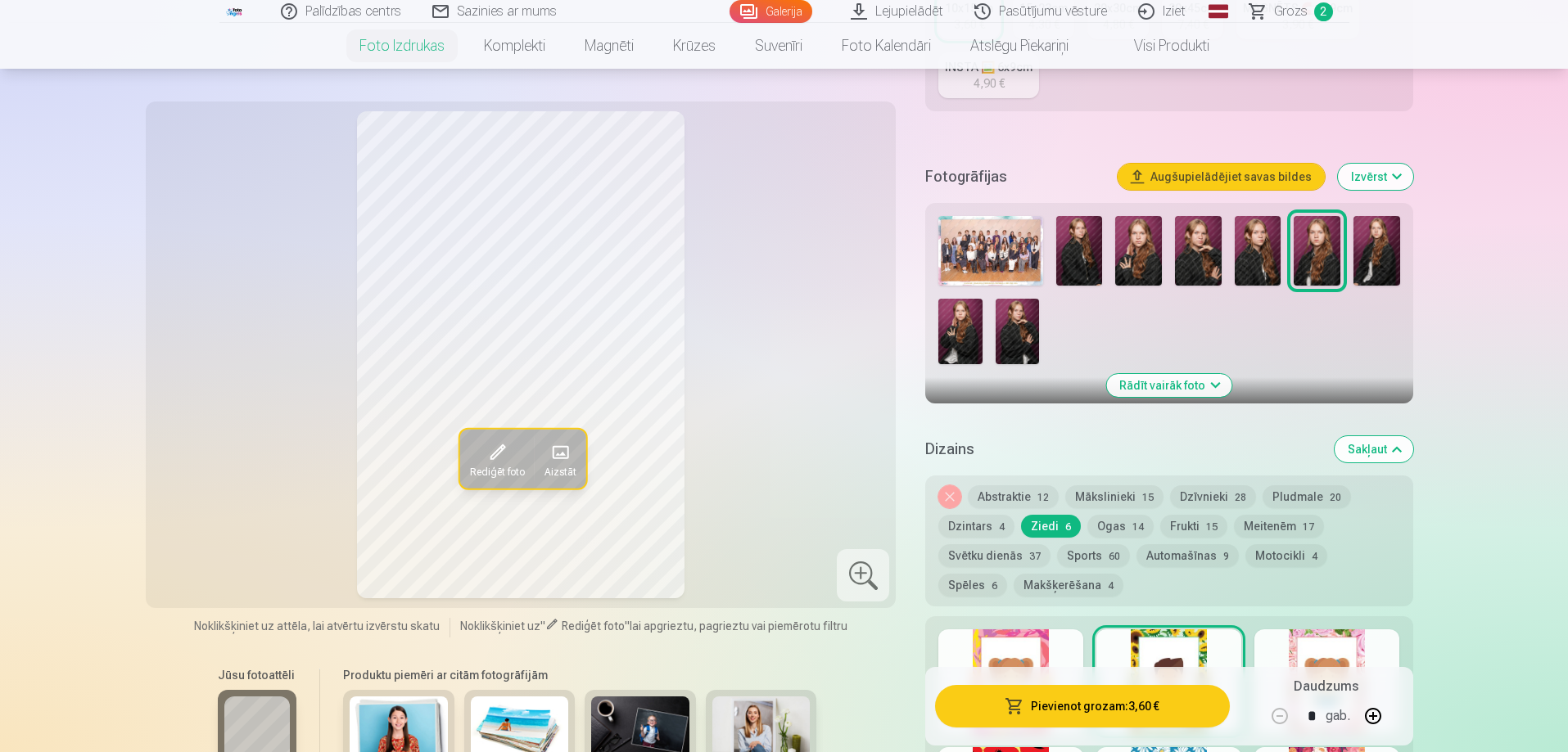
click at [1291, 644] on div at bounding box center [1327, 681] width 145 height 105
click at [1047, 638] on div at bounding box center [1011, 681] width 145 height 105
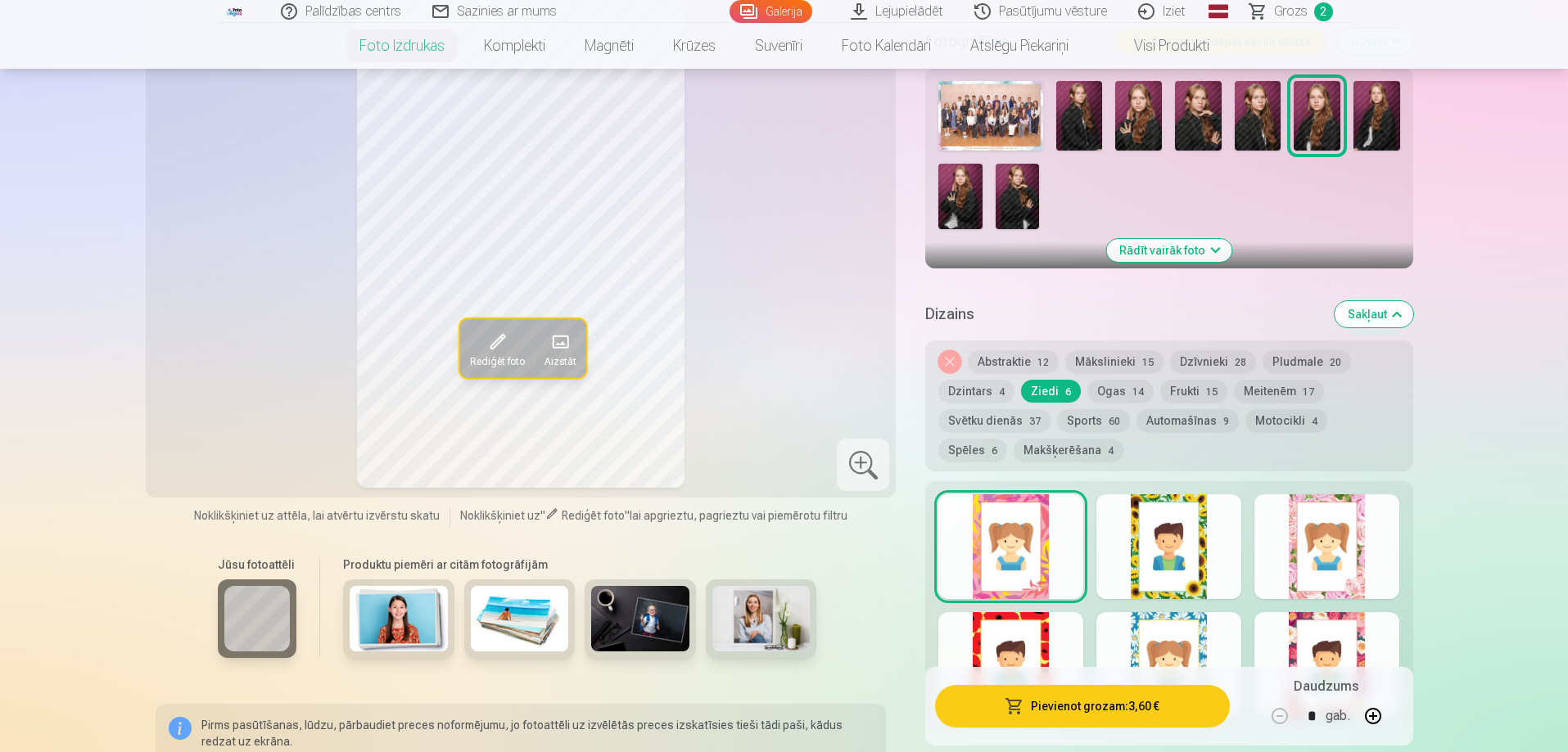
scroll to position [573, 0]
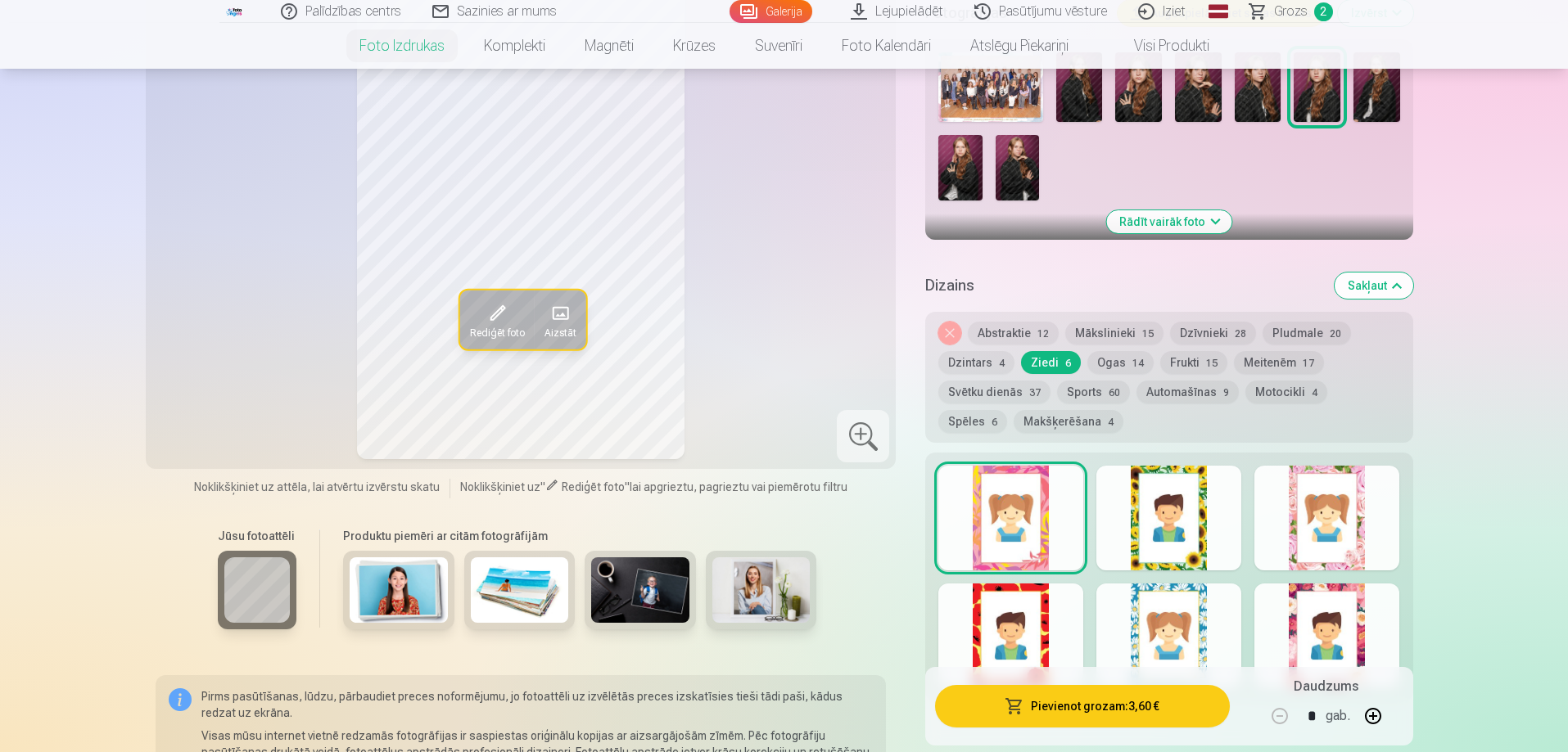
click at [1047, 644] on div at bounding box center [1011, 635] width 145 height 105
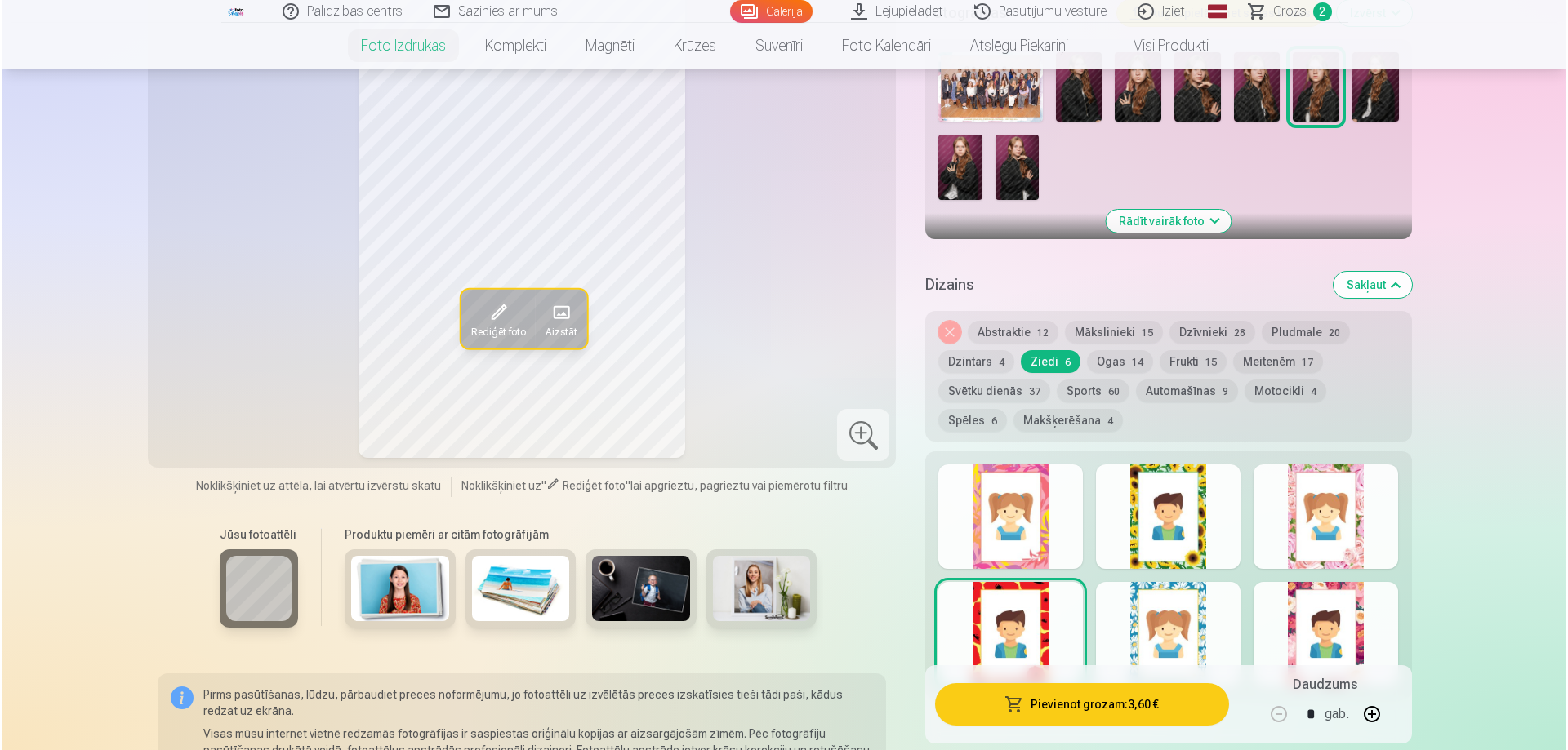
scroll to position [490, 0]
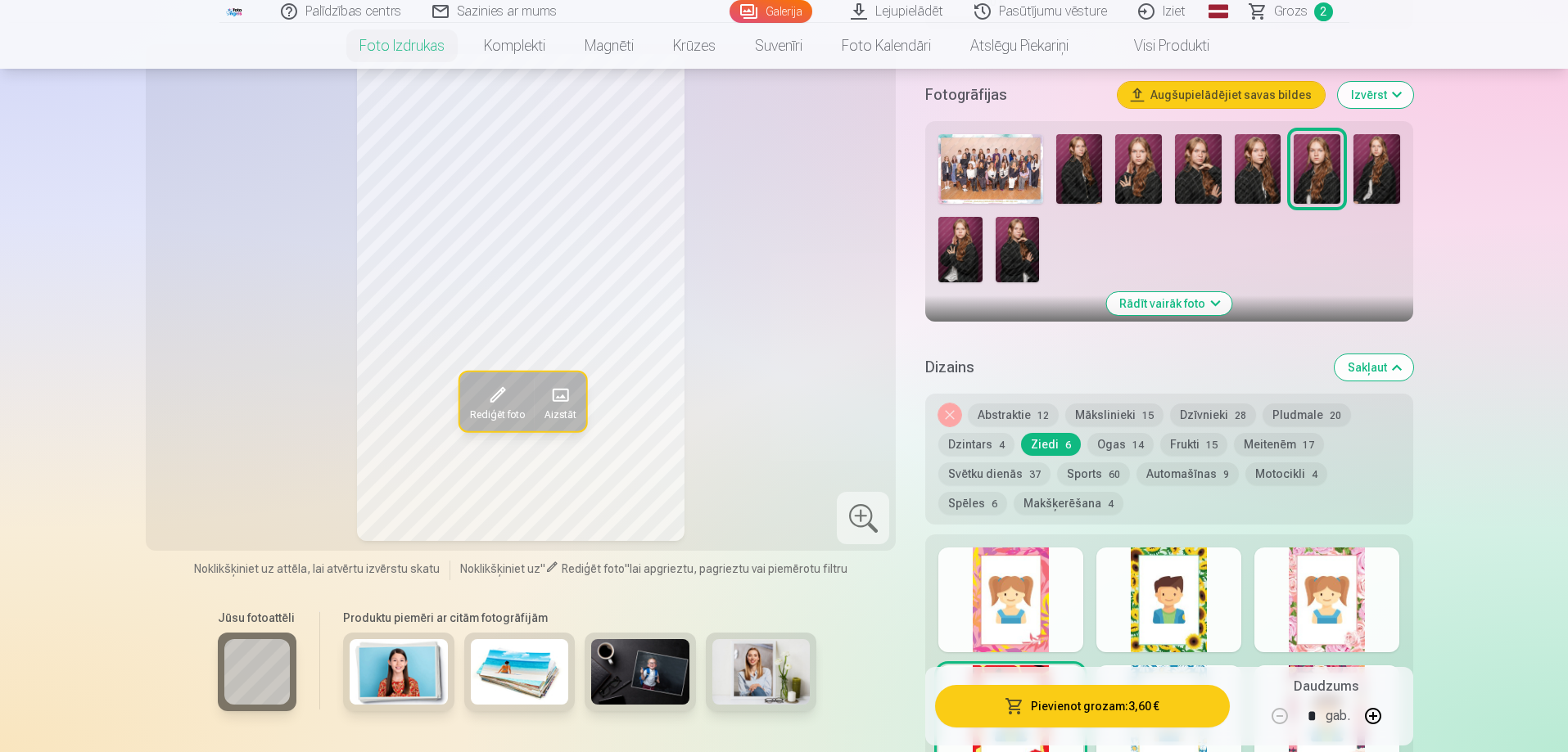
click at [1046, 646] on div at bounding box center [1011, 600] width 145 height 105
click at [1079, 709] on button "Pievienot grozam : 3,60 €" at bounding box center [1082, 705] width 294 height 42
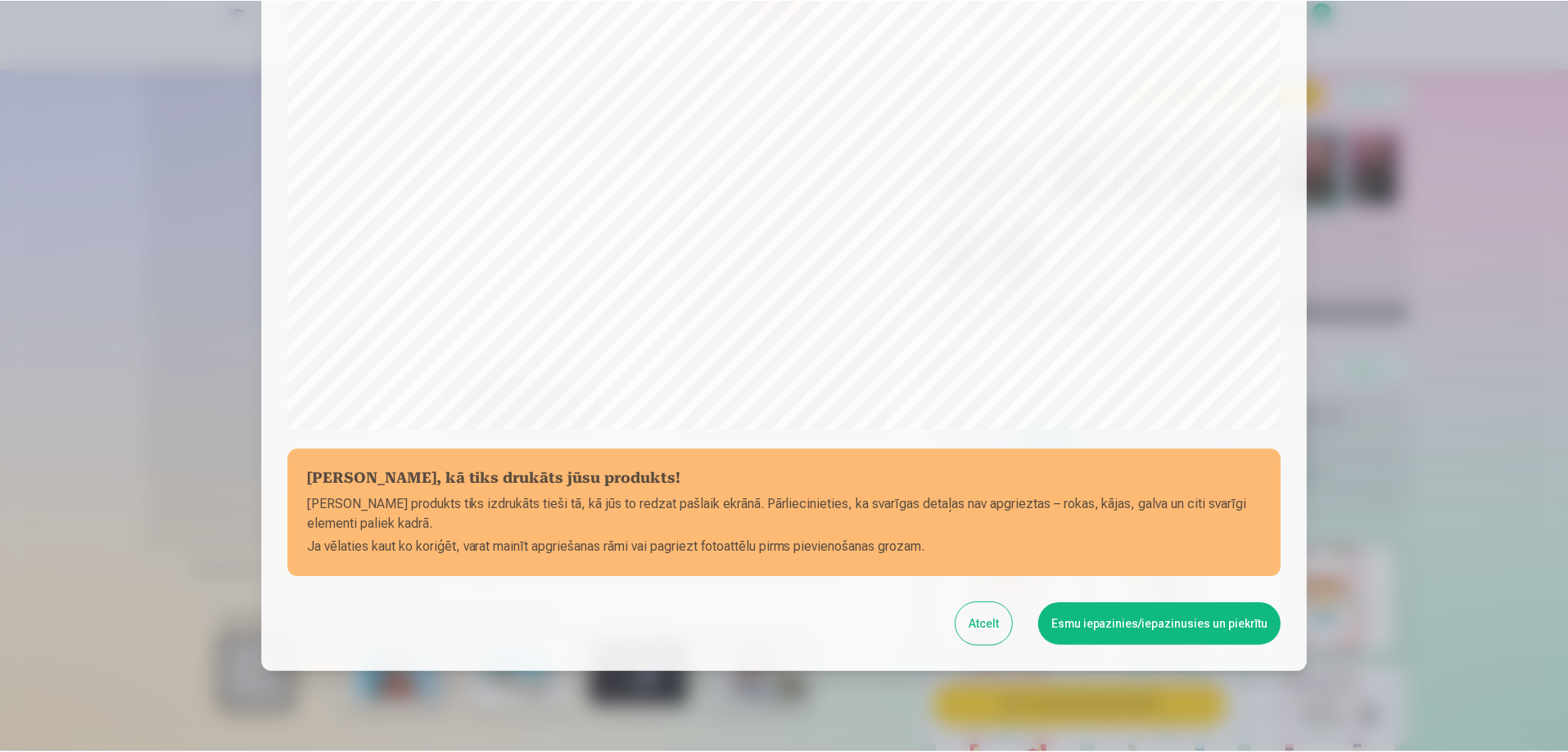
scroll to position [427, 0]
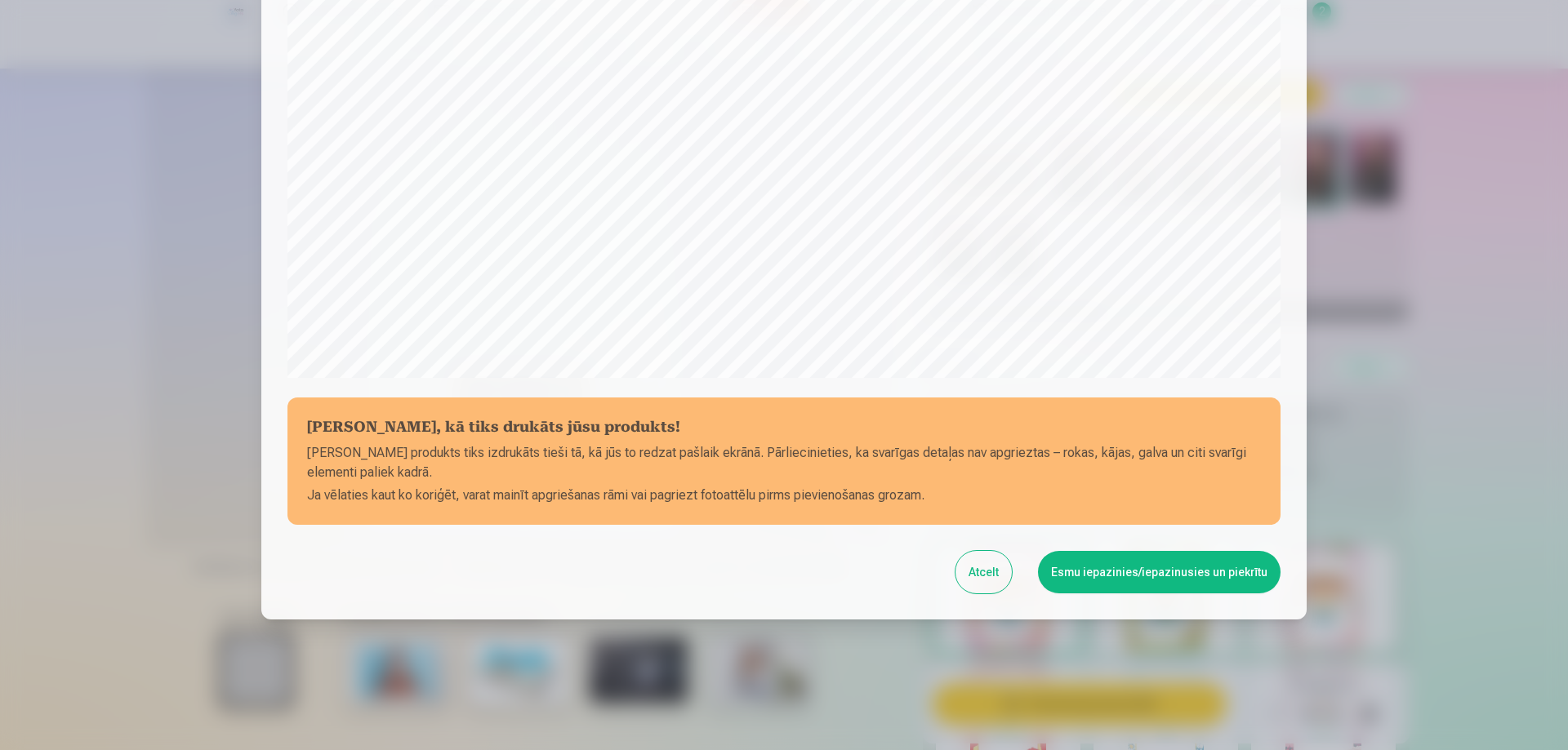
click at [1089, 569] on button "Esmu iepazinies/iepazinusies un piekrītu" at bounding box center [1159, 571] width 242 height 42
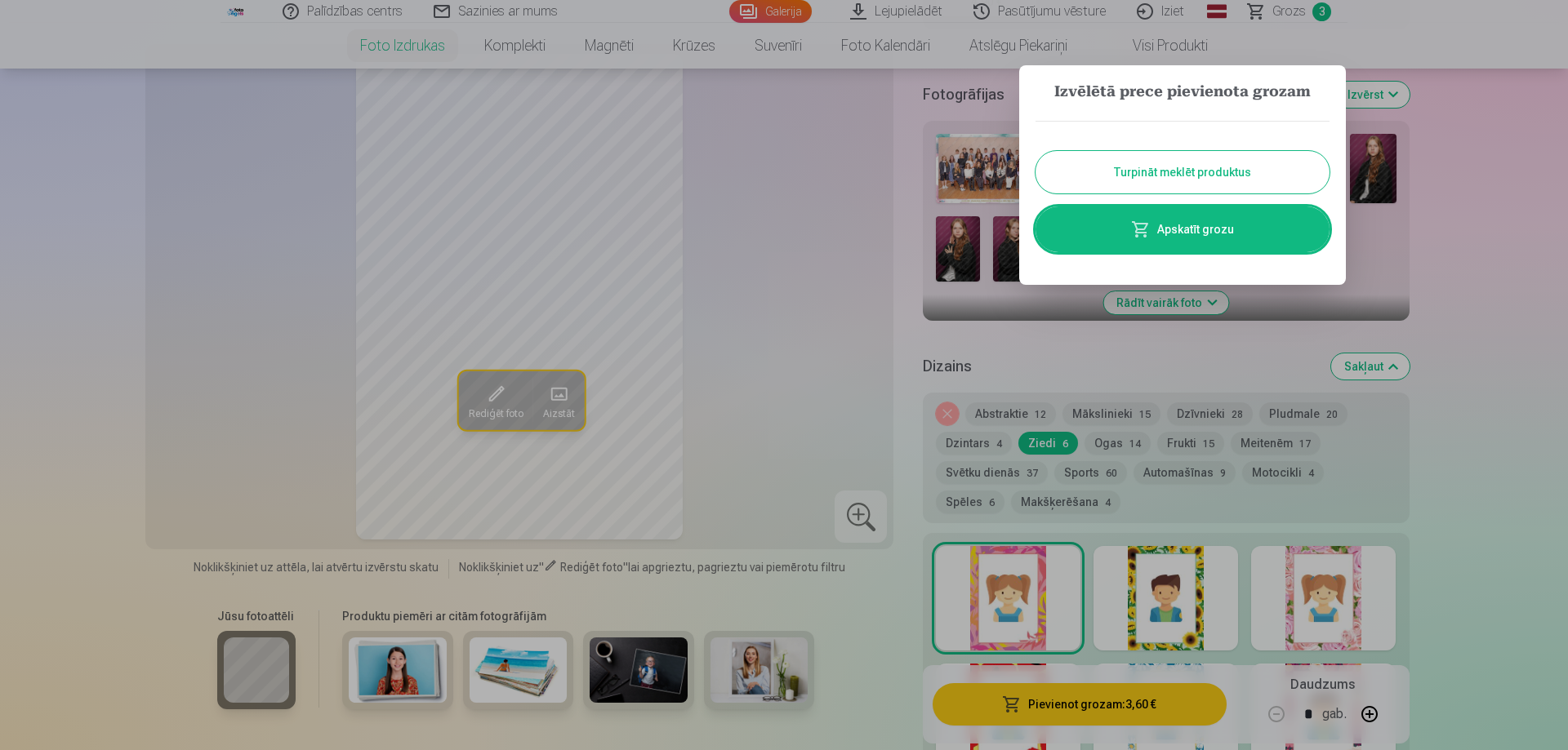
click at [1162, 167] on button "Turpināt meklēt produktus" at bounding box center [1182, 172] width 294 height 42
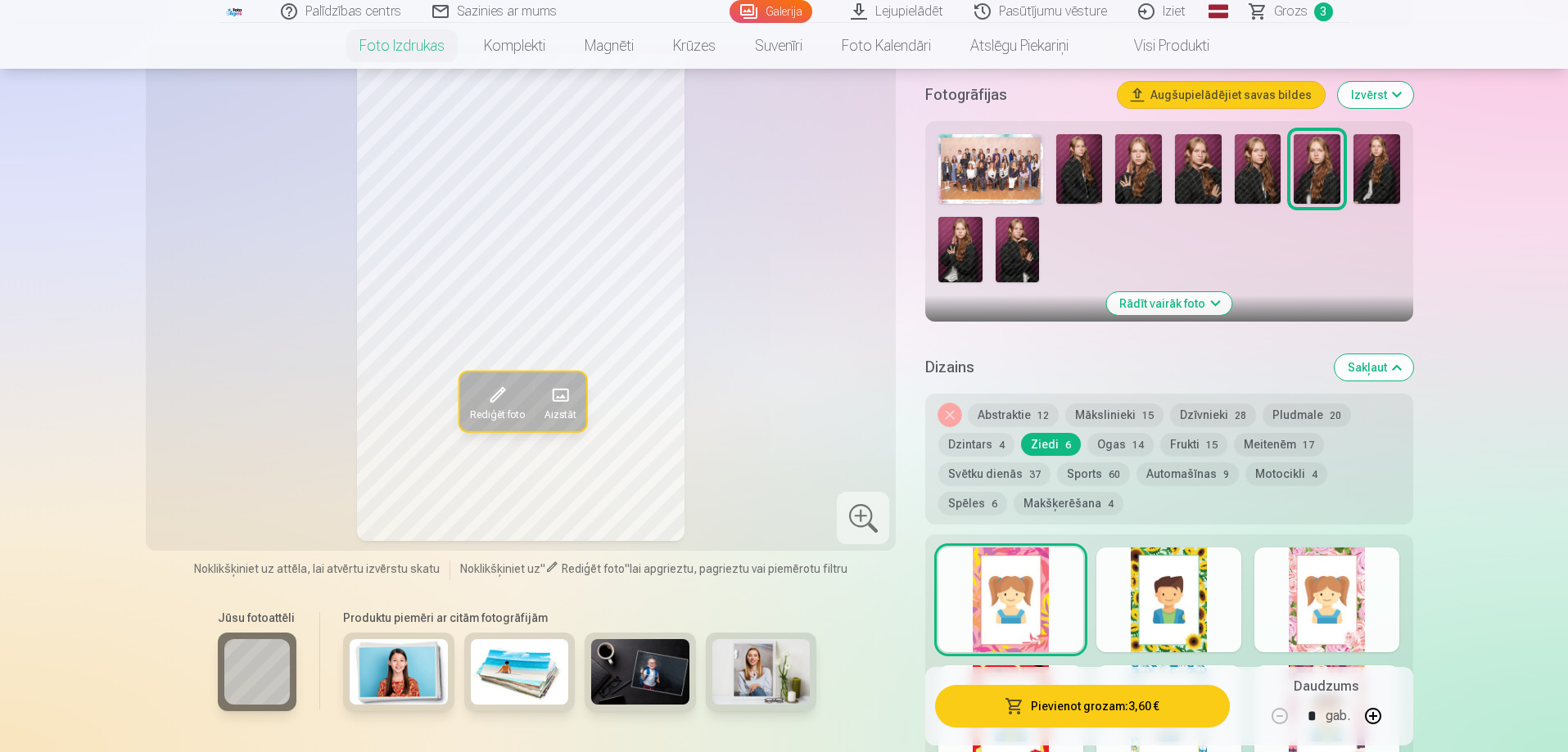
click at [1194, 167] on img at bounding box center [1198, 169] width 47 height 70
click at [1145, 176] on img at bounding box center [1139, 169] width 47 height 70
click at [1198, 179] on img at bounding box center [1198, 169] width 47 height 70
click at [958, 249] on img at bounding box center [960, 249] width 43 height 65
click at [1020, 250] on img at bounding box center [1017, 249] width 43 height 65
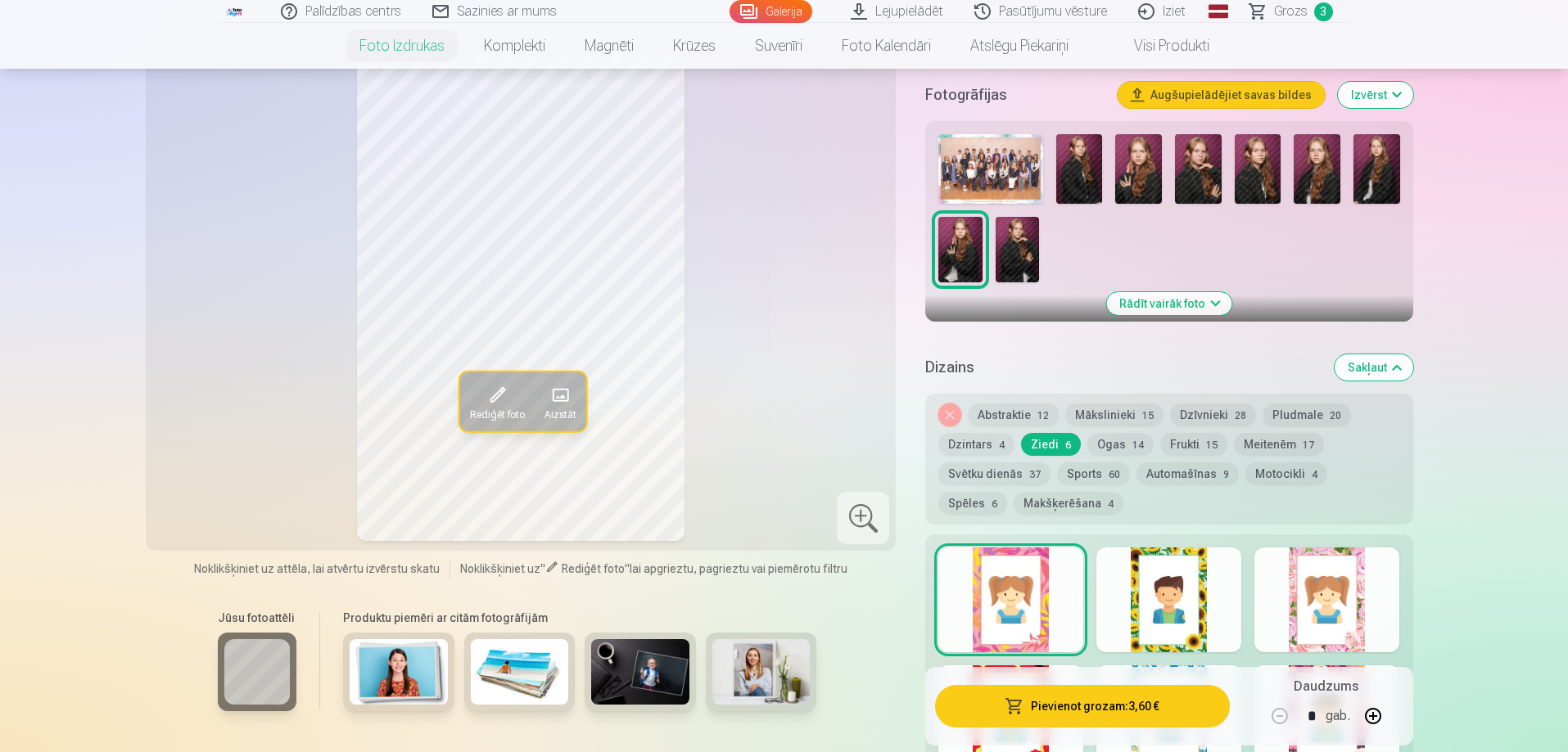
click at [1020, 250] on img at bounding box center [1017, 249] width 43 height 65
click at [1269, 176] on img at bounding box center [1258, 169] width 47 height 70
click at [1198, 177] on img at bounding box center [1198, 169] width 47 height 70
click at [1201, 644] on div at bounding box center [1169, 600] width 145 height 105
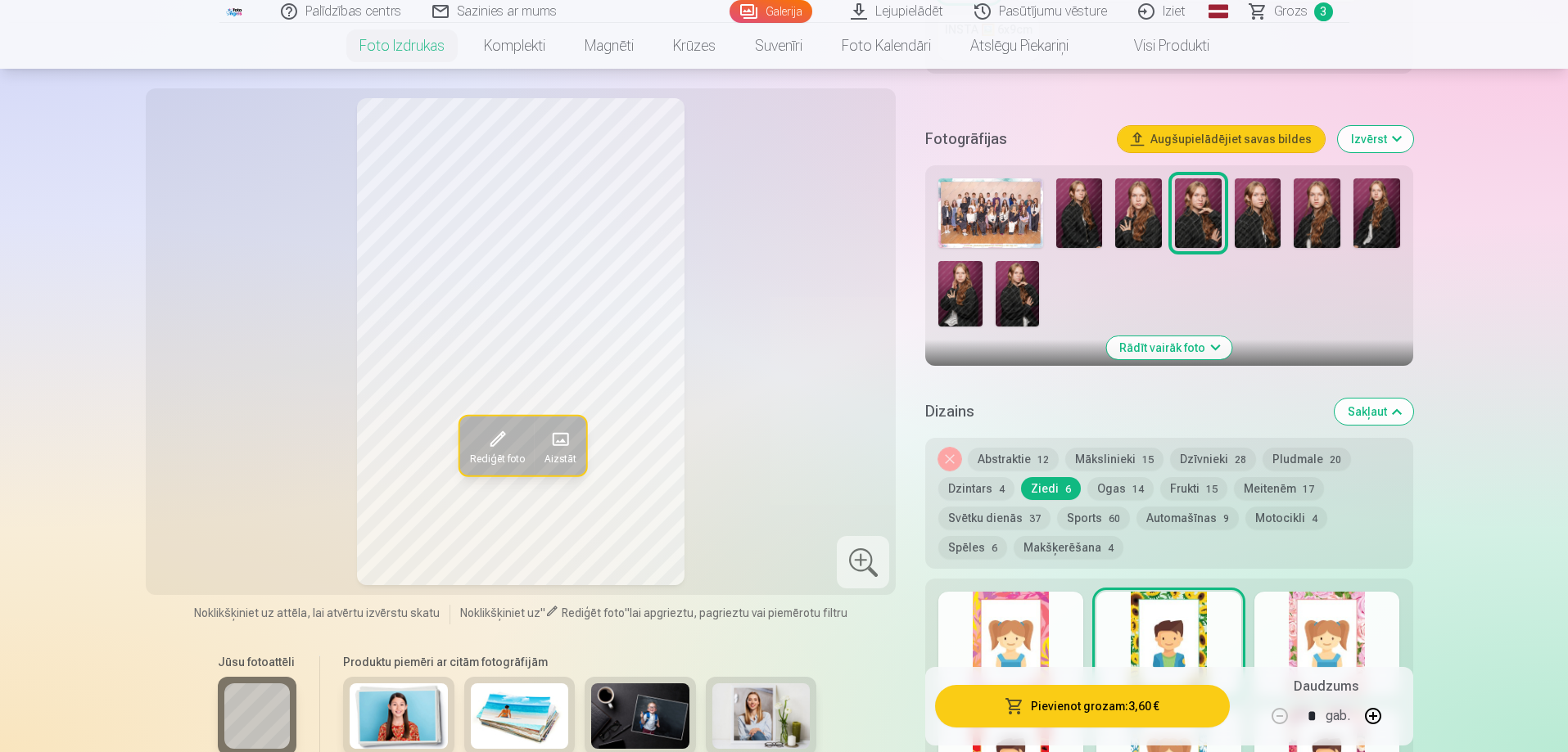
scroll to position [410, 0]
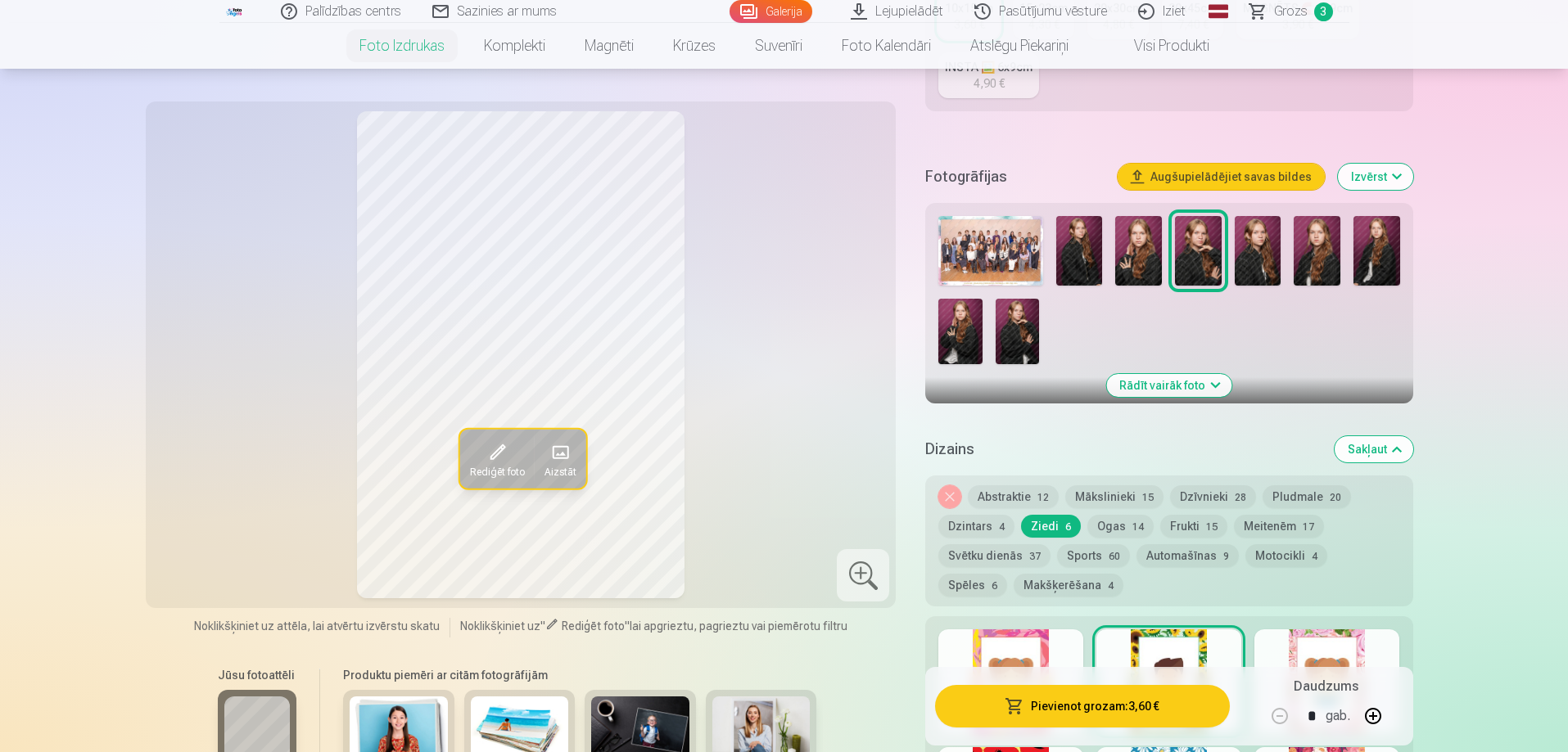
click at [1214, 385] on button "Rādīt vairāk foto" at bounding box center [1169, 385] width 126 height 23
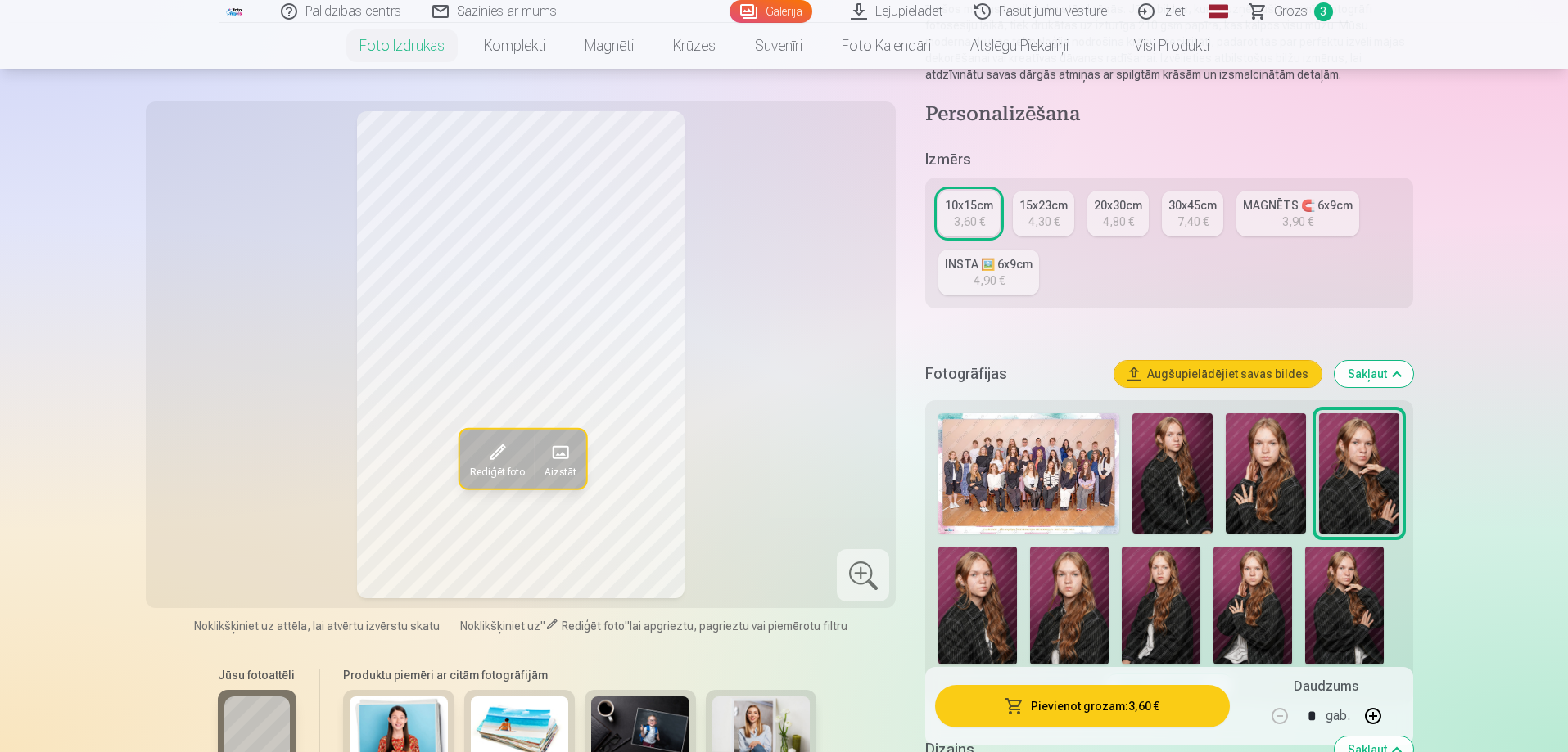
scroll to position [82, 0]
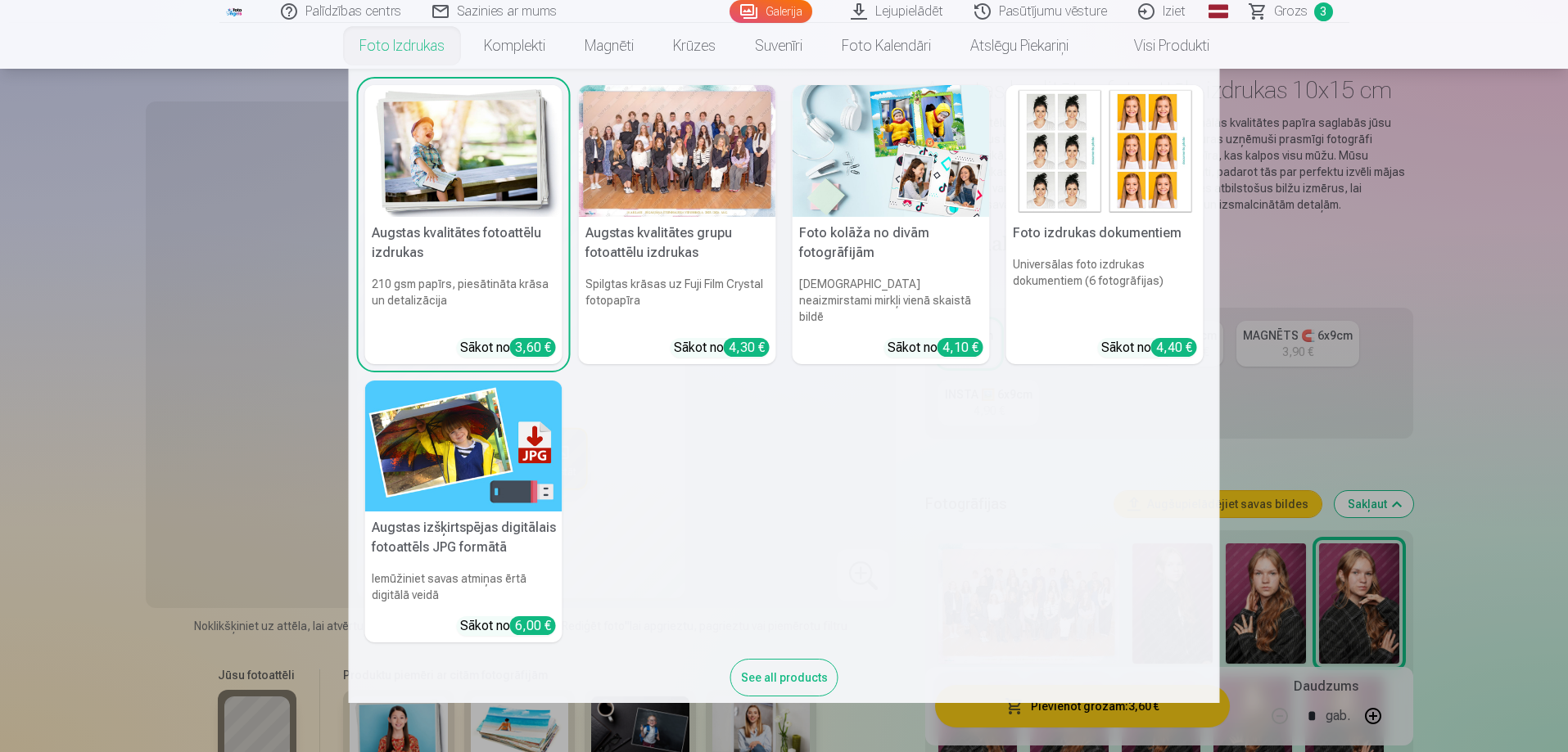
click at [1061, 255] on h6 "Universālas foto izdrukas dokumentiem (6 fotogrāfijas)" at bounding box center [1105, 290] width 197 height 82
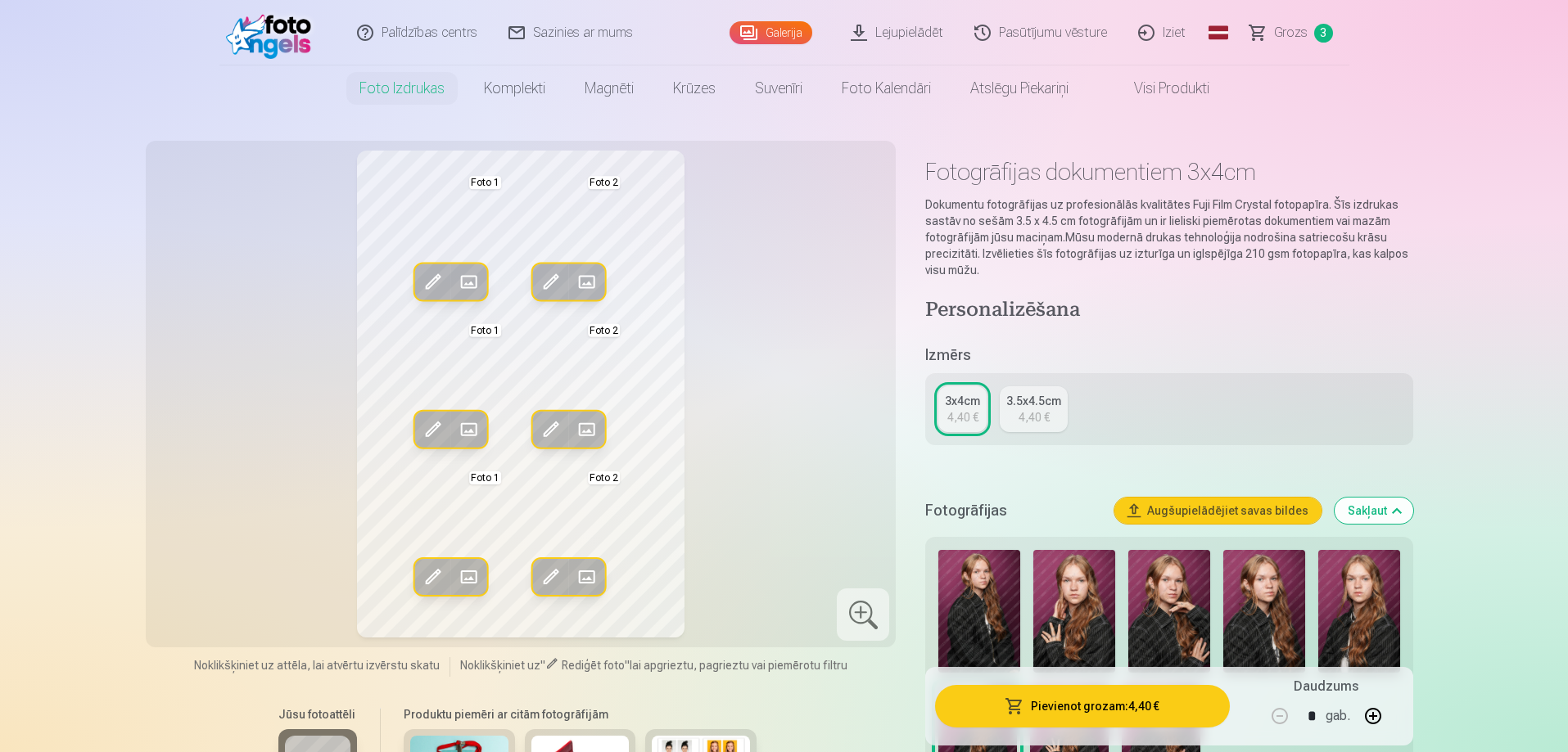
click at [1359, 641] on img at bounding box center [1358, 611] width 82 height 123
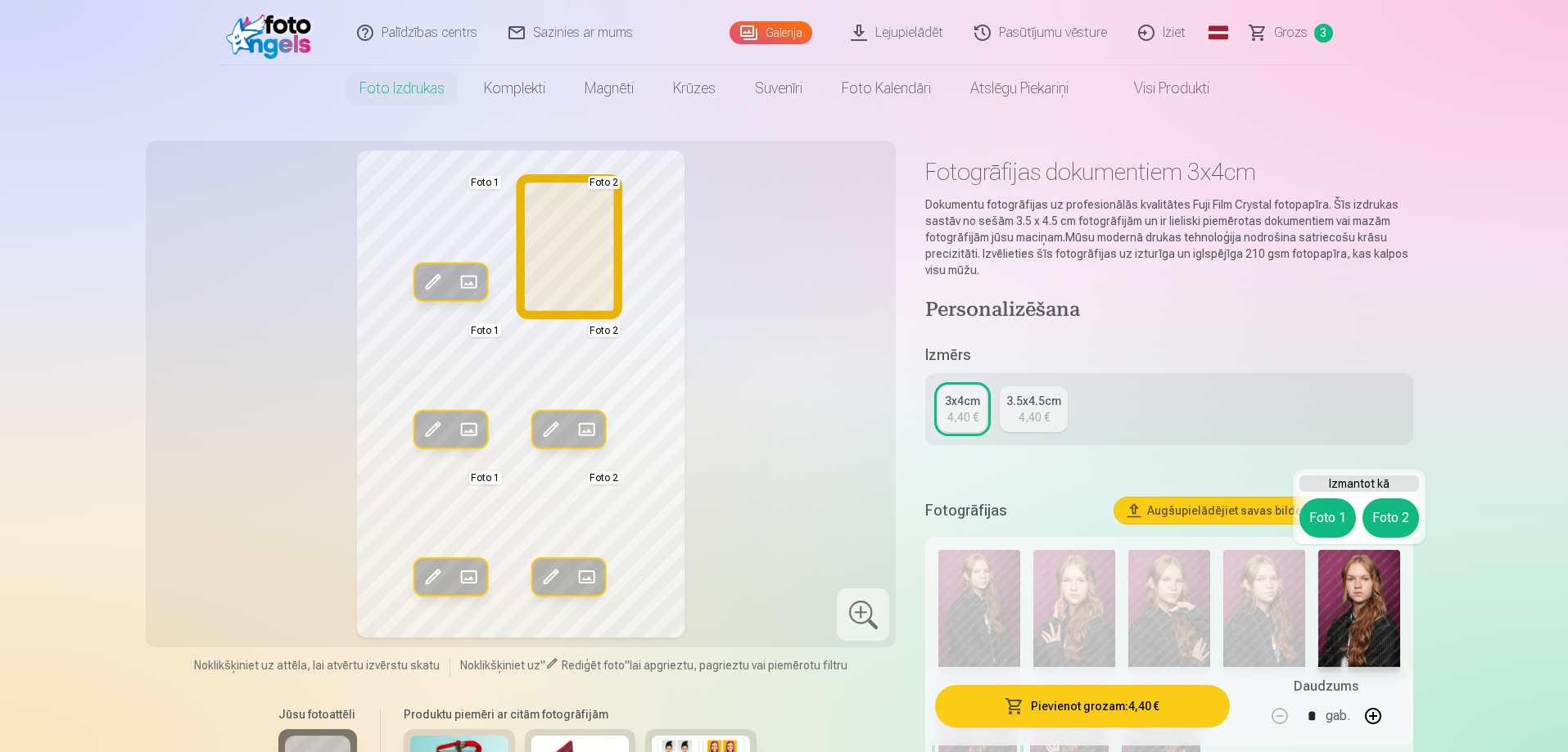
click at [1378, 520] on button "Foto 2" at bounding box center [1390, 518] width 56 height 39
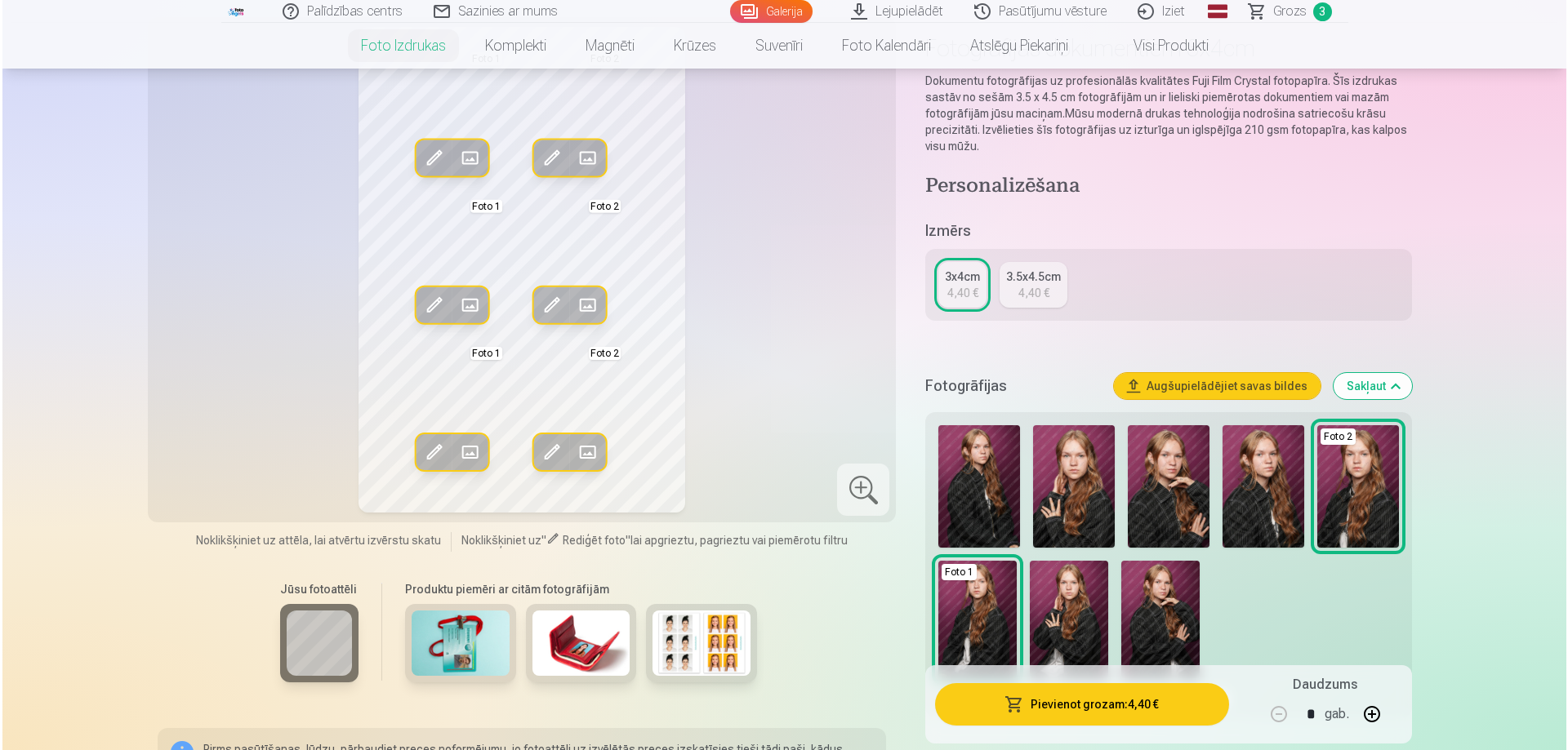
scroll to position [245, 0]
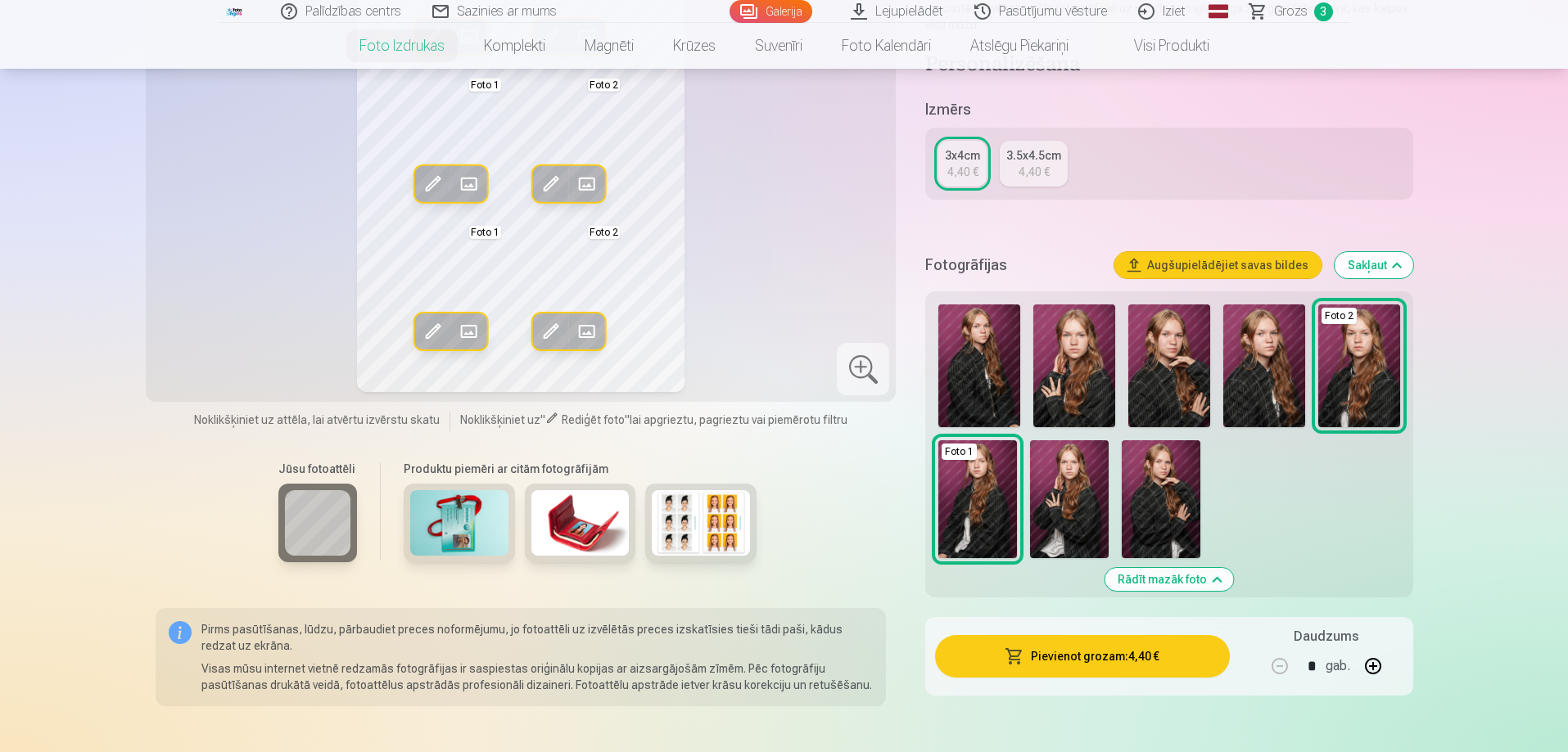
click at [1079, 500] on img at bounding box center [1070, 498] width 79 height 117
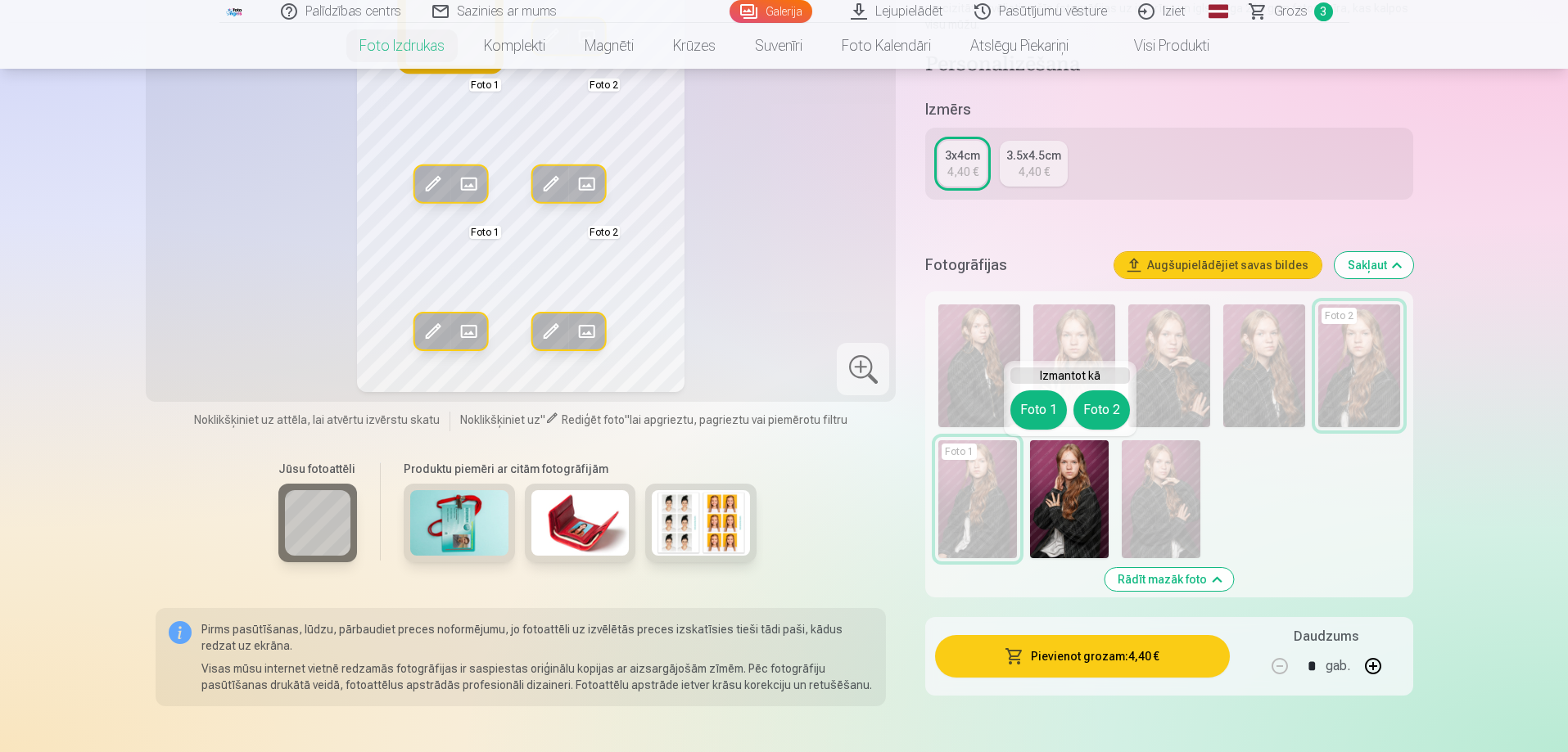
click at [1036, 402] on button "Foto 1" at bounding box center [1038, 411] width 56 height 39
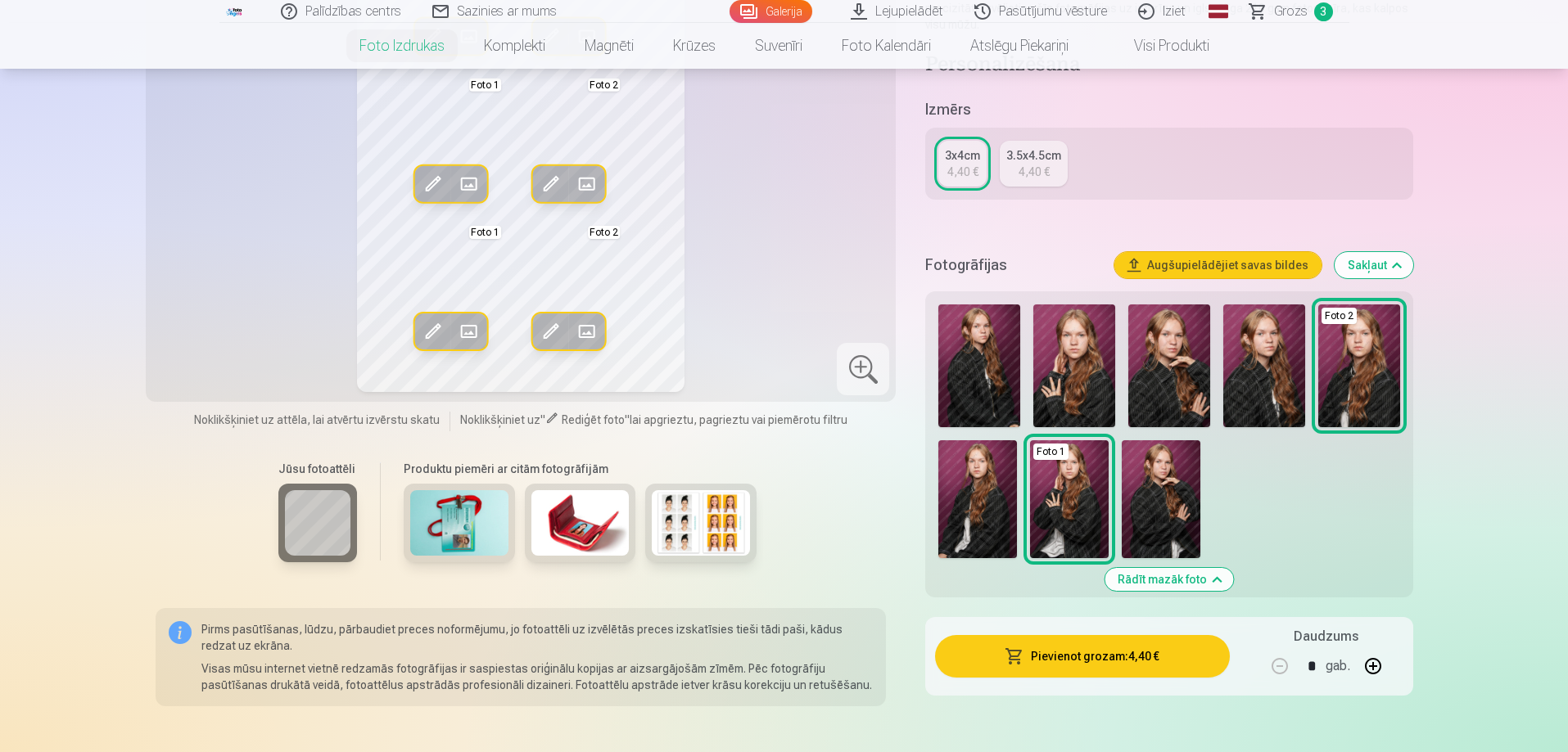
click at [1267, 377] on img at bounding box center [1263, 366] width 82 height 123
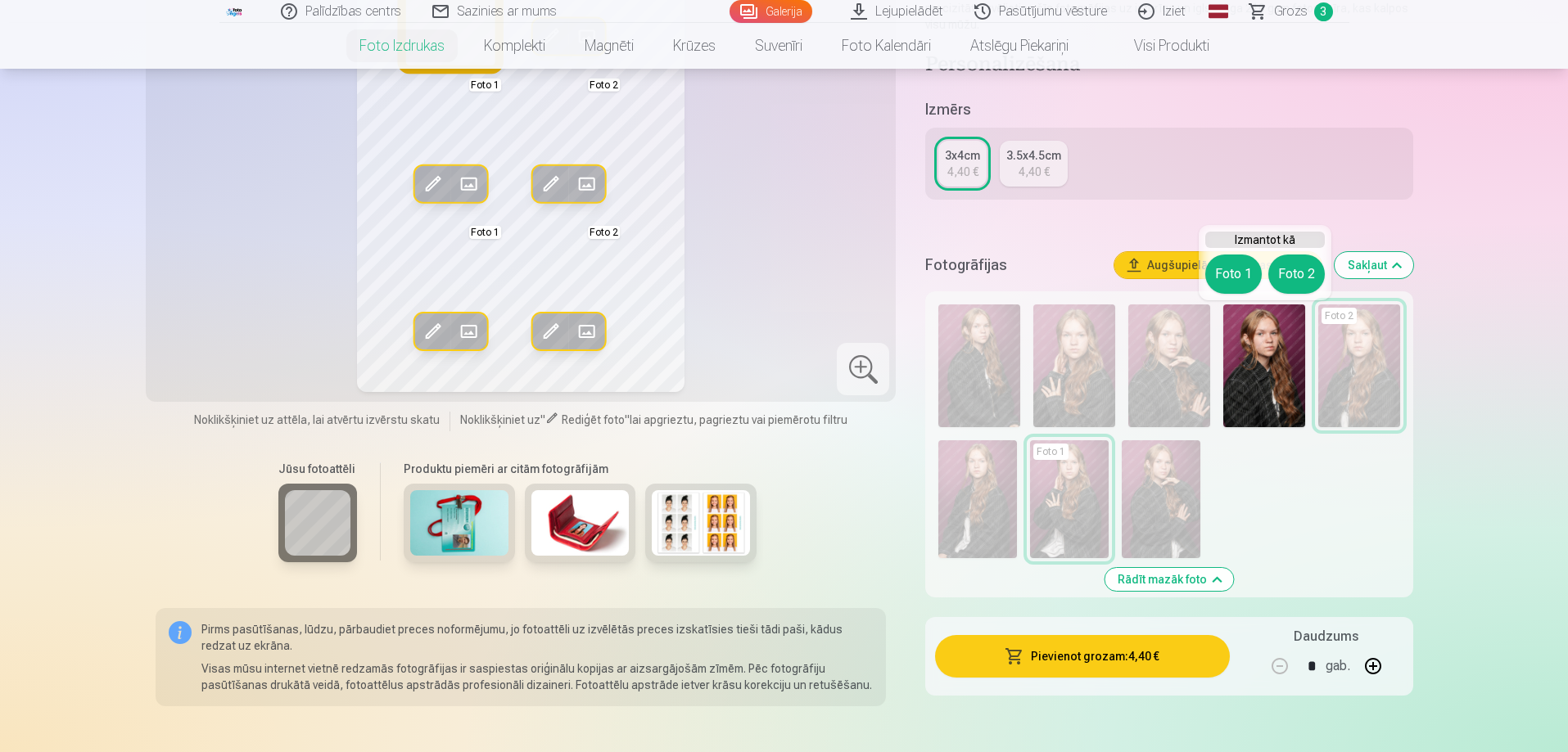
click at [1225, 283] on button "Foto 1" at bounding box center [1233, 274] width 56 height 39
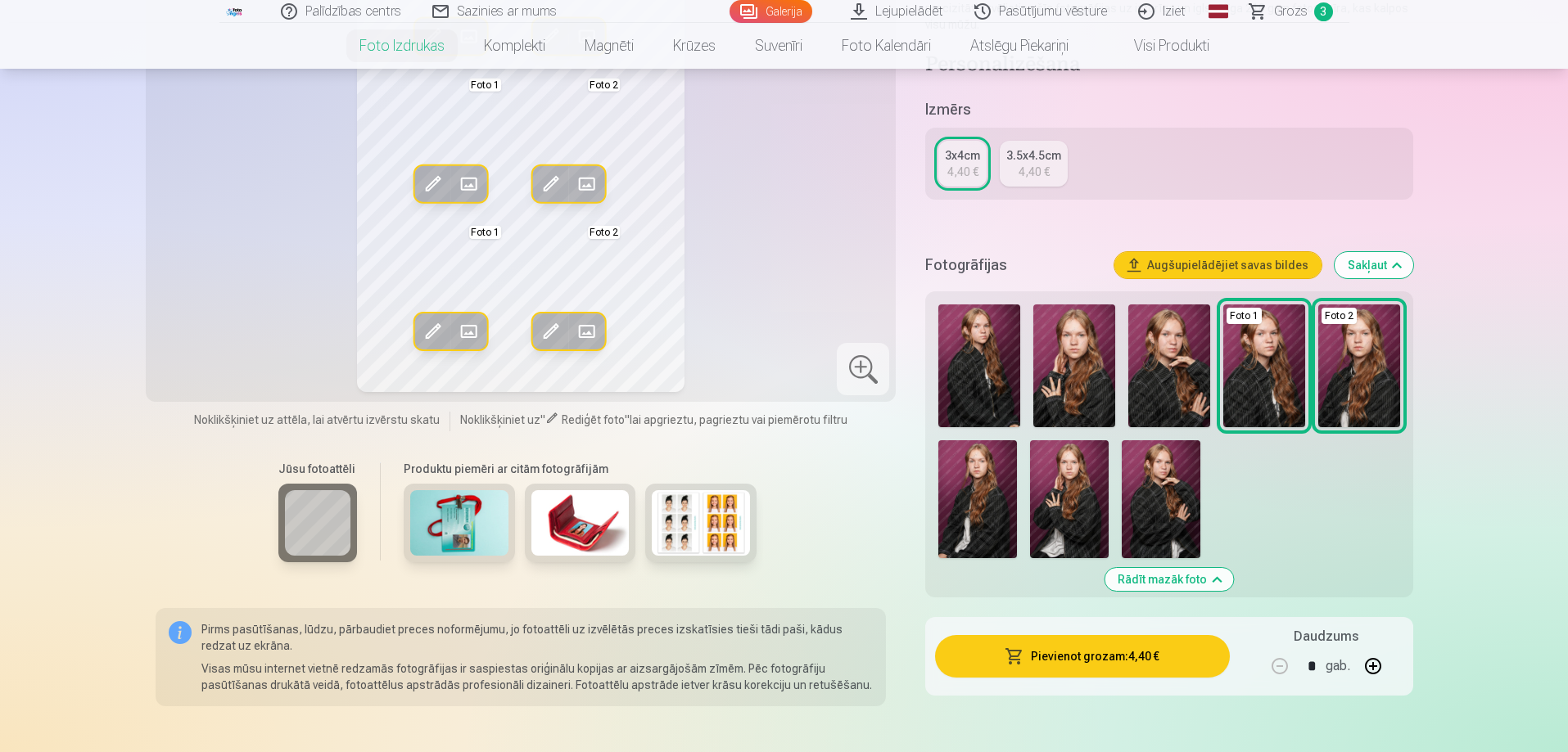
click at [1069, 502] on img at bounding box center [1070, 498] width 79 height 117
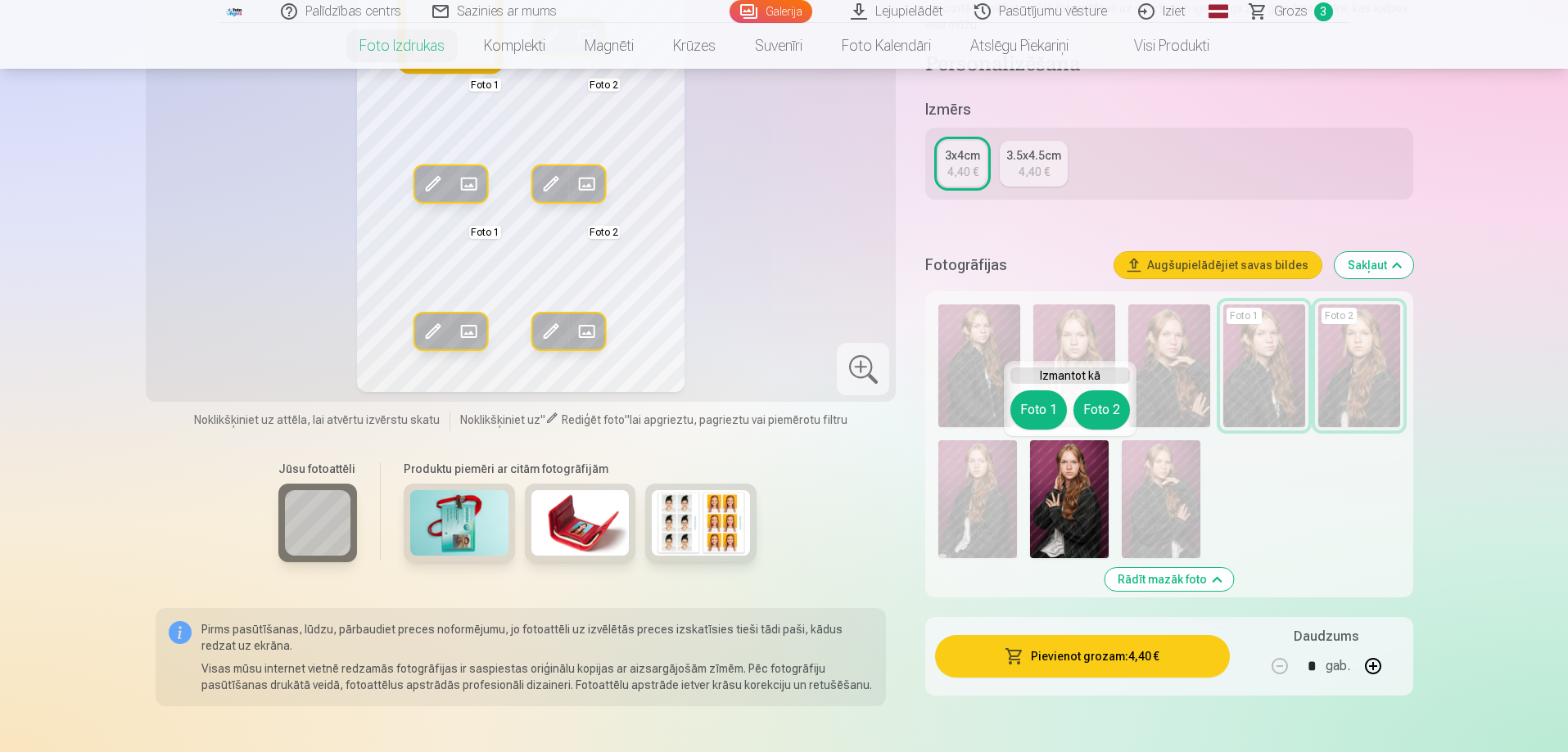
click at [1019, 417] on button "Foto 1" at bounding box center [1038, 411] width 56 height 39
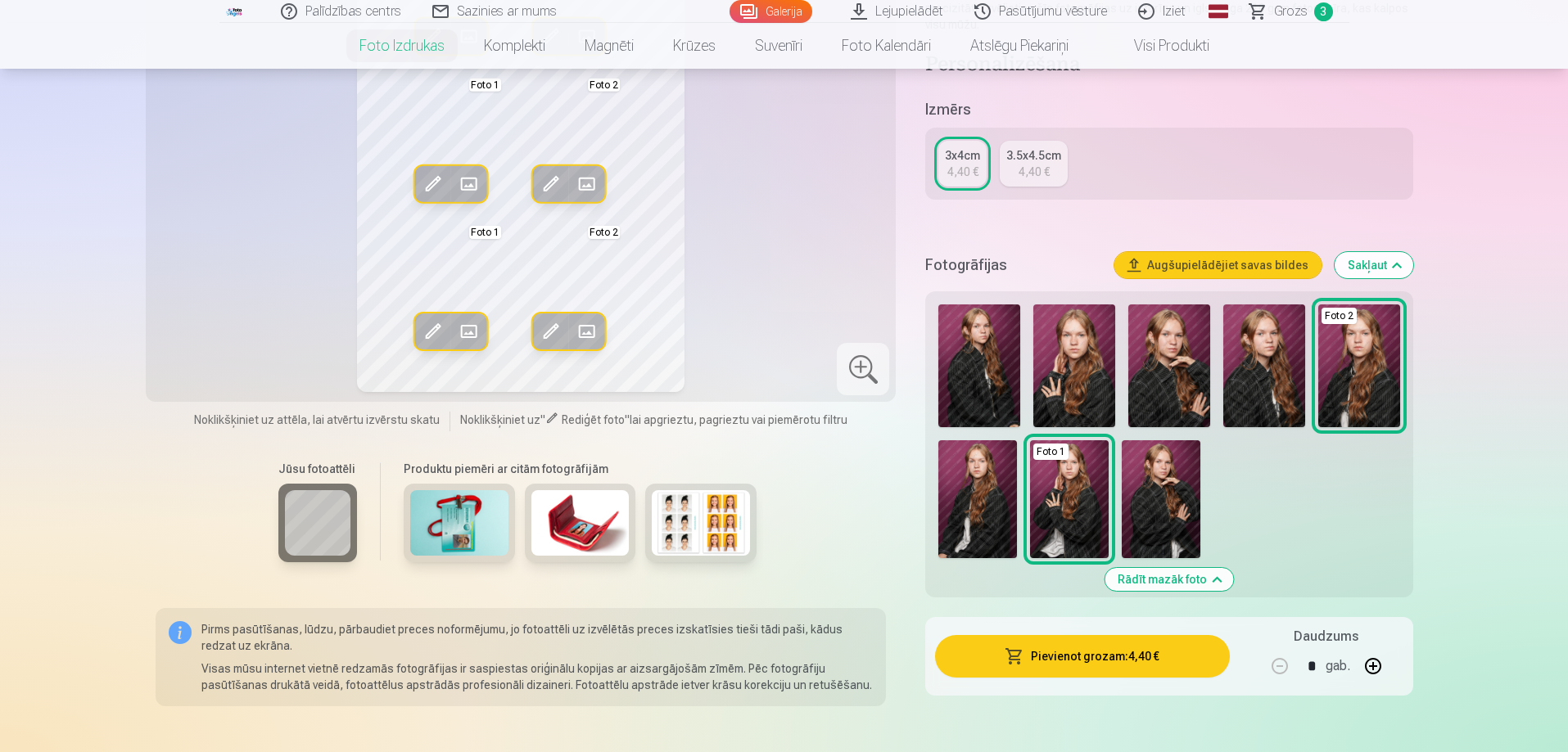
click at [429, 334] on span at bounding box center [432, 331] width 26 height 26
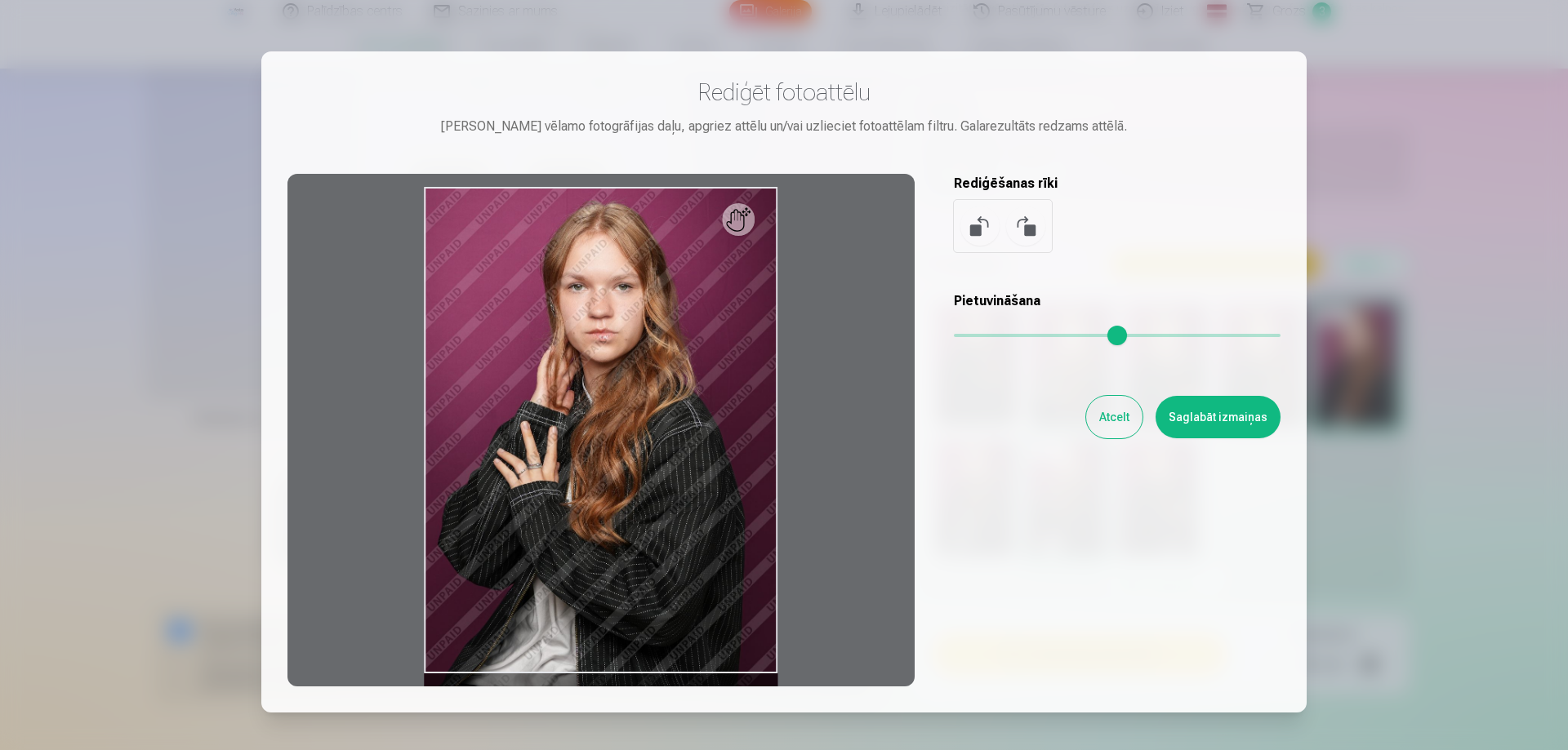
scroll to position [81, 0]
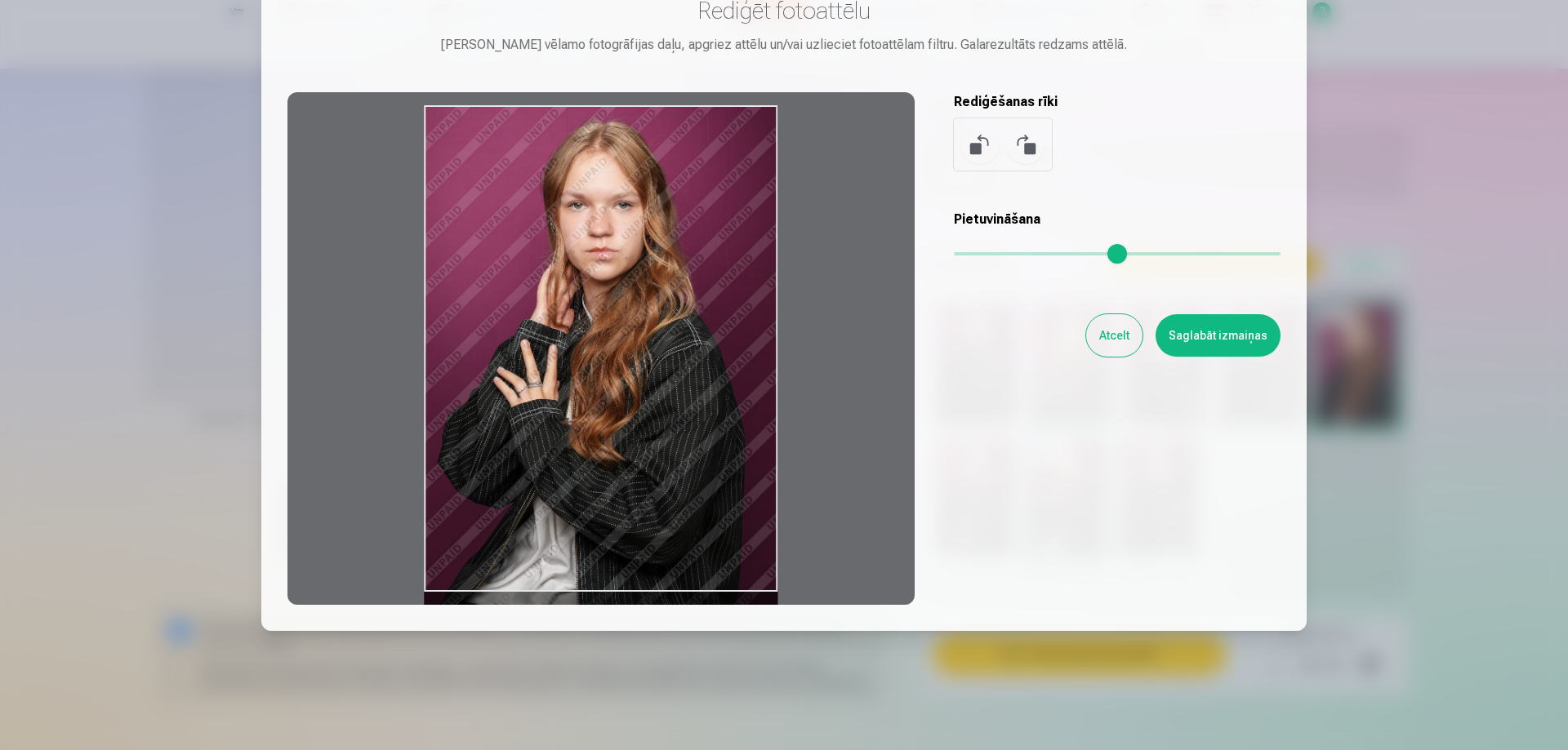
drag, startPoint x: 743, startPoint y: 144, endPoint x: 747, endPoint y: 166, distance: 22.4
click at [747, 166] on div at bounding box center [600, 348] width 627 height 512
drag, startPoint x: 742, startPoint y: 137, endPoint x: 752, endPoint y: 185, distance: 49.0
click at [752, 185] on div at bounding box center [600, 348] width 627 height 512
click at [1197, 339] on button "Saglabāt izmaiņas" at bounding box center [1218, 335] width 125 height 42
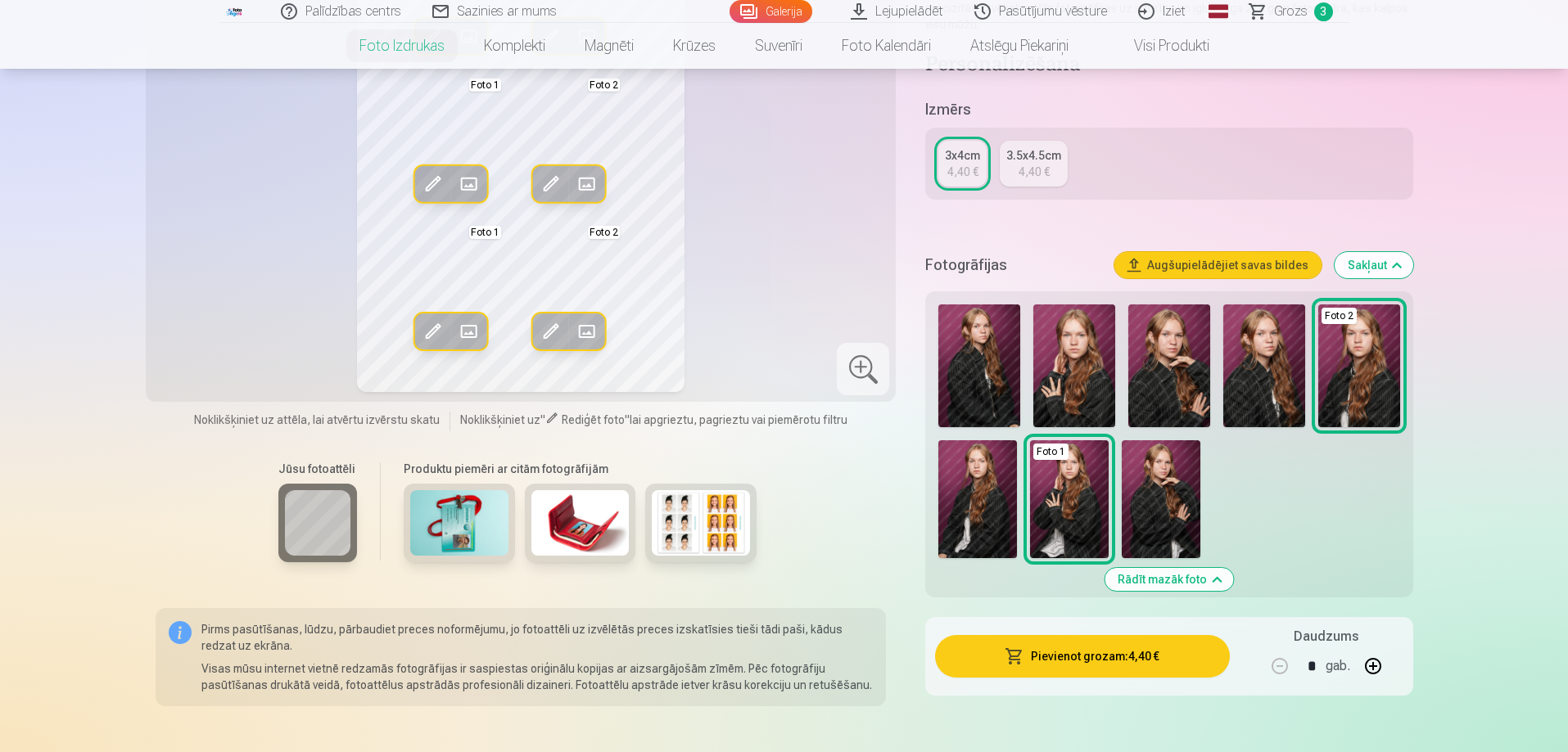
click at [1070, 663] on button "Pievienot grozam : 4,40 €" at bounding box center [1082, 656] width 294 height 42
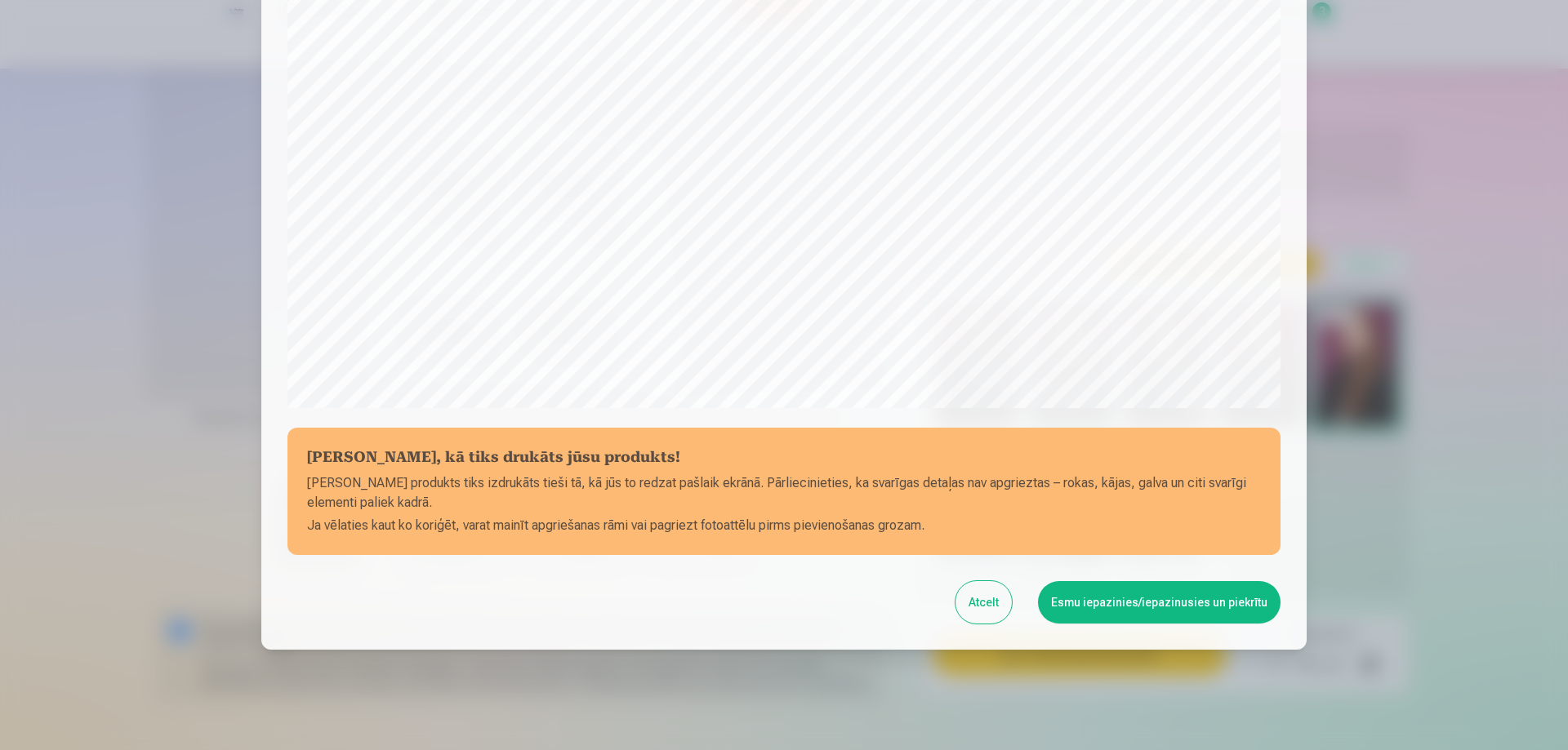
scroll to position [426, 0]
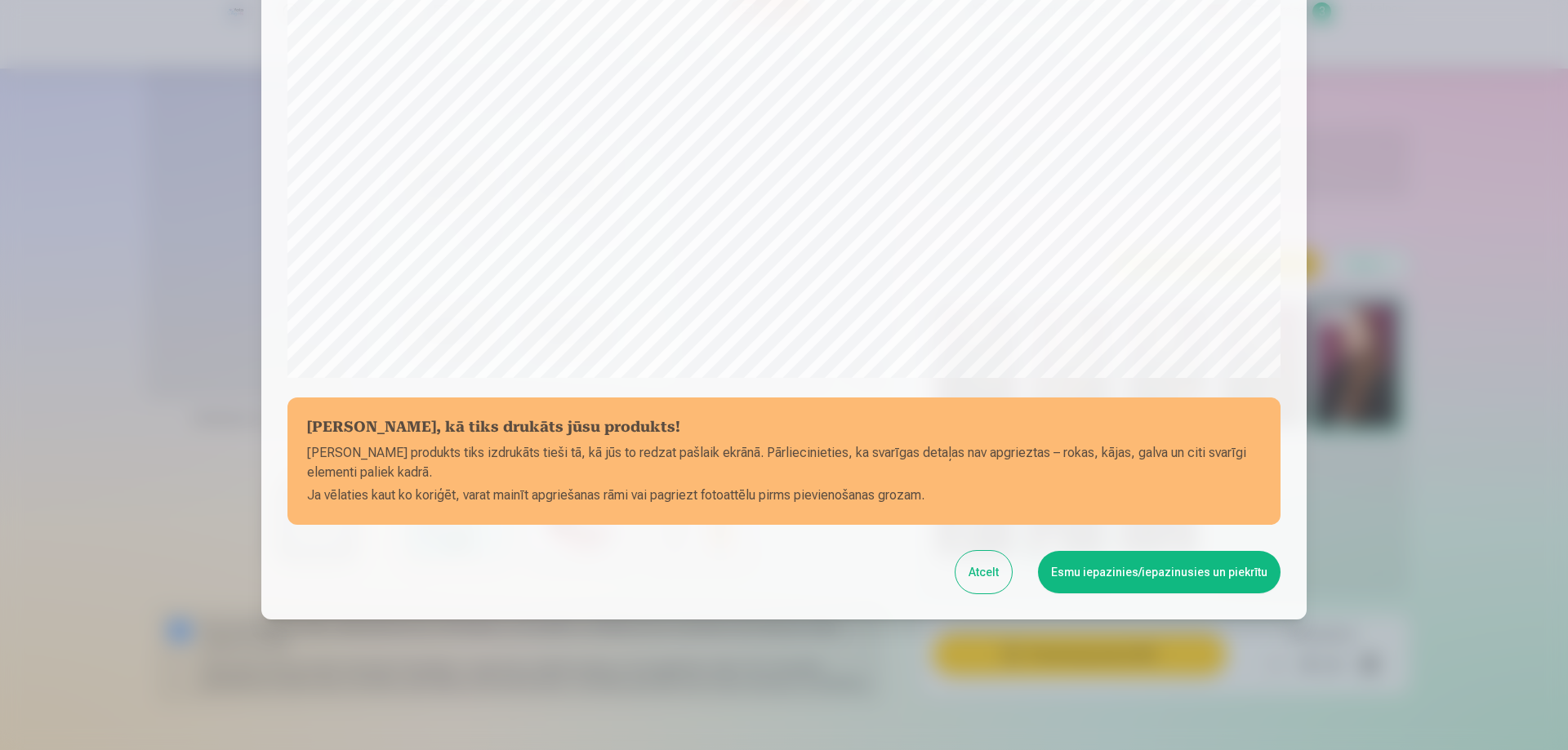
click at [1132, 573] on button "Esmu iepazinies/iepazinusies un piekrītu" at bounding box center [1159, 571] width 242 height 42
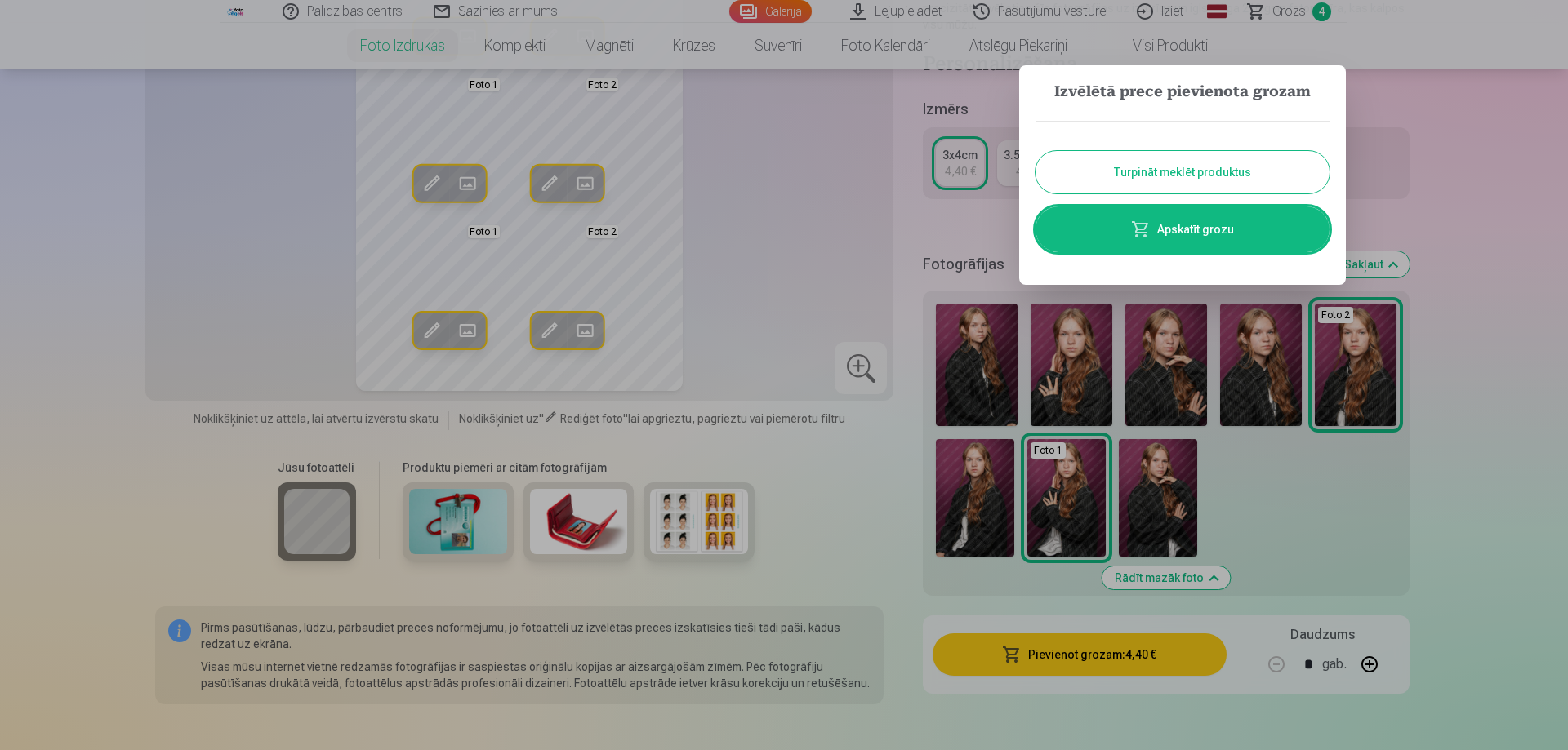
click at [1115, 223] on link "Apskatīt grozu" at bounding box center [1182, 229] width 294 height 46
click at [1115, 223] on div "Personalizēšana Izmērs 3x4cm 4,40 € 3.5x4.5cm 4,40 € Fotogrāfijas Augšupielādēj…" at bounding box center [1165, 400] width 486 height 698
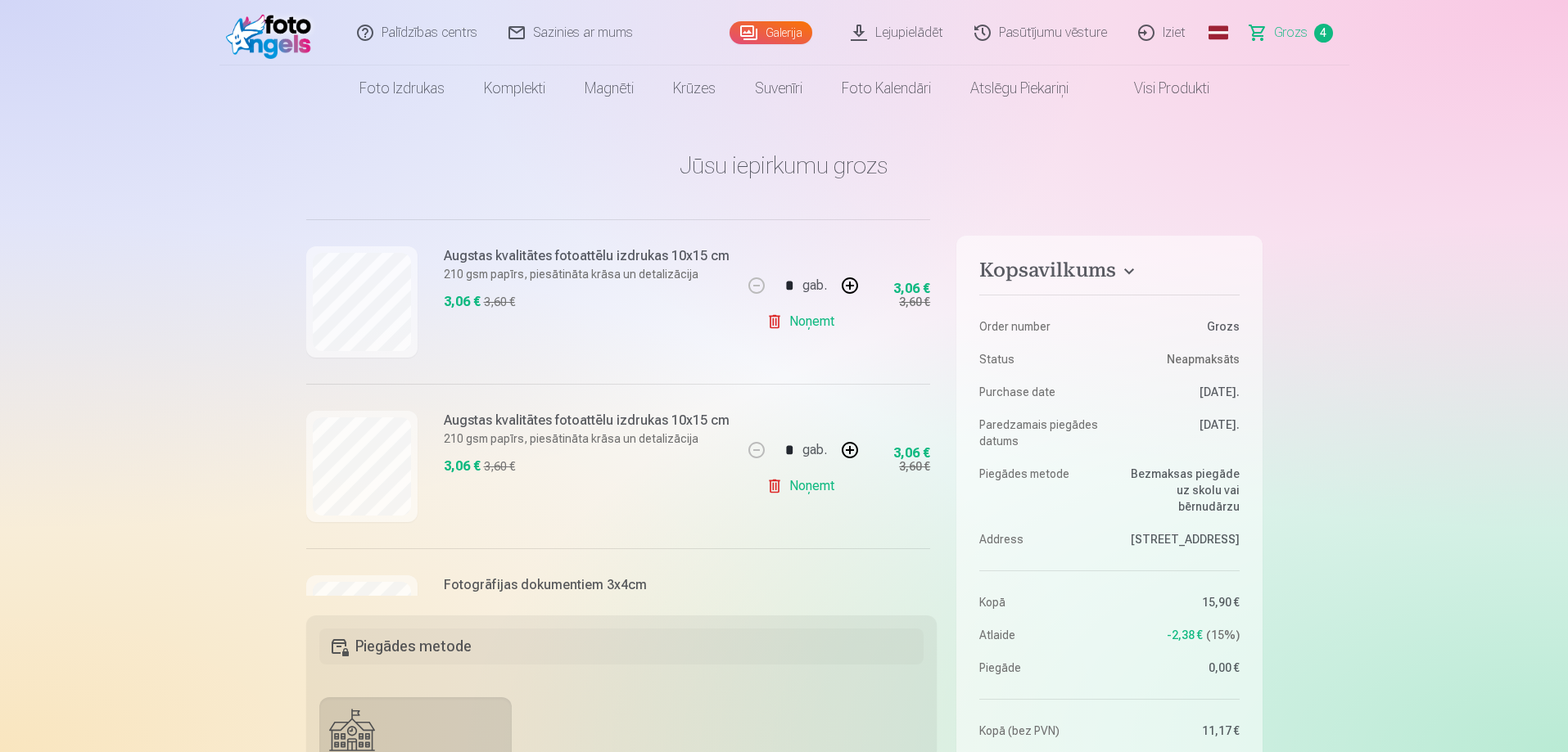
scroll to position [356, 0]
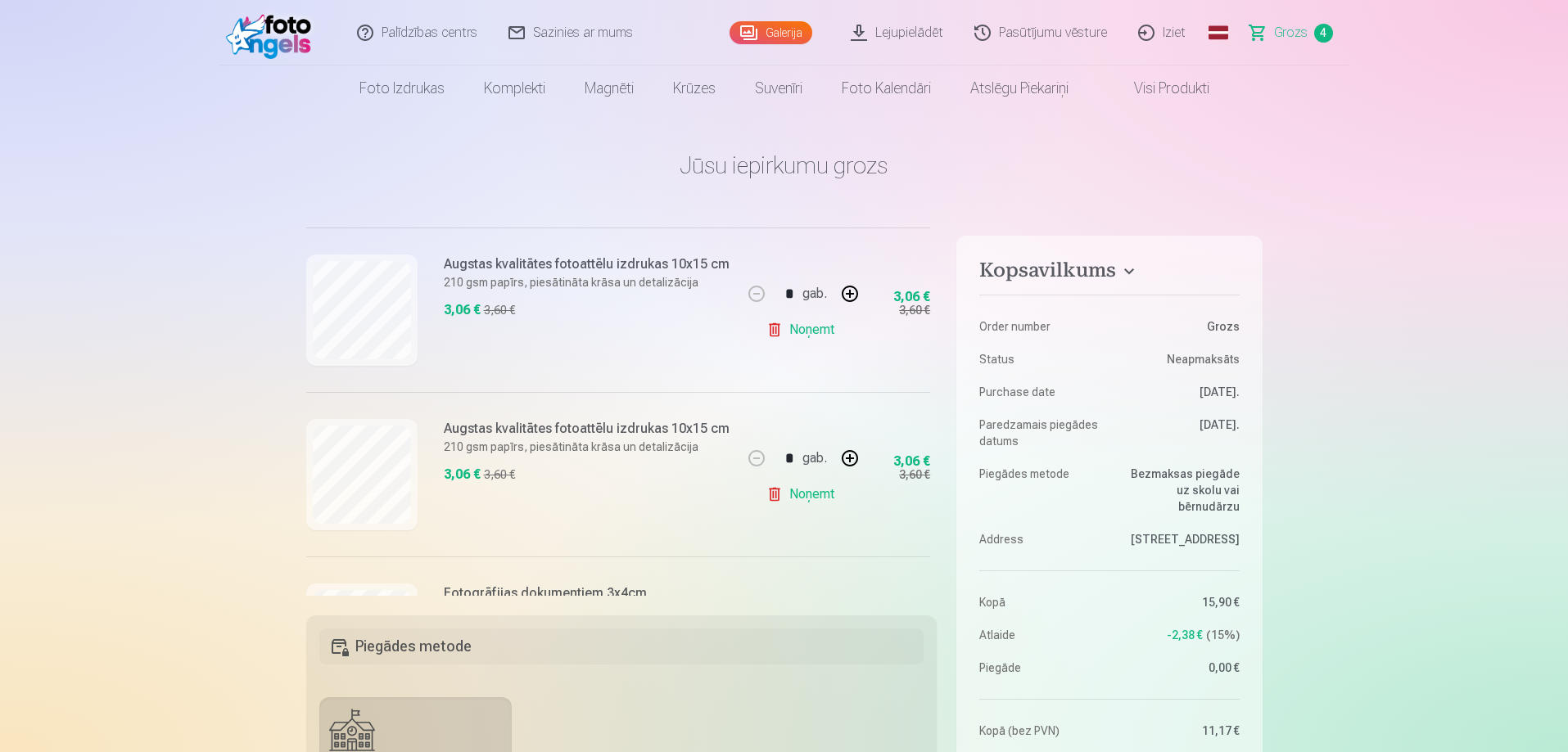
click at [847, 293] on button "button" at bounding box center [850, 294] width 39 height 39
type input "*"
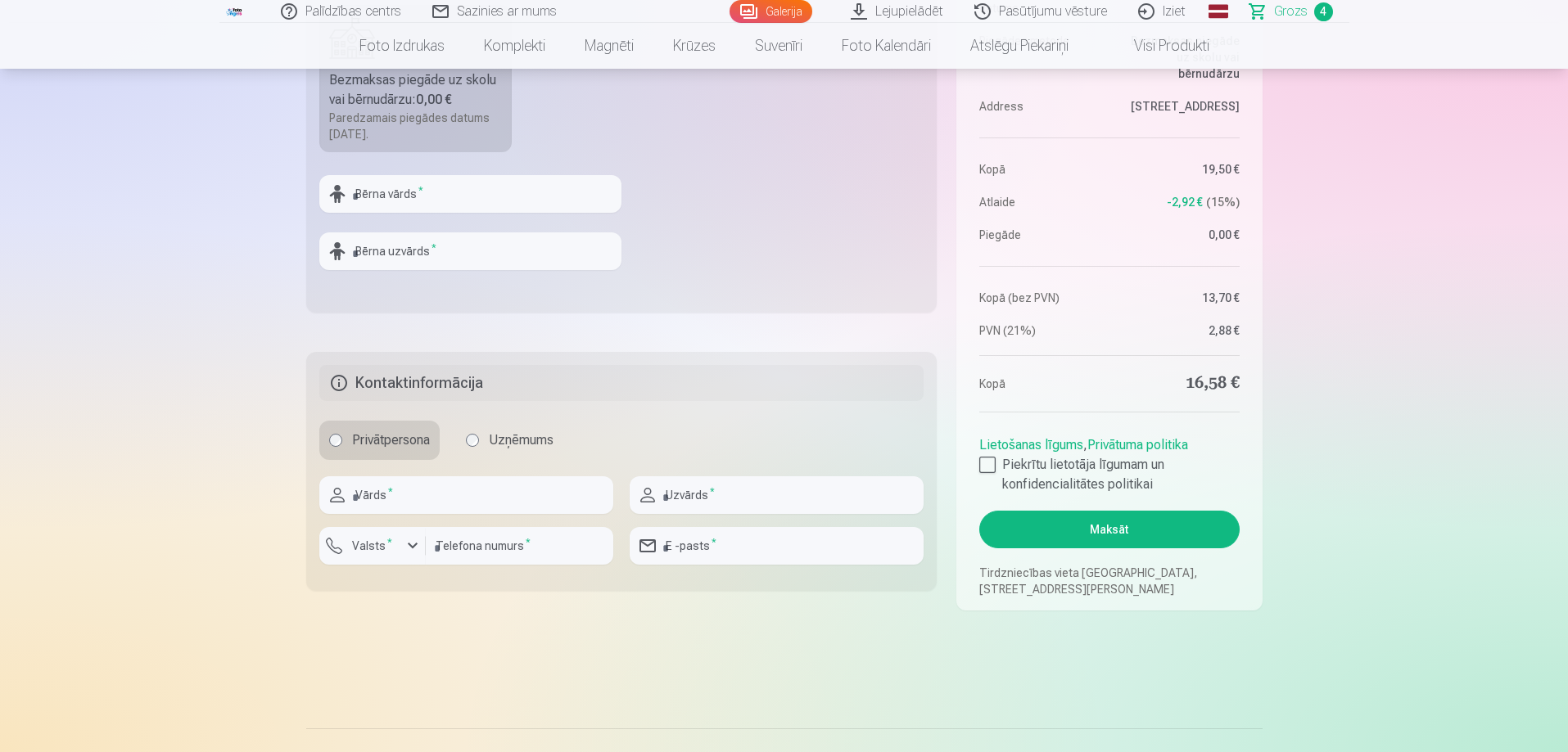
scroll to position [491, 0]
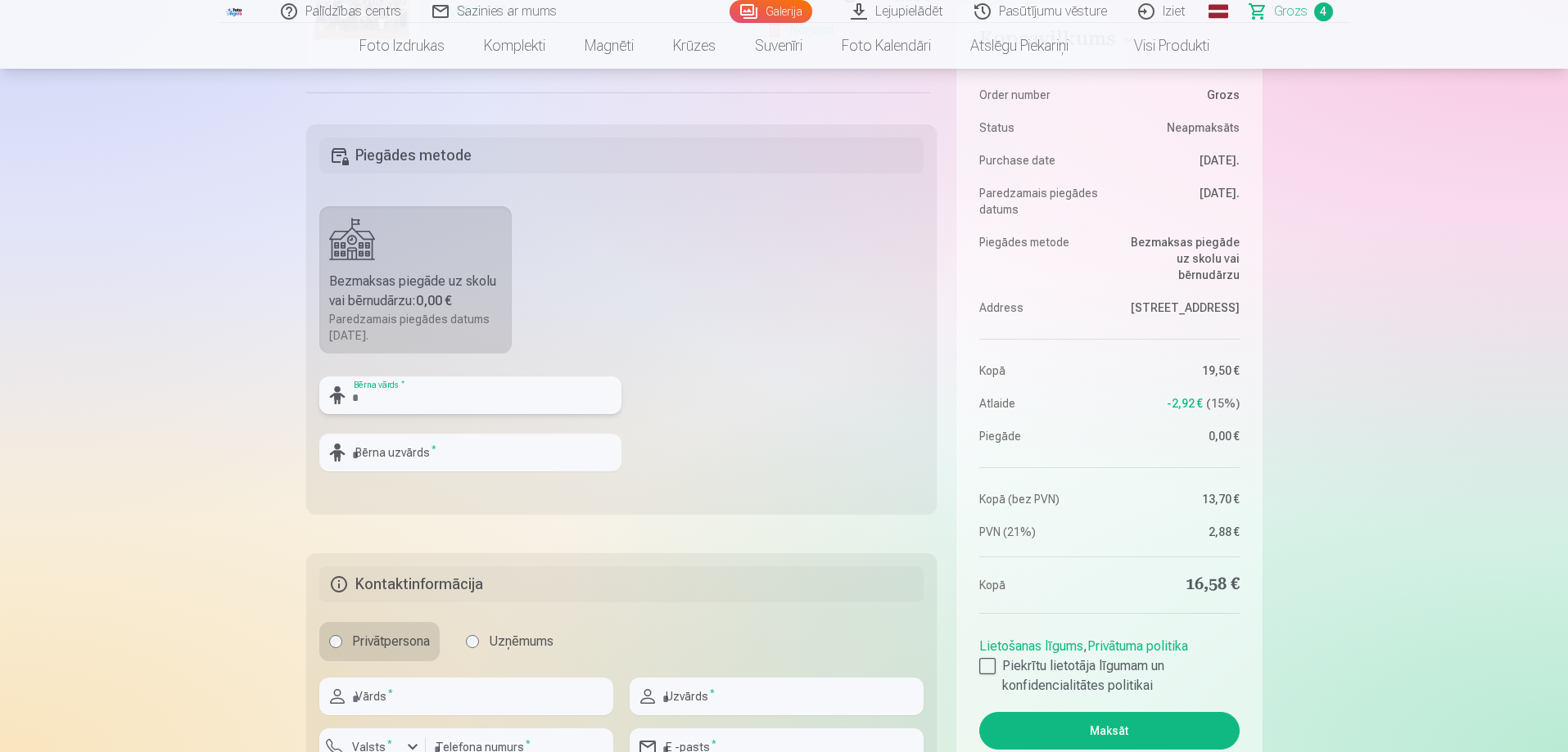
click at [398, 399] on input "text" at bounding box center [470, 395] width 302 height 38
type input "******"
click at [376, 447] on input "text" at bounding box center [470, 453] width 302 height 38
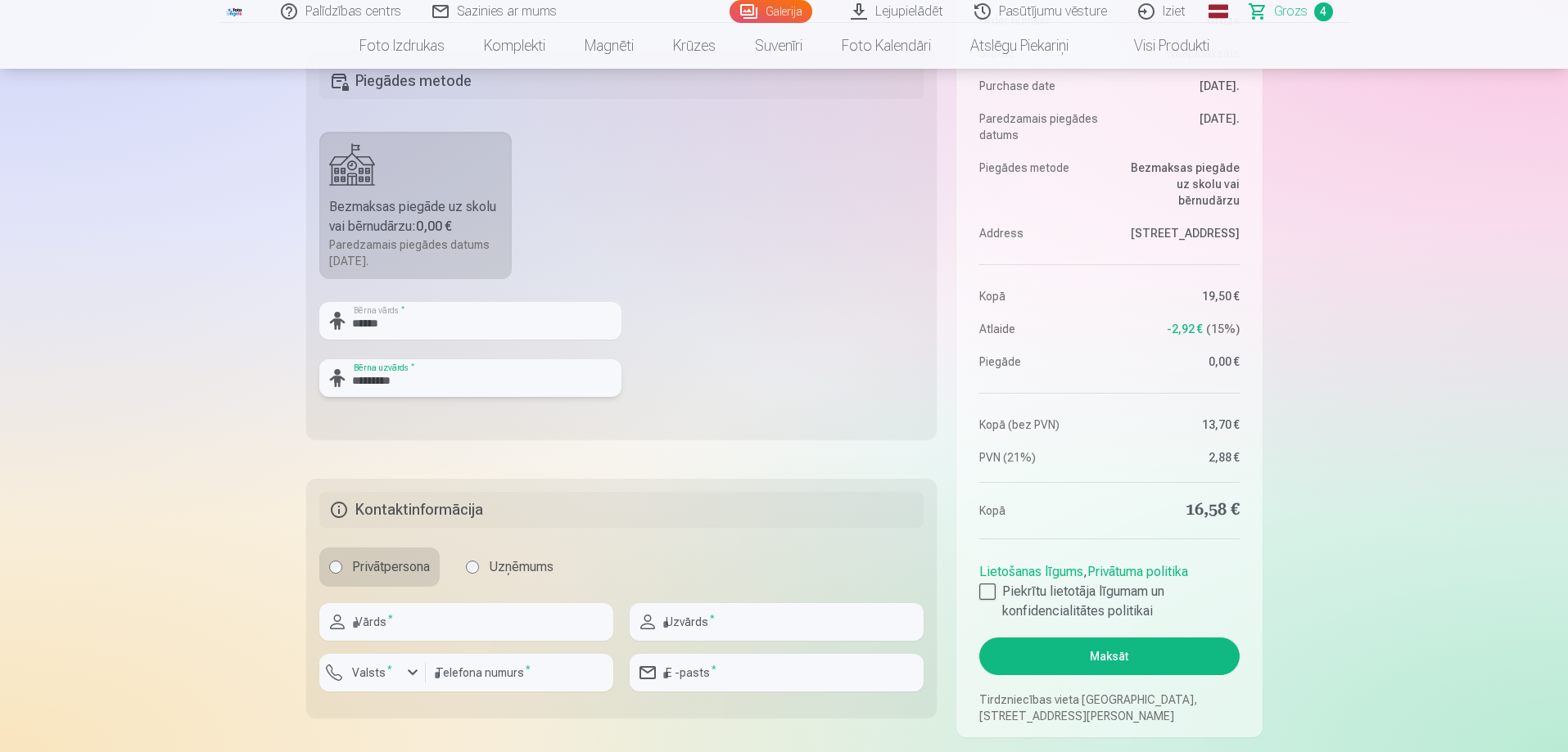
scroll to position [655, 0]
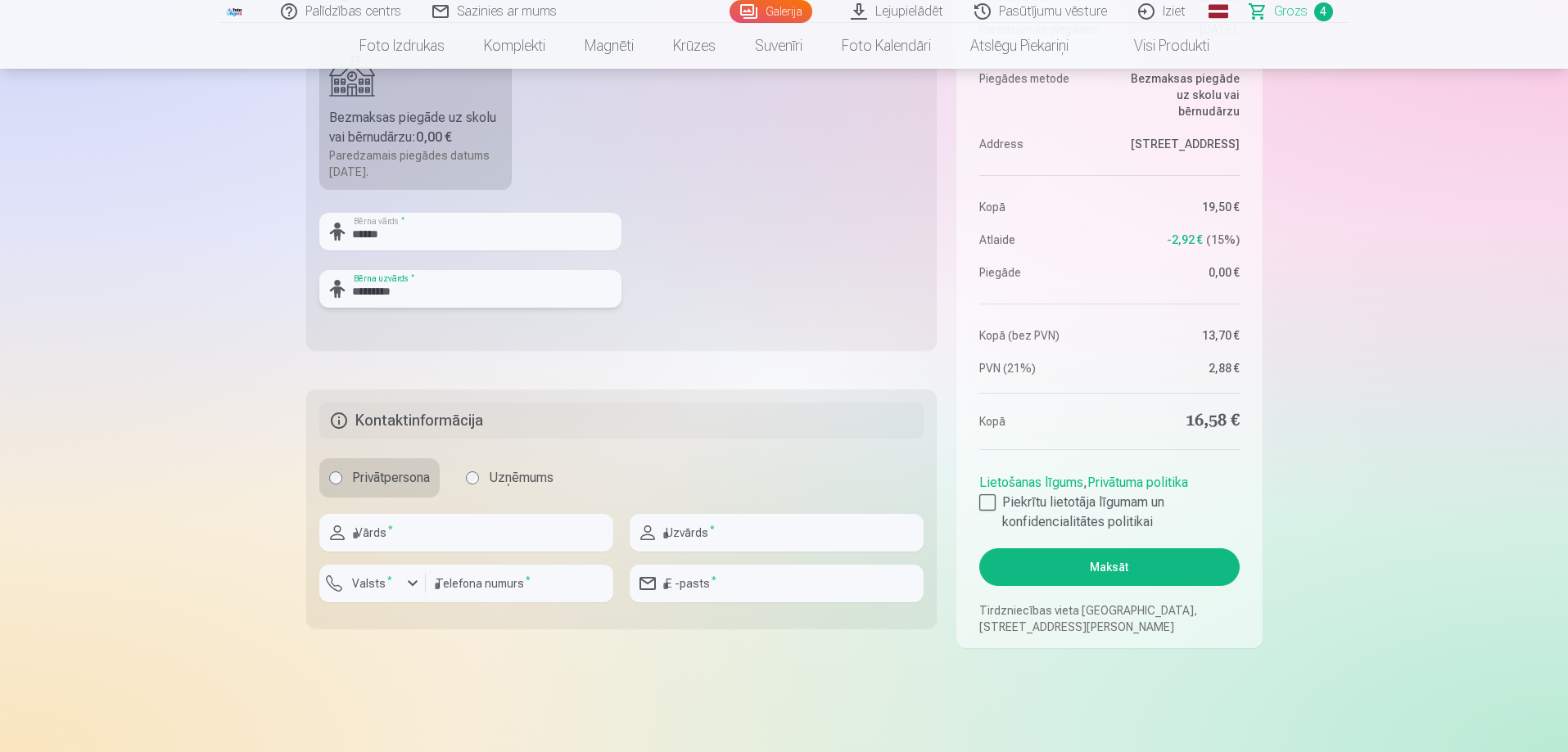
type input "*********"
click at [366, 531] on input "text" at bounding box center [466, 532] width 294 height 38
type input "******"
click at [671, 535] on input "text" at bounding box center [776, 532] width 294 height 38
type input "*********"
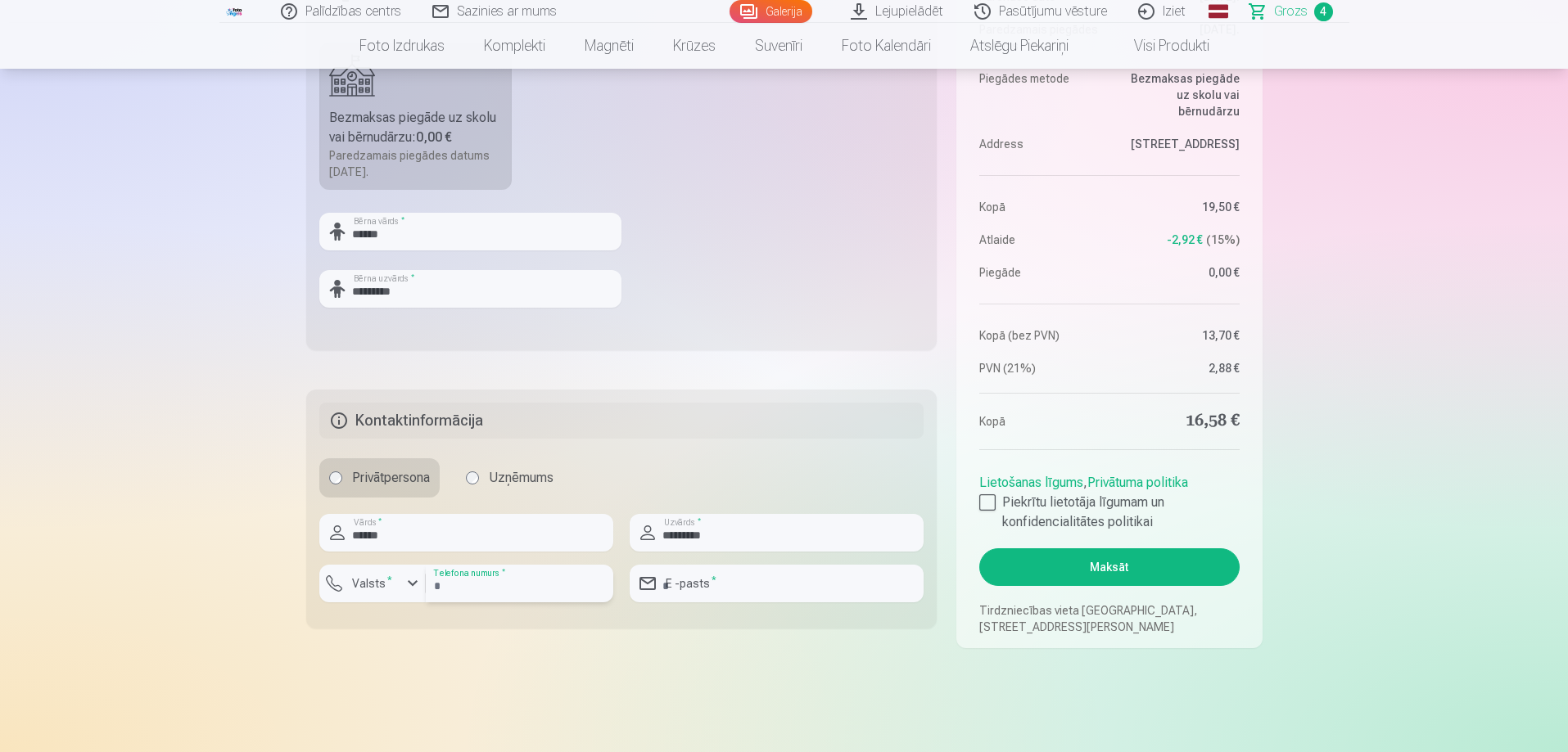
click at [479, 588] on input "number" at bounding box center [519, 583] width 187 height 38
type input "********"
click at [701, 588] on input "email" at bounding box center [776, 583] width 294 height 38
type input "**********"
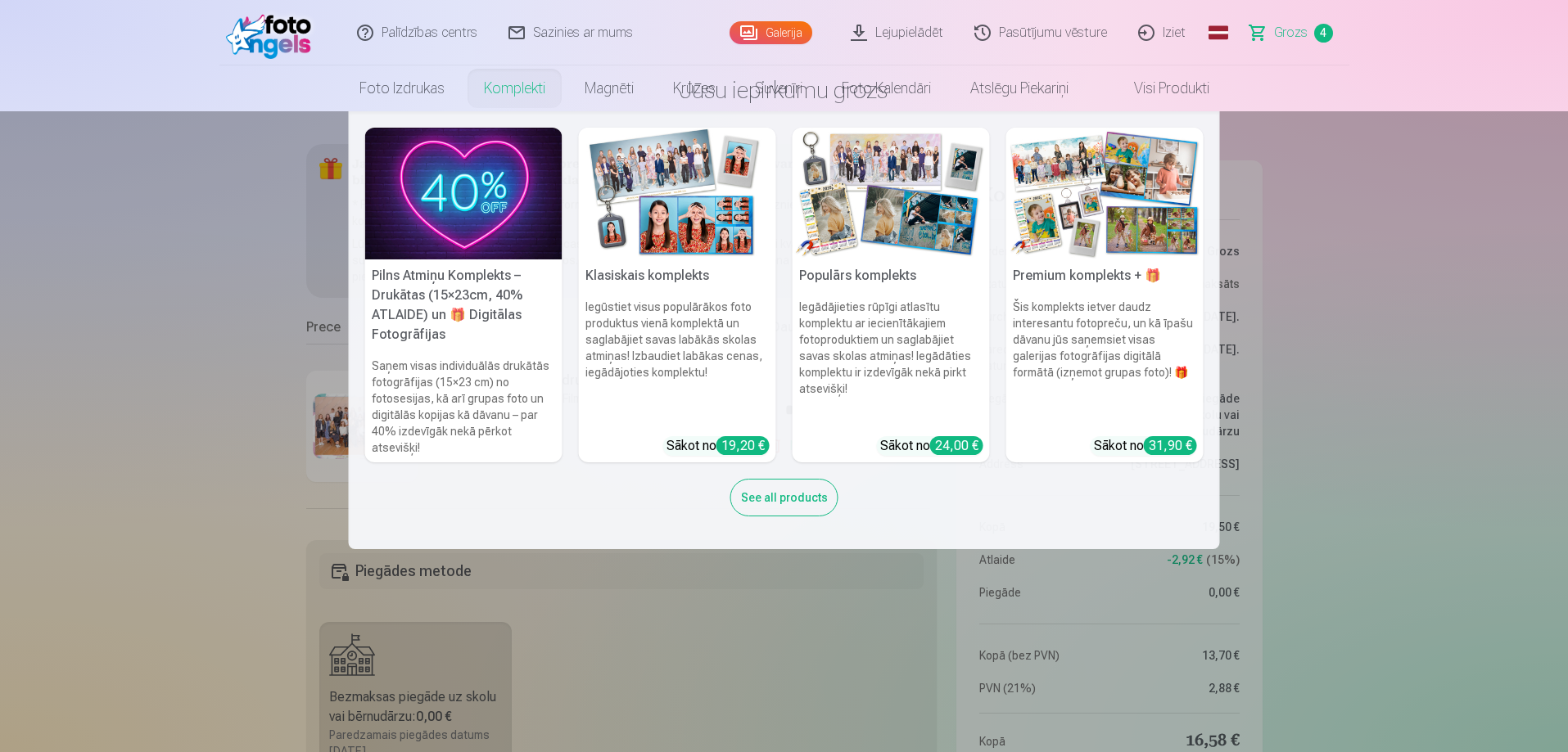
scroll to position [0, 0]
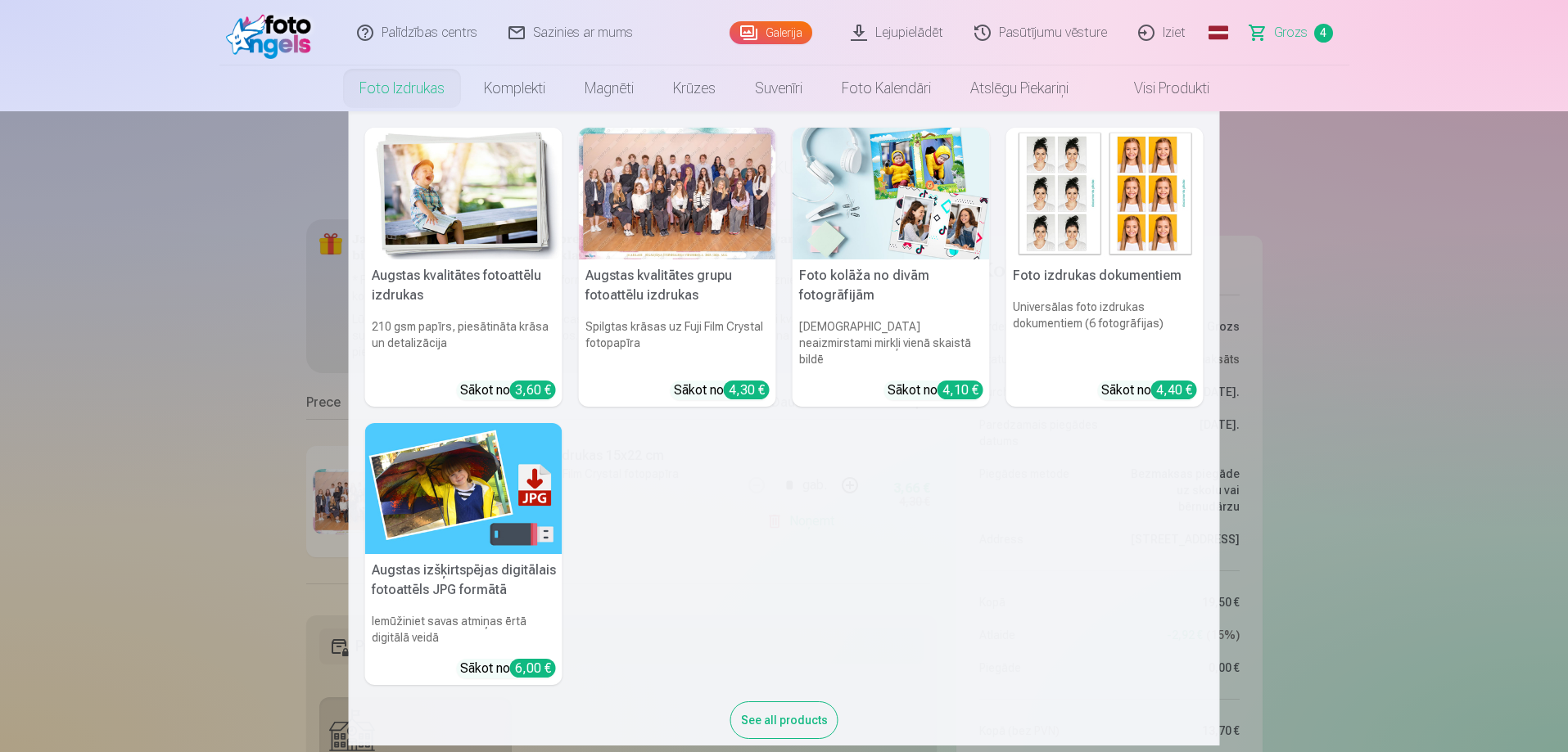
click at [408, 273] on h5 "Augstas kvalitātes fotoattēlu izdrukas" at bounding box center [463, 285] width 197 height 52
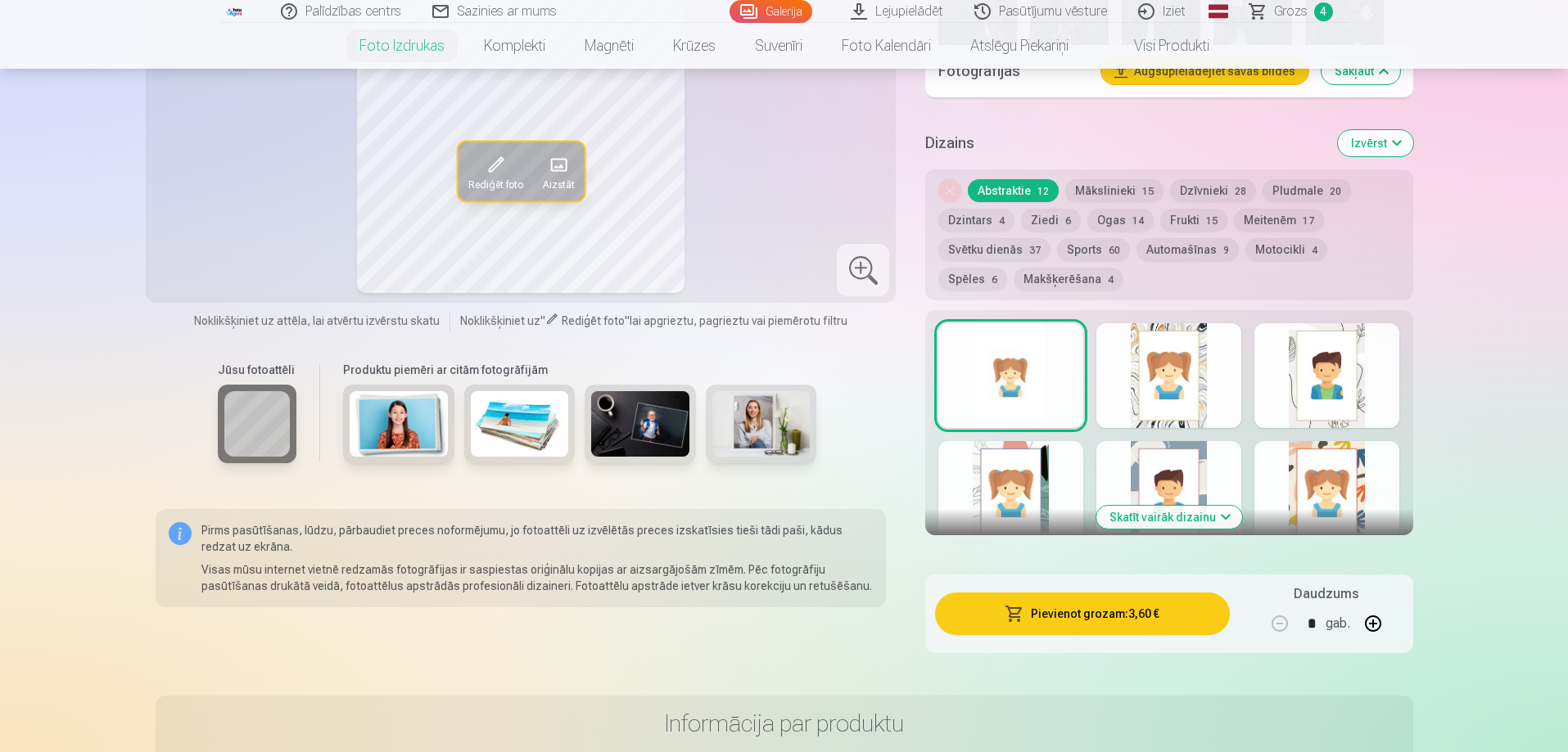
scroll to position [737, 0]
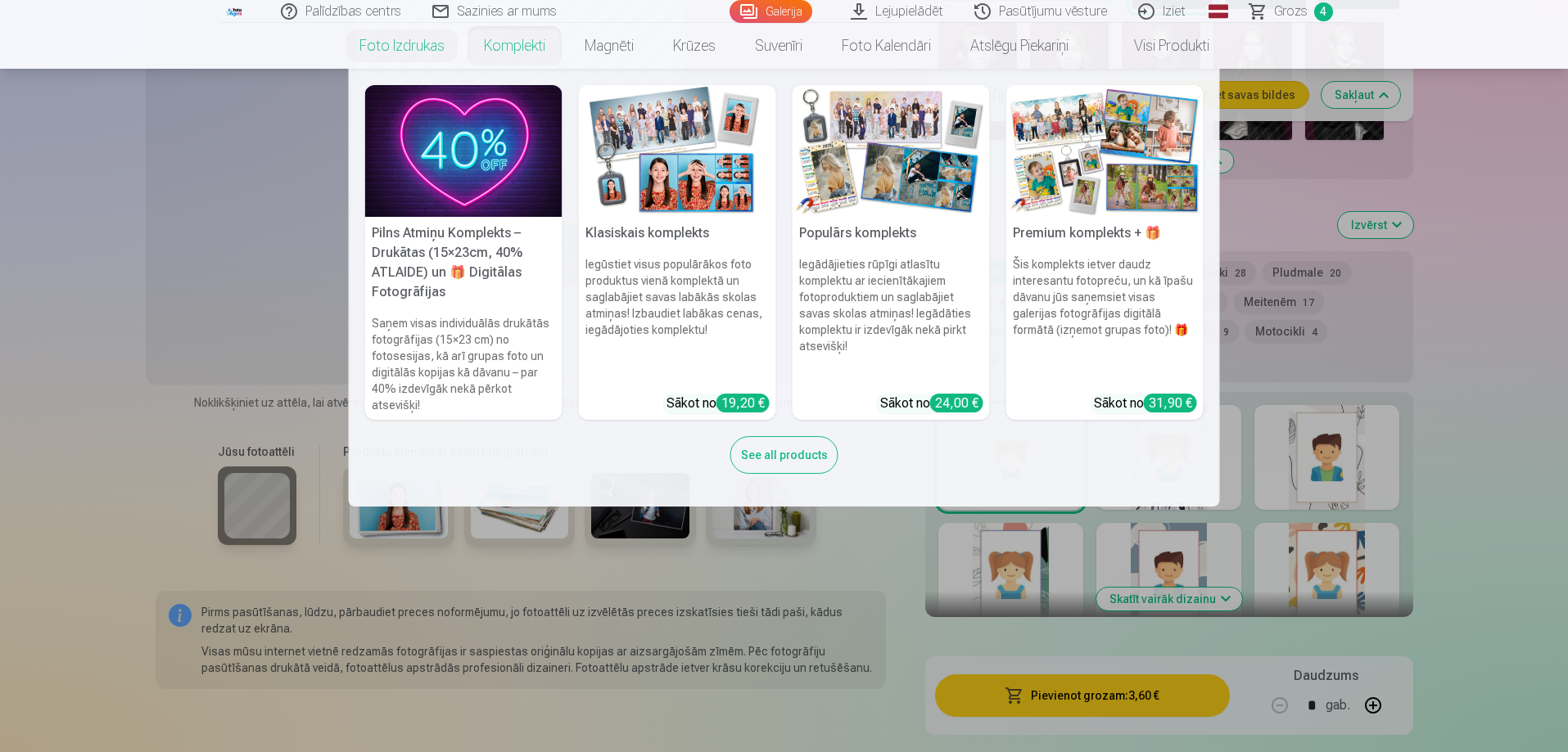
click at [515, 40] on link "Komplekti" at bounding box center [515, 46] width 100 height 46
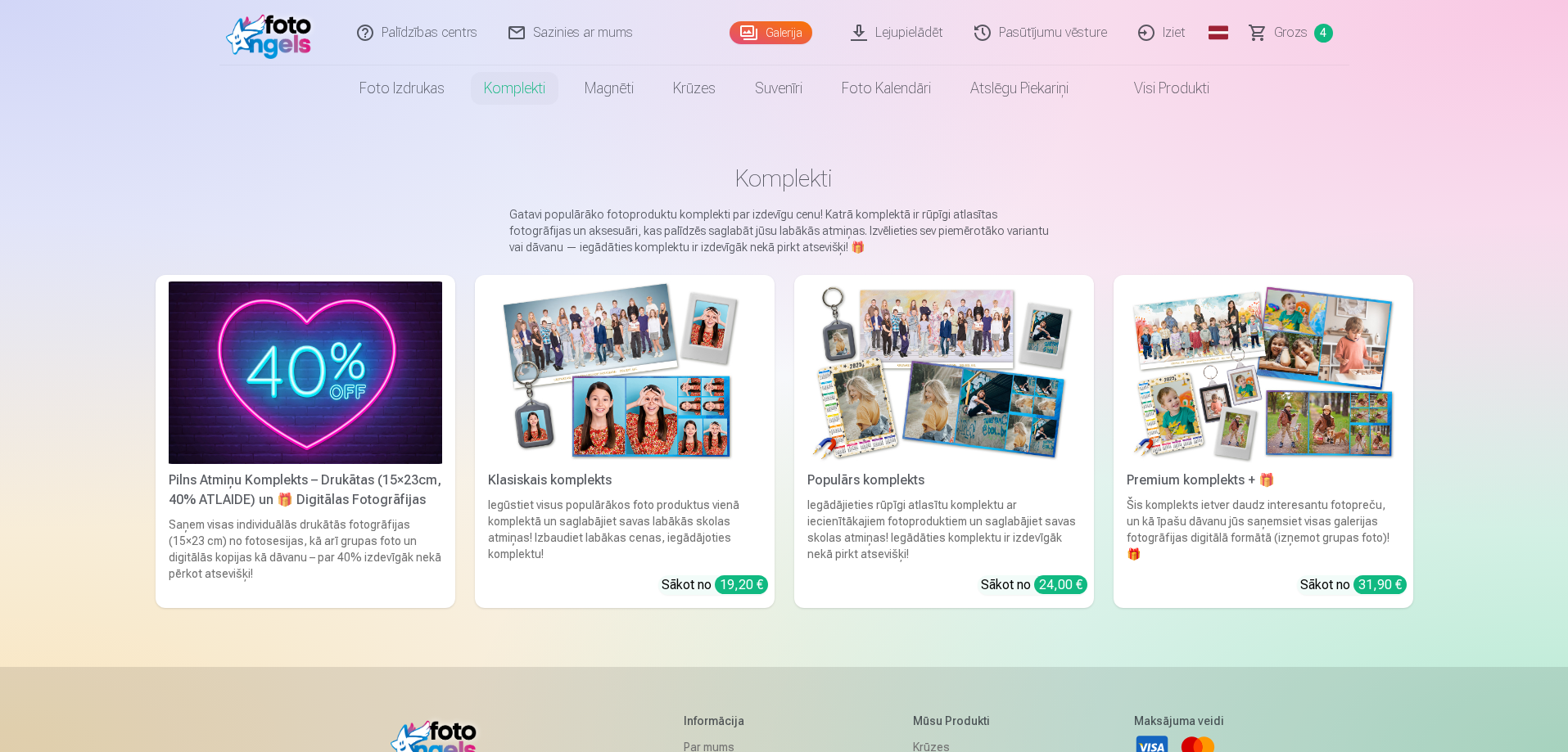
click at [647, 429] on img at bounding box center [624, 373] width 273 height 183
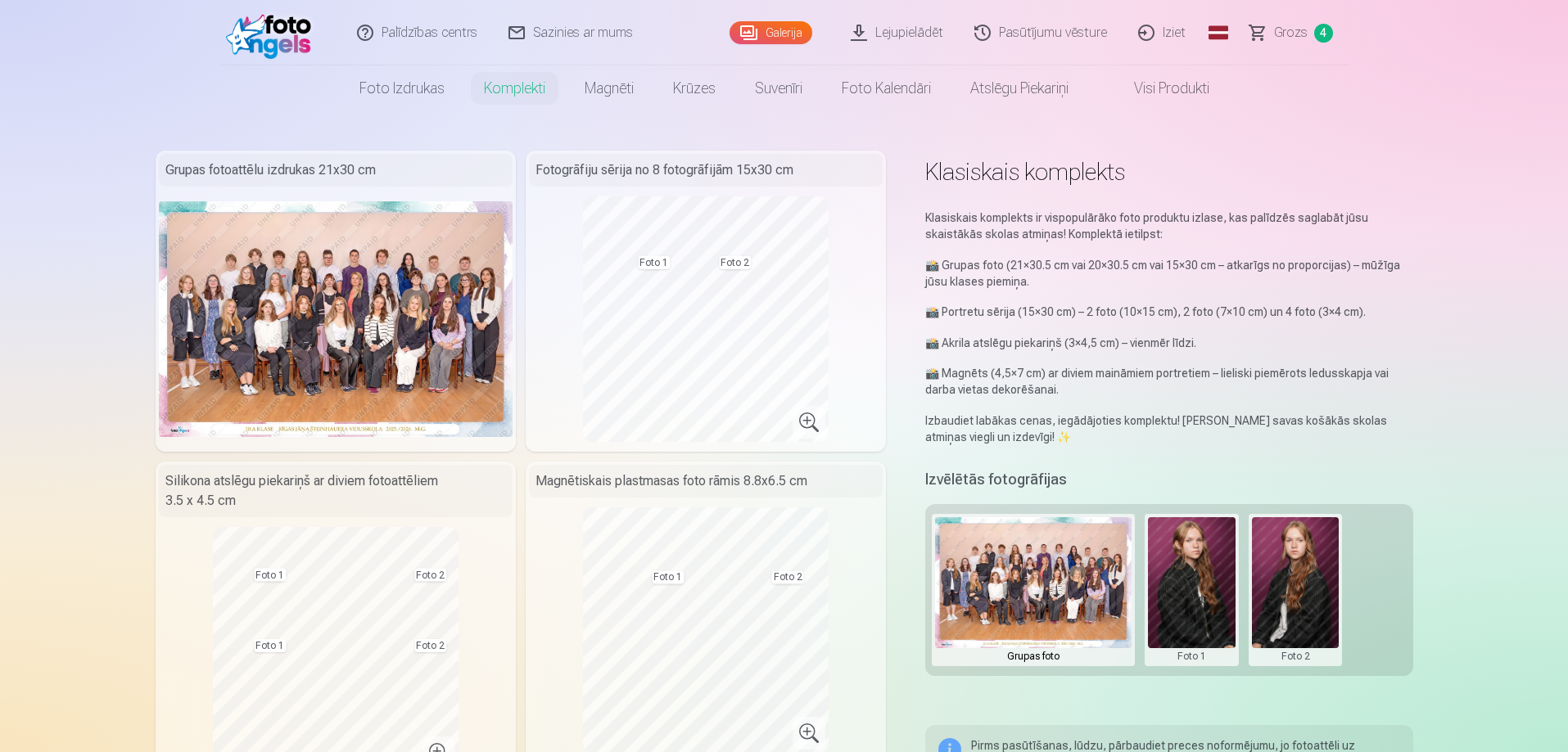
click at [1174, 34] on link "Iziet" at bounding box center [1163, 32] width 79 height 65
